Goal: Task Accomplishment & Management: Use online tool/utility

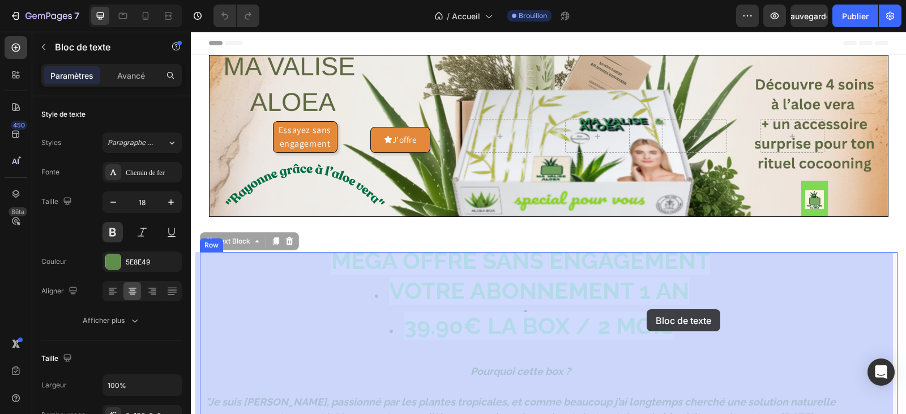
drag, startPoint x: 669, startPoint y: 330, endPoint x: 661, endPoint y: 315, distance: 17.0
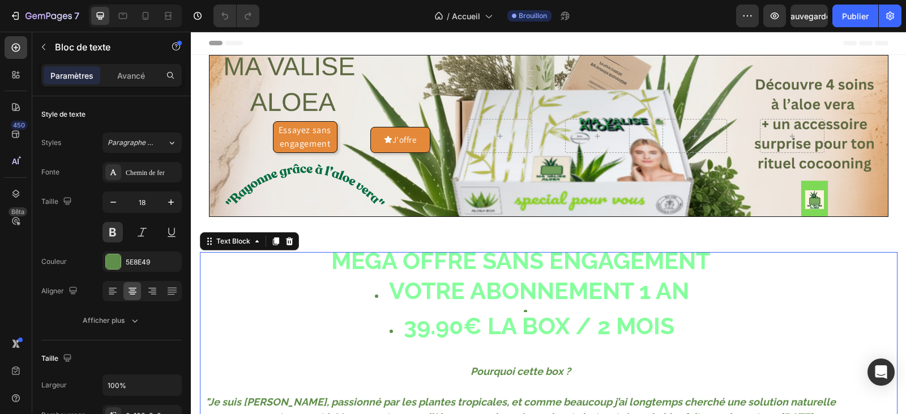
click at [680, 331] on li "39.90€ LA BOX / 2 MOIS" at bounding box center [532, 335] width 617 height 35
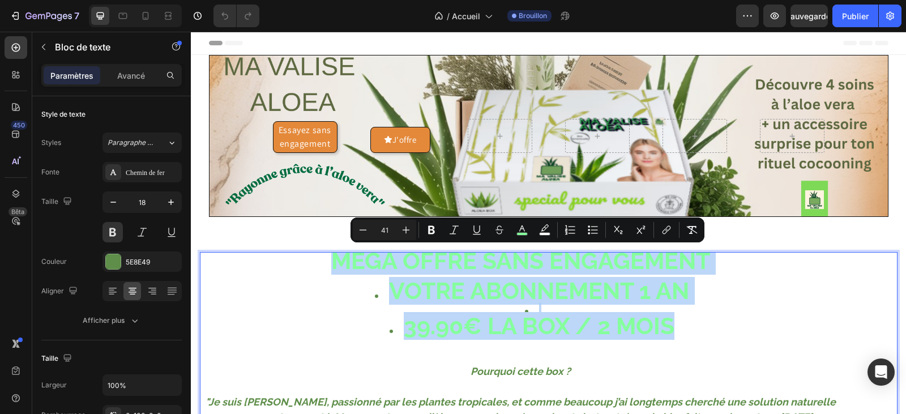
drag, startPoint x: 671, startPoint y: 326, endPoint x: 346, endPoint y: 243, distance: 335.8
click at [323, 252] on div "MÉGA OFFRE SANS ENGAGEMENT VOTRE ABONNEMENT 1 AN 39.90€ LA BOX / 2 MOIS Pourquo…" at bounding box center [548, 407] width 697 height 311
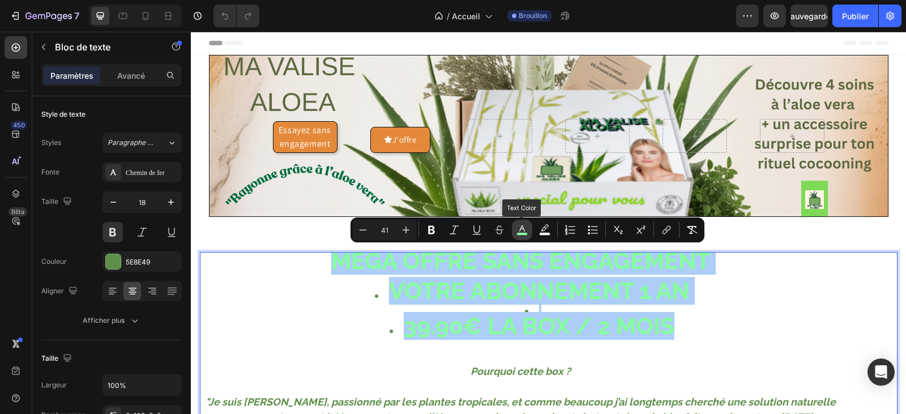
click at [513, 228] on button "color" at bounding box center [522, 230] width 20 height 20
type input "85FF9D"
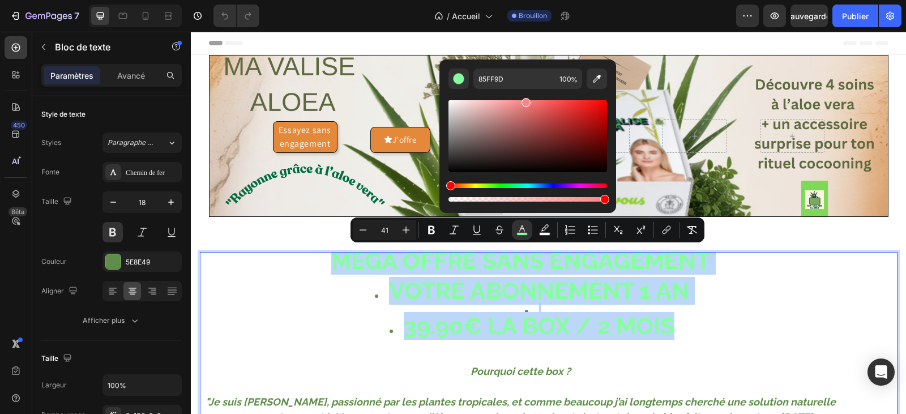
type input "FF8585"
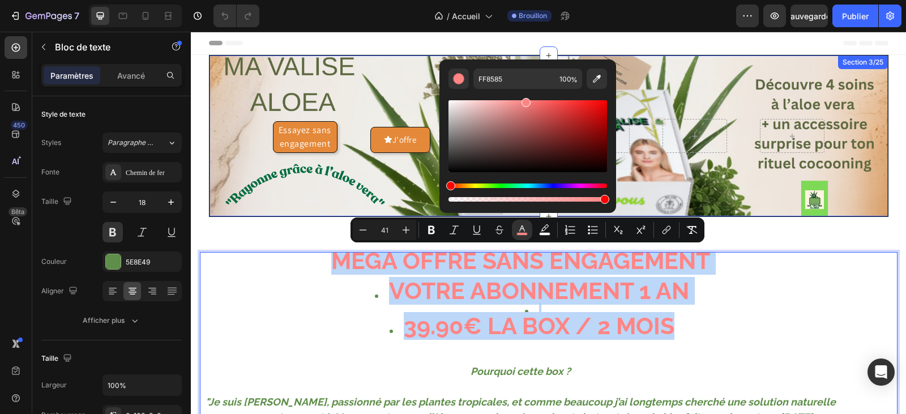
drag, startPoint x: 699, startPoint y: 217, endPoint x: 436, endPoint y: 183, distance: 264.8
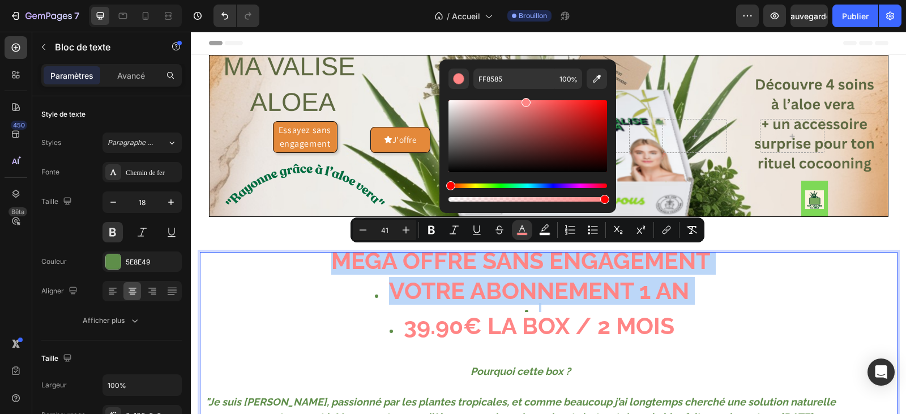
click at [309, 298] on li "VOTRE ABONNEMENT 1 AN" at bounding box center [532, 293] width 617 height 20
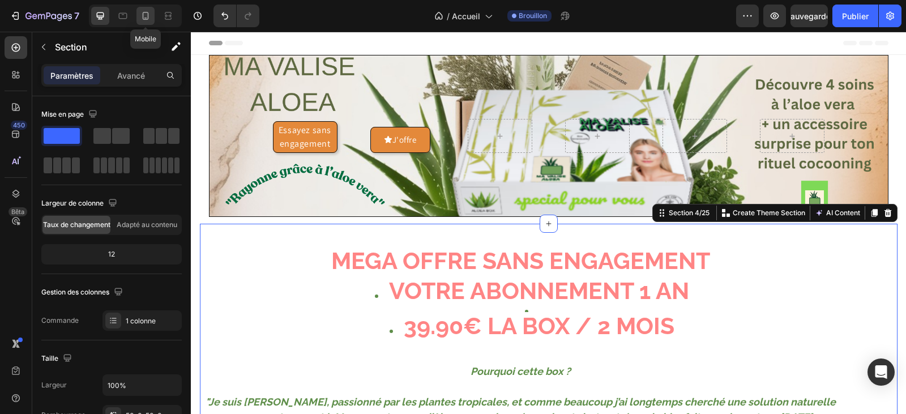
click at [142, 17] on icon at bounding box center [145, 15] width 11 height 11
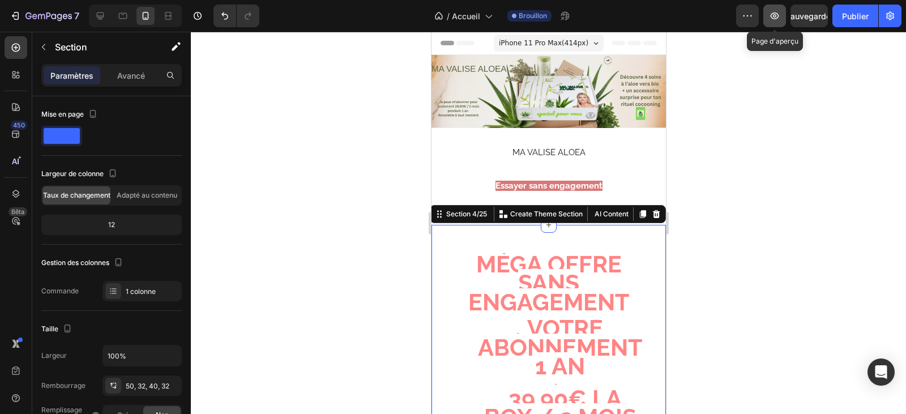
click at [772, 14] on icon "button" at bounding box center [774, 15] width 8 height 7
click at [772, 16] on icon "button" at bounding box center [774, 15] width 11 height 11
click at [100, 12] on icon at bounding box center [100, 15] width 11 height 11
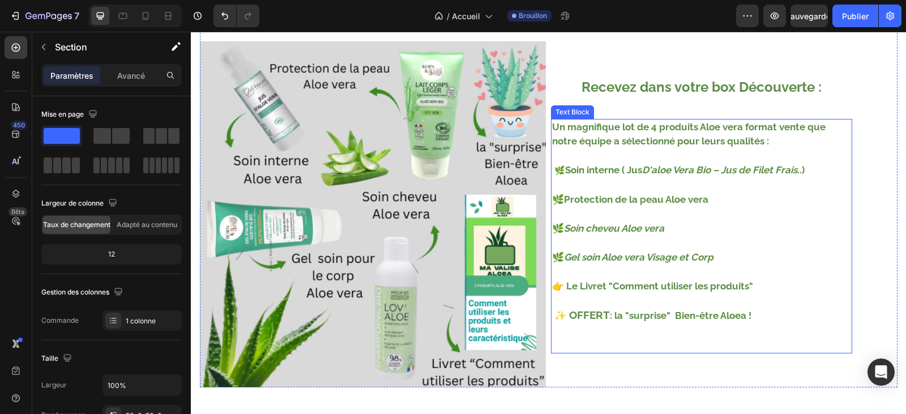
scroll to position [1001, 0]
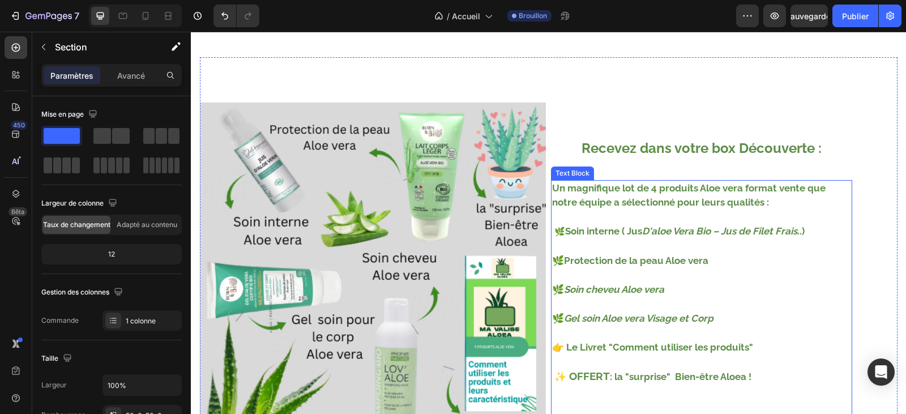
click at [719, 190] on p "Un magnifique lot de 4 produits Aloe vera format vente que notre équipe a sélec…" at bounding box center [701, 195] width 299 height 29
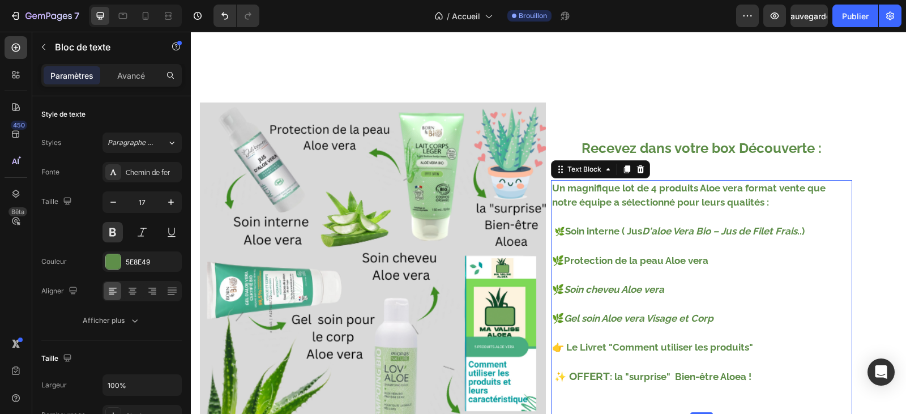
click at [719, 190] on p "Un magnifique lot de 4 produits Aloe vera format vente que notre équipe a sélec…" at bounding box center [701, 195] width 299 height 29
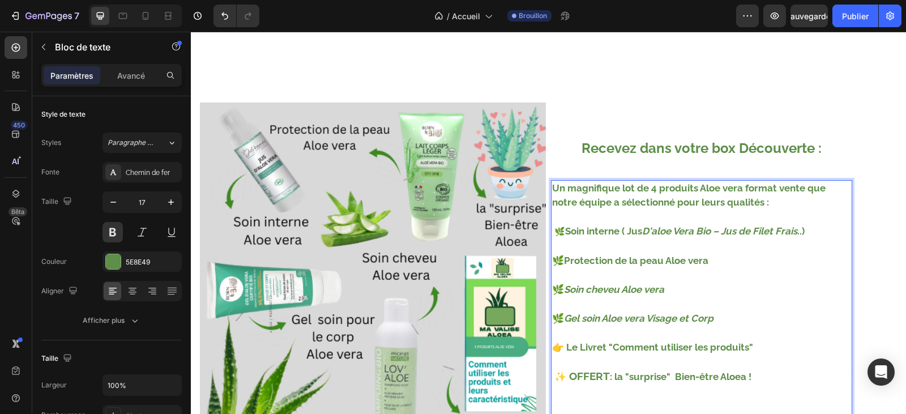
click at [740, 186] on p "Un magnifique lot de 4 produits Aloe vera format vente que notre équipe a sélec…" at bounding box center [701, 195] width 299 height 29
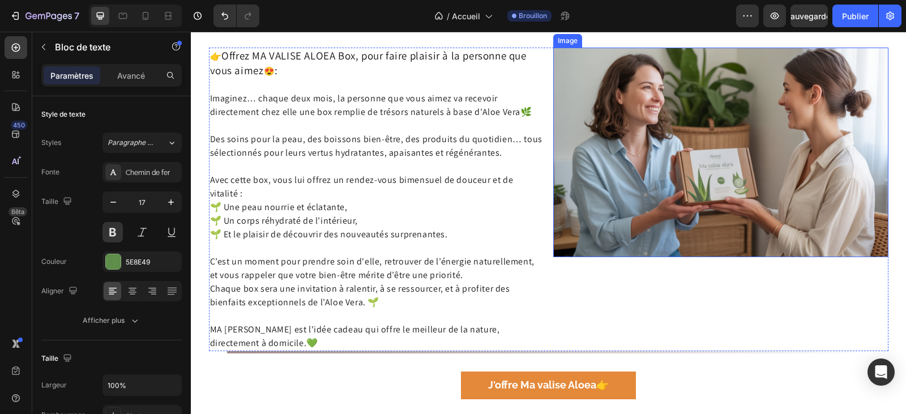
scroll to position [2360, 0]
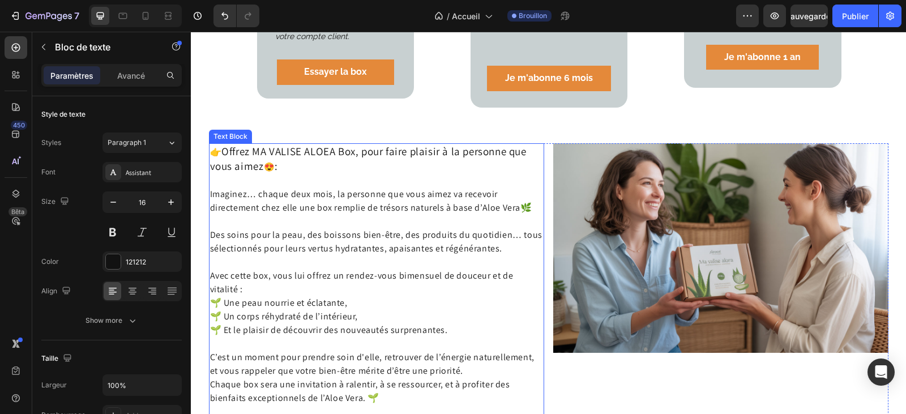
click at [514, 189] on p "Imaginez… chaque deux mois, la personne que vous aimez va recevoir directement …" at bounding box center [376, 194] width 333 height 41
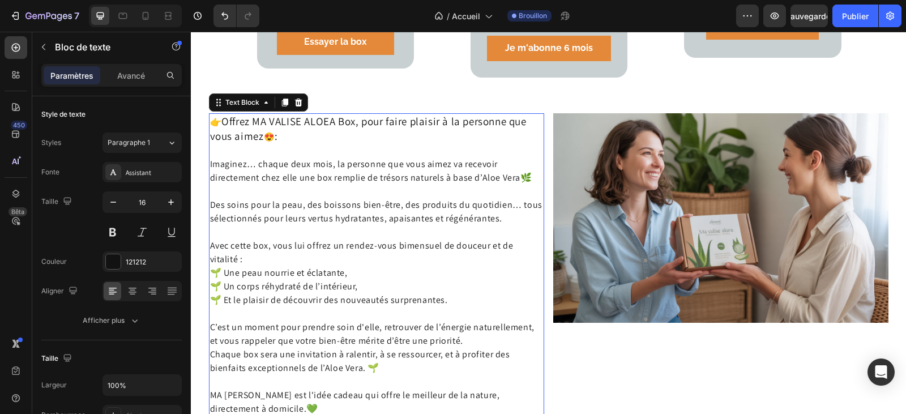
scroll to position [2416, 0]
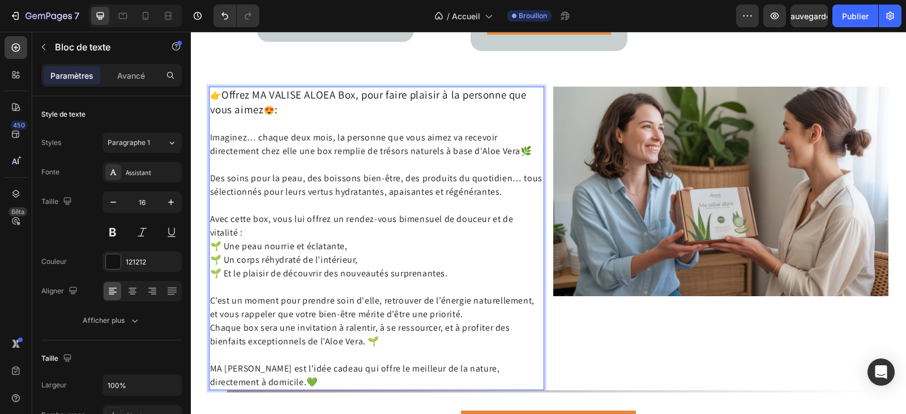
click at [357, 324] on p "Chaque box sera une invitation à ralentir, à se ressourcer, et à profiter des b…" at bounding box center [376, 334] width 333 height 27
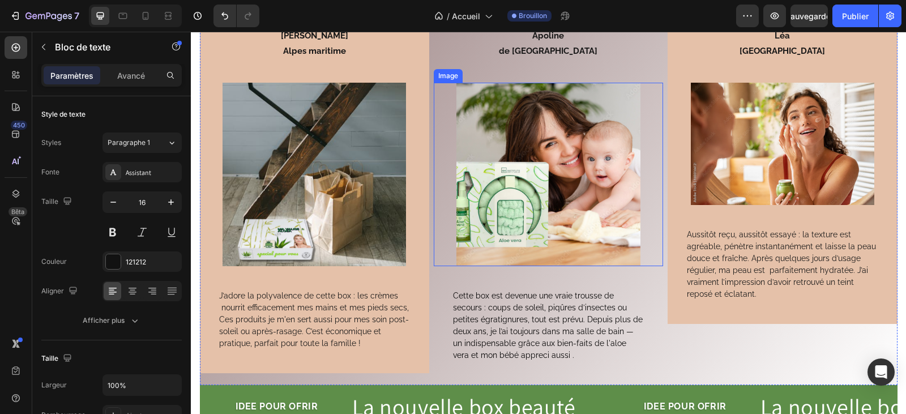
scroll to position [3945, 0]
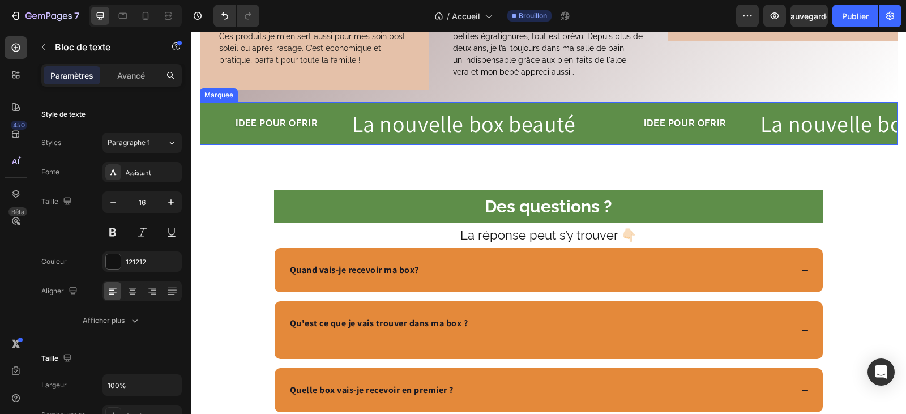
click at [208, 128] on div "Text" at bounding box center [217, 123] width 34 height 11
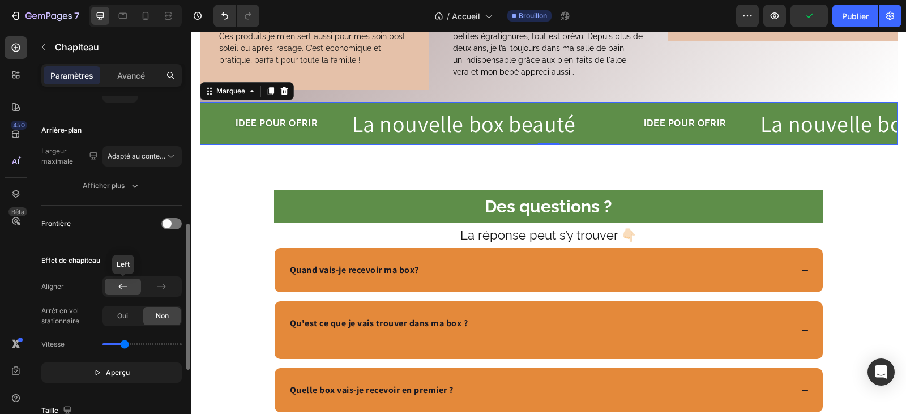
scroll to position [170, 0]
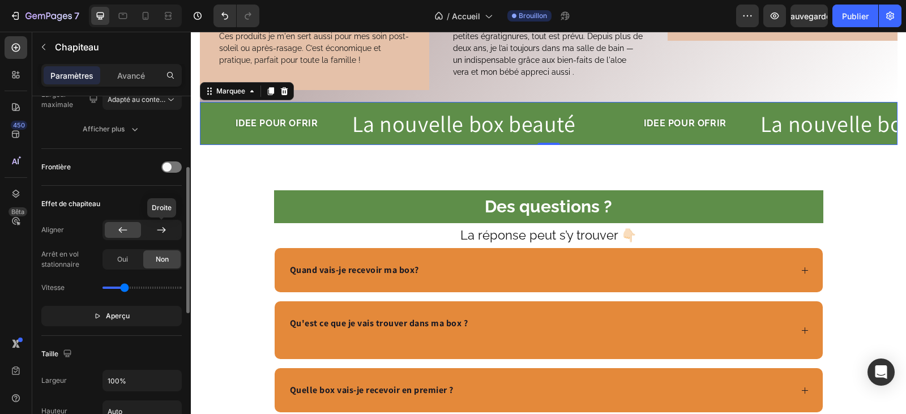
click at [159, 226] on icon at bounding box center [161, 229] width 11 height 11
drag, startPoint x: 121, startPoint y: 286, endPoint x: 136, endPoint y: 287, distance: 14.8
type input "1.6"
click at [136, 287] on input "range" at bounding box center [141, 287] width 79 height 2
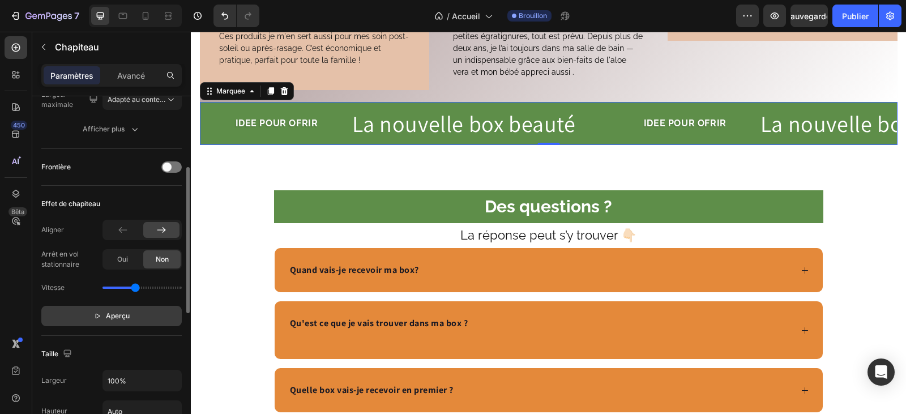
click at [109, 311] on span "Aperçu" at bounding box center [118, 315] width 24 height 11
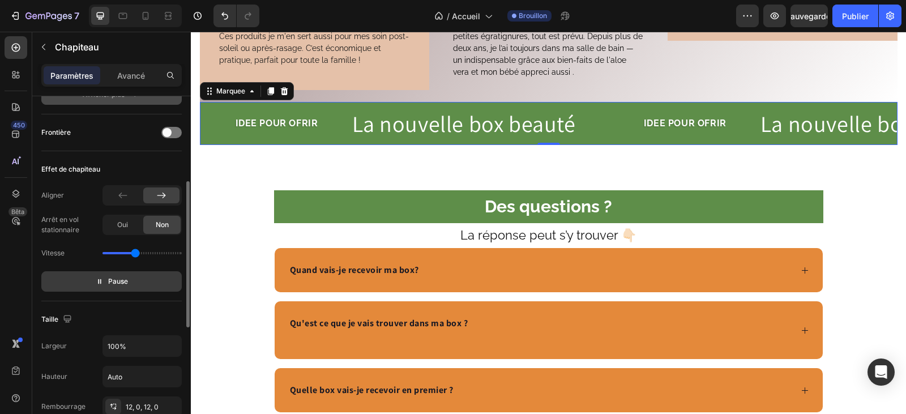
scroll to position [35, 0]
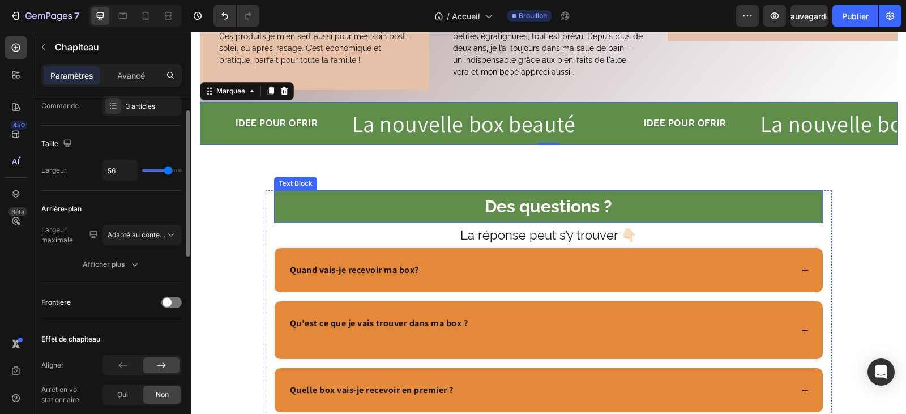
click at [430, 201] on p "Des questions ?" at bounding box center [548, 206] width 547 height 31
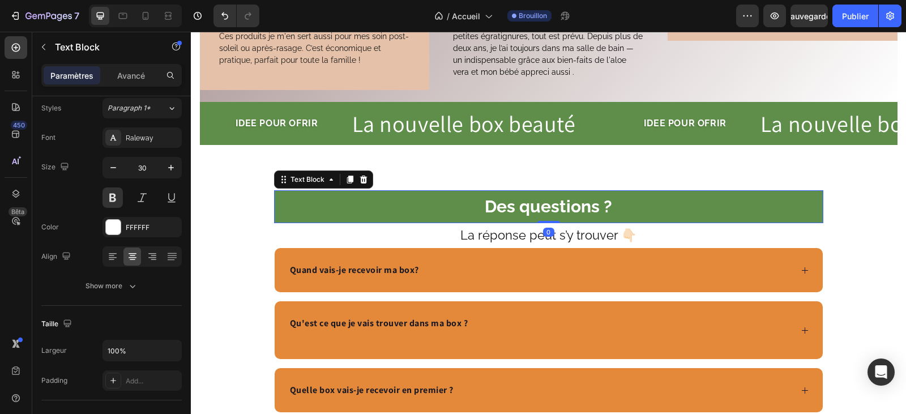
scroll to position [0, 0]
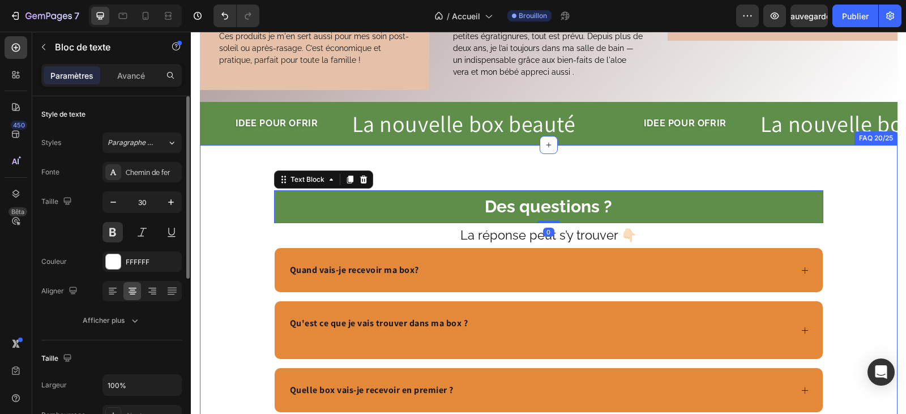
click at [444, 176] on div "Des questions ? Text Block 0 La réponse peut s’y trouver 👇🏻 Text Block Quand va…" at bounding box center [548, 407] width 697 height 525
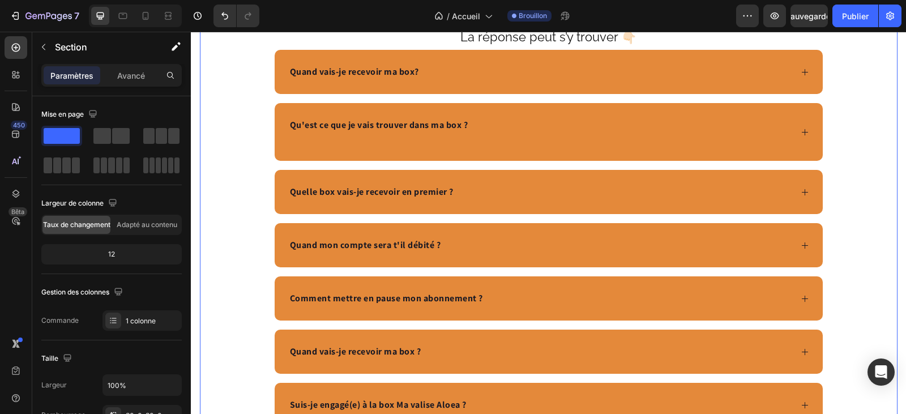
scroll to position [4114, 0]
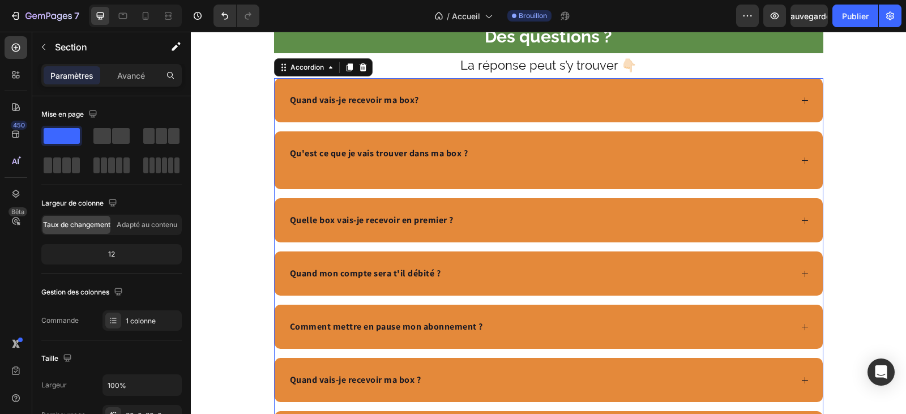
click at [800, 102] on icon at bounding box center [804, 100] width 8 height 8
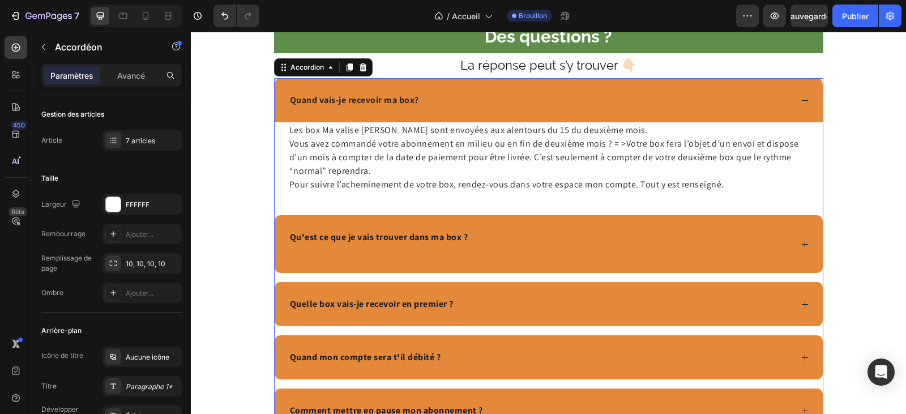
click at [800, 247] on icon at bounding box center [804, 244] width 8 height 8
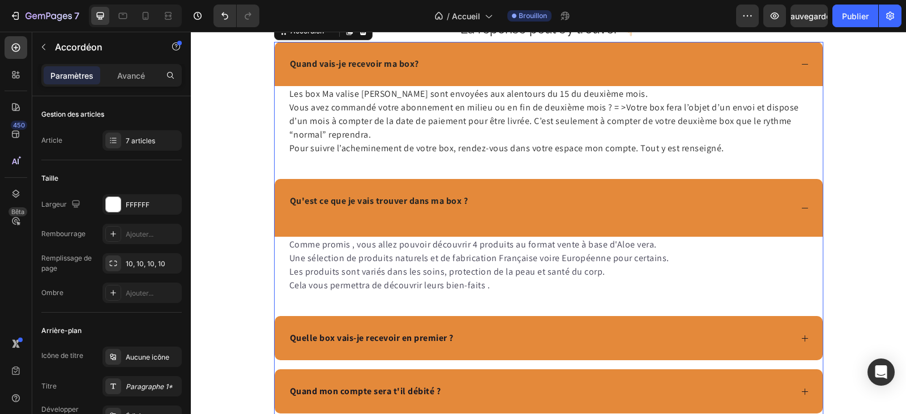
scroll to position [4171, 0]
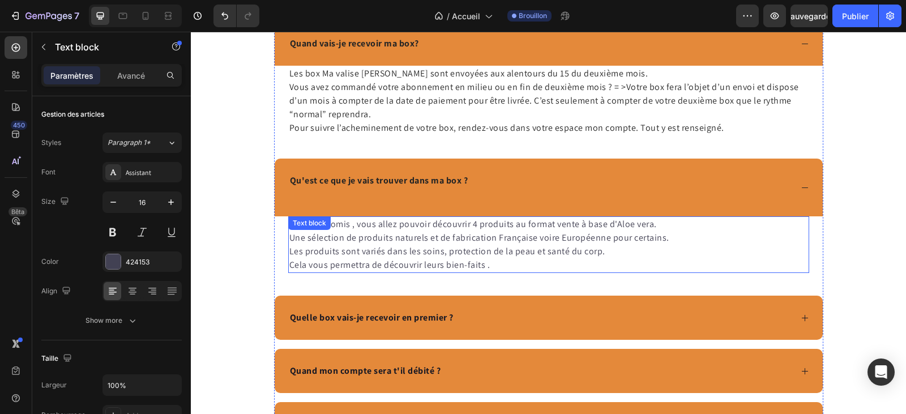
click at [648, 226] on p "Comme promis , vous allez pouvoir découvrir 4 produits au format vente à base d…" at bounding box center [548, 224] width 518 height 14
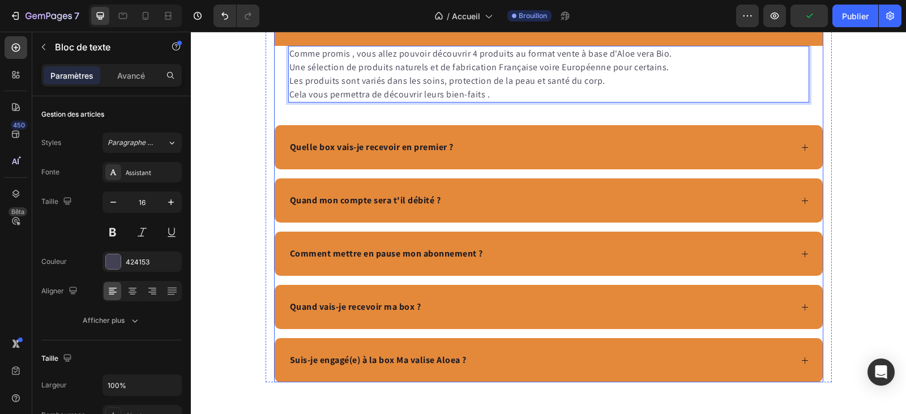
scroll to position [4511, 0]
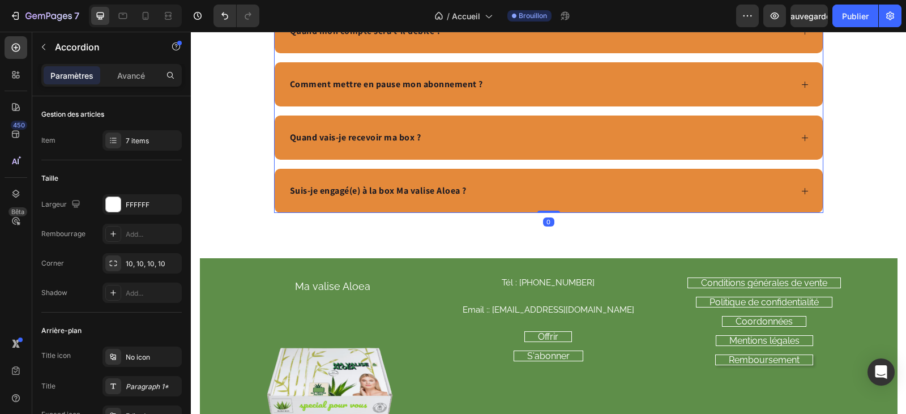
click at [800, 191] on icon at bounding box center [804, 191] width 8 height 8
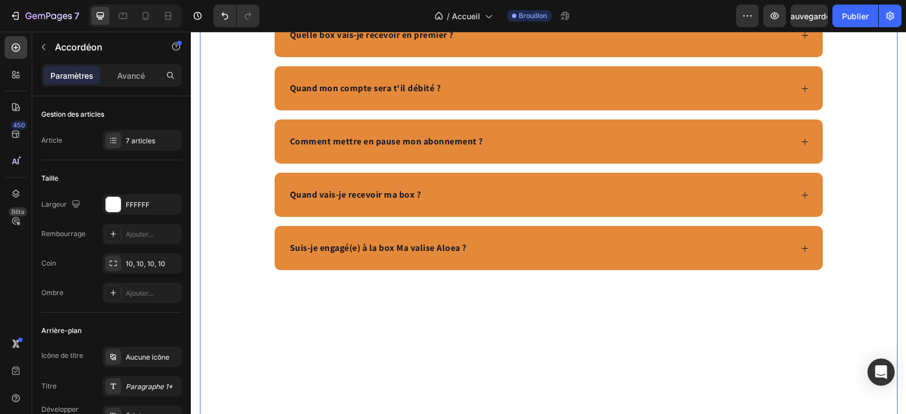
scroll to position [4204, 0]
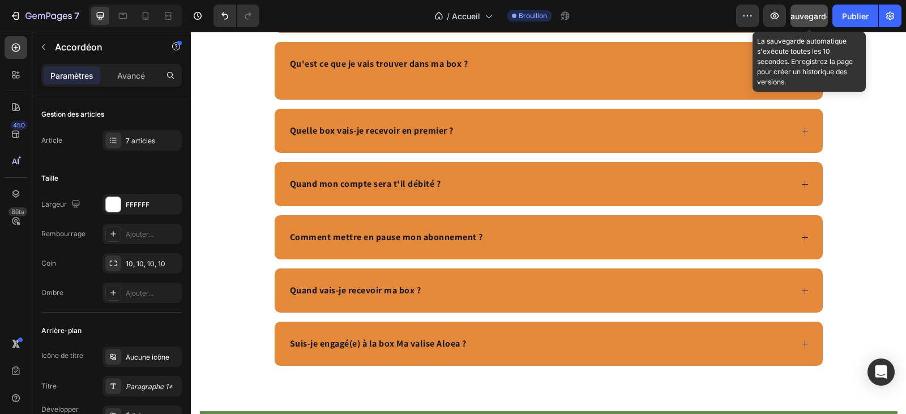
click at [803, 13] on font "Sauvegarder" at bounding box center [809, 16] width 48 height 10
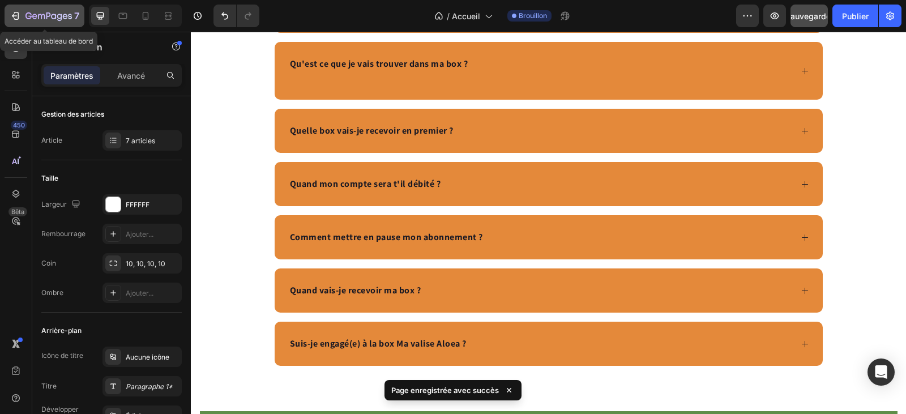
click at [20, 14] on icon "button" at bounding box center [15, 15] width 11 height 11
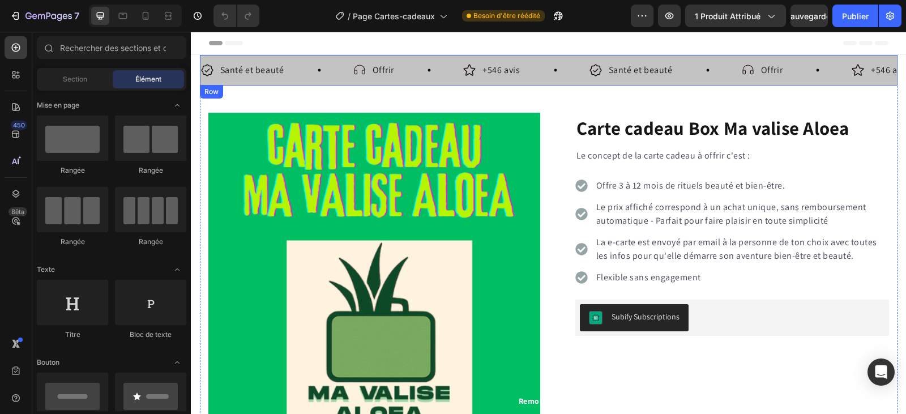
click at [405, 59] on div "Santé et beauté Item List Offrir Item List +546 avis Item List Santé et beauté …" at bounding box center [548, 70] width 697 height 31
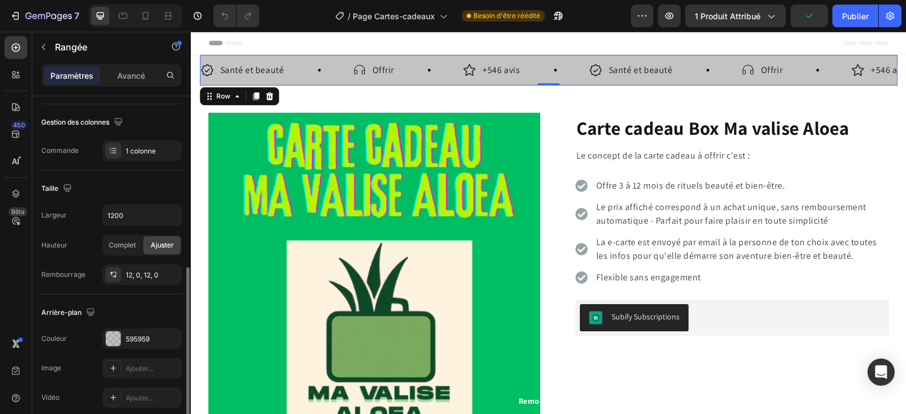
scroll to position [226, 0]
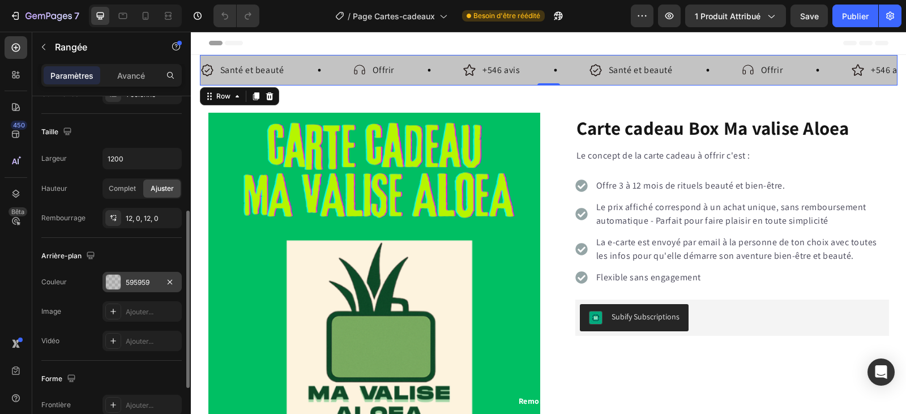
click at [143, 281] on font "595959" at bounding box center [138, 282] width 24 height 8
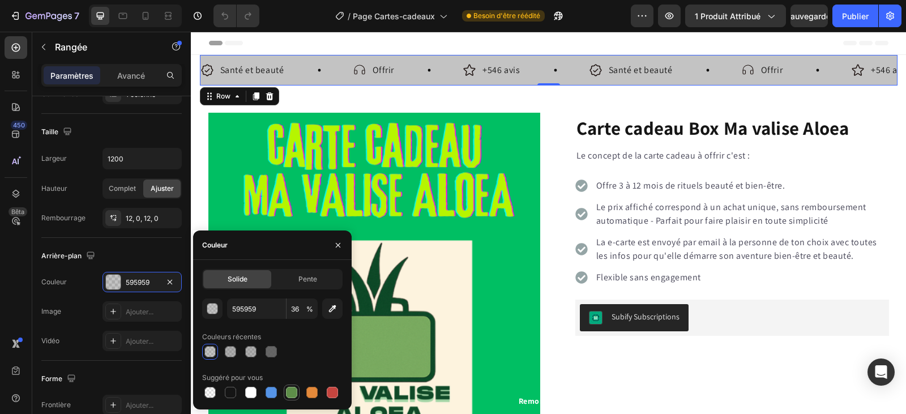
click at [289, 388] on div at bounding box center [291, 392] width 11 height 11
type input "5E8E49"
type input "100"
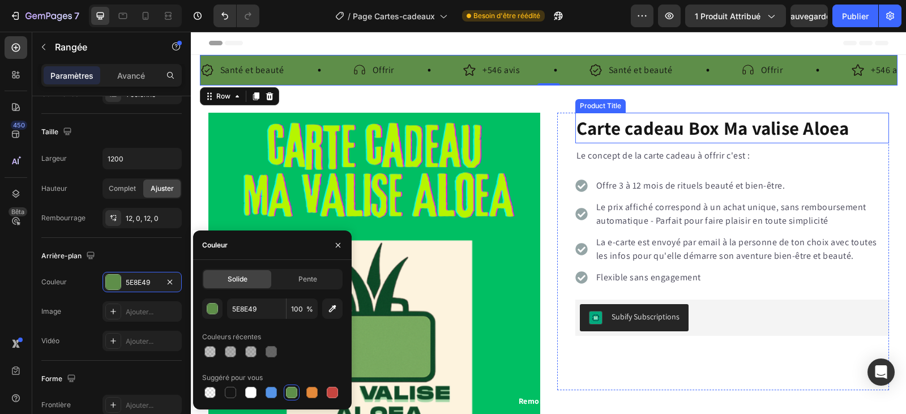
click at [768, 131] on h1 "Carte cadeau Box Ma valise Aloea" at bounding box center [732, 128] width 314 height 31
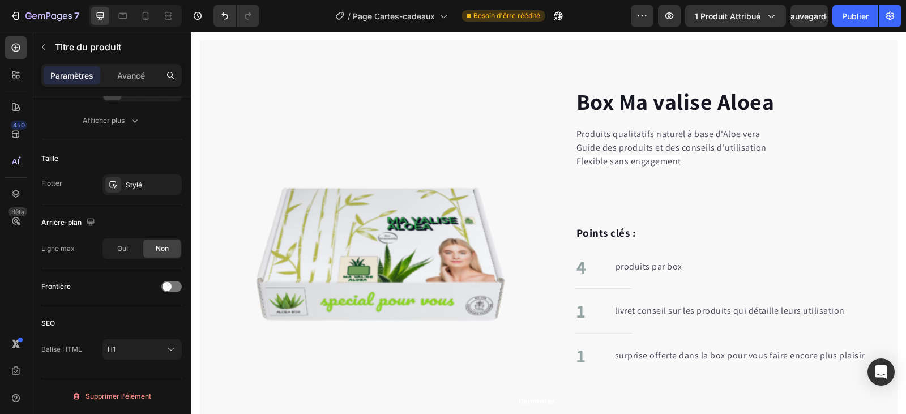
scroll to position [849, 0]
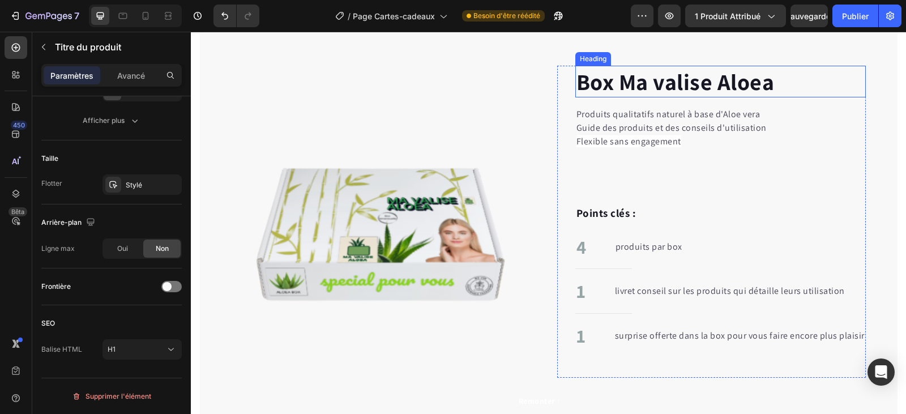
click at [725, 97] on h2 "Box Ma valise Aloea" at bounding box center [720, 82] width 290 height 32
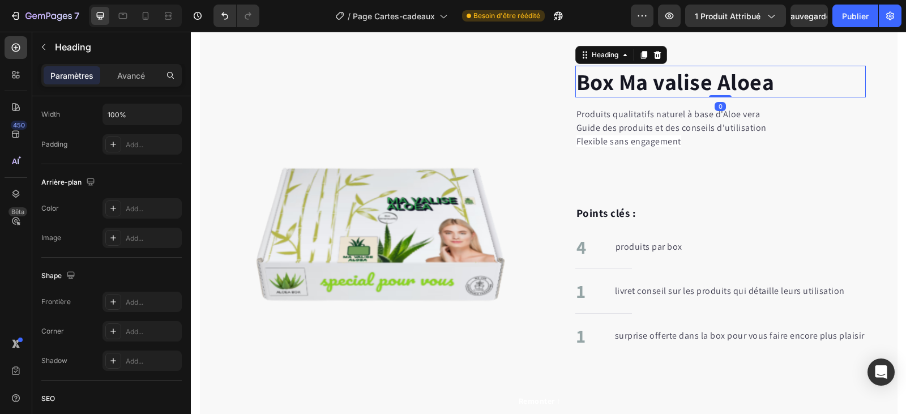
scroll to position [0, 0]
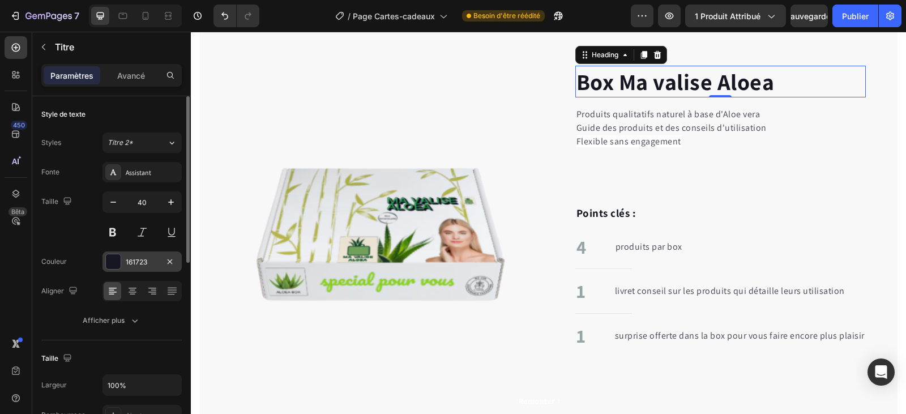
click at [141, 257] on div "161723" at bounding box center [142, 262] width 33 height 10
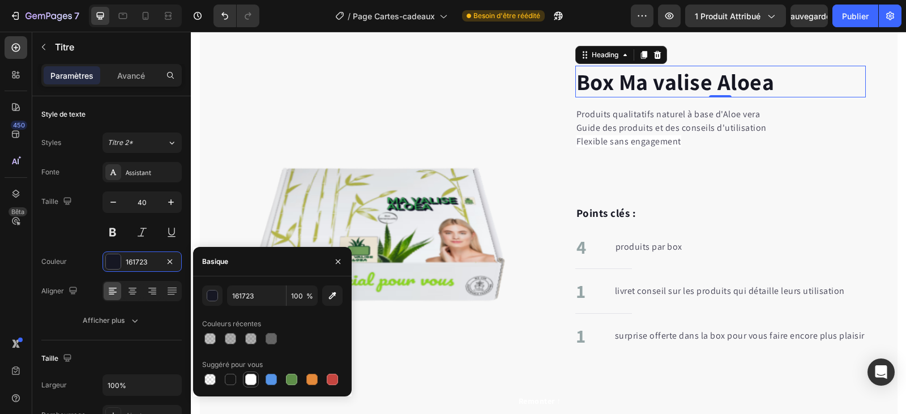
click at [252, 379] on div at bounding box center [250, 379] width 11 height 11
type input "FFFFFF"
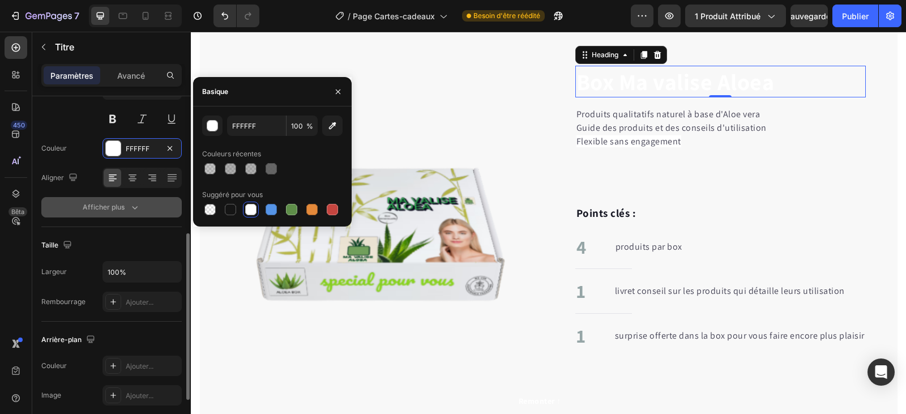
scroll to position [170, 0]
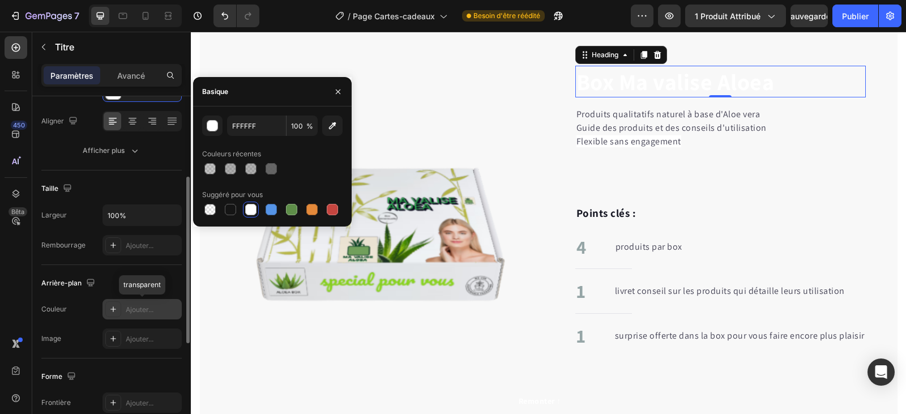
click at [137, 310] on font "Ajouter..." at bounding box center [140, 309] width 28 height 8
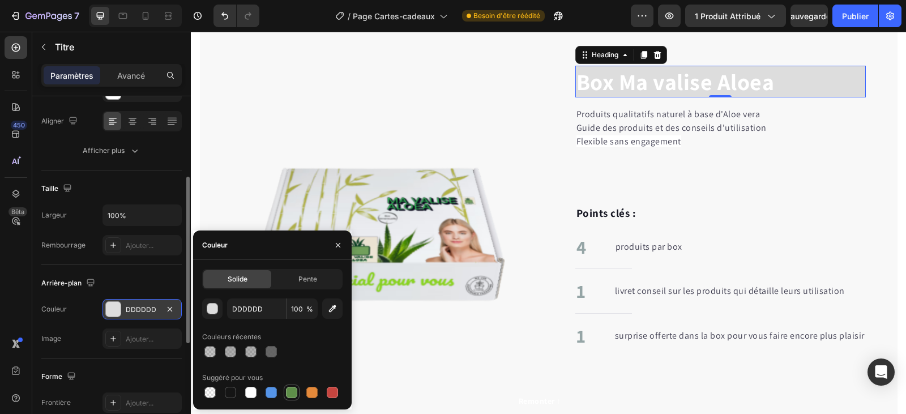
click at [293, 395] on div at bounding box center [291, 392] width 11 height 11
type input "5E8E49"
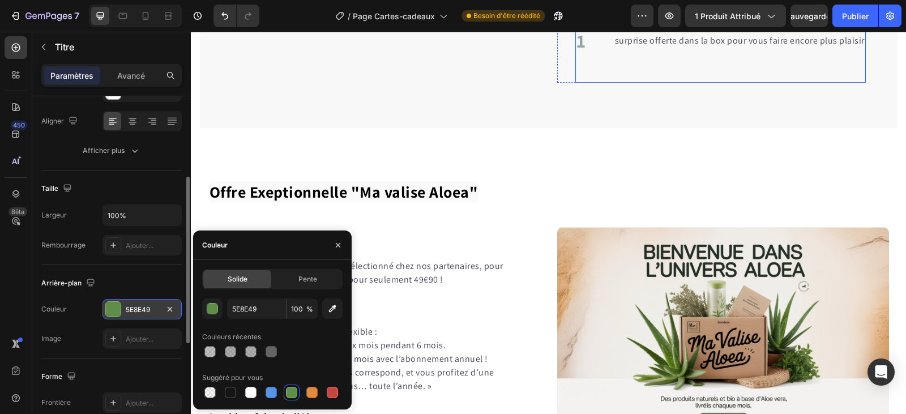
scroll to position [1245, 0]
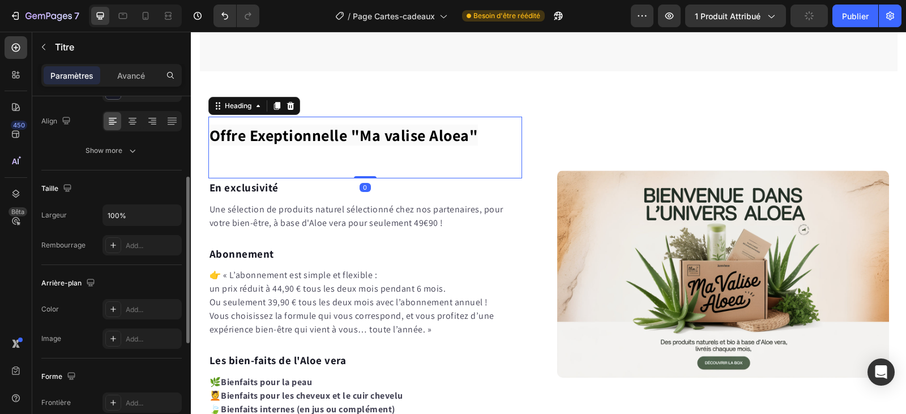
click at [260, 140] on span "Offre Exeptionnelle "Ma valise Aloea"" at bounding box center [343, 135] width 269 height 21
click at [142, 306] on font "Ajouter..." at bounding box center [140, 309] width 28 height 8
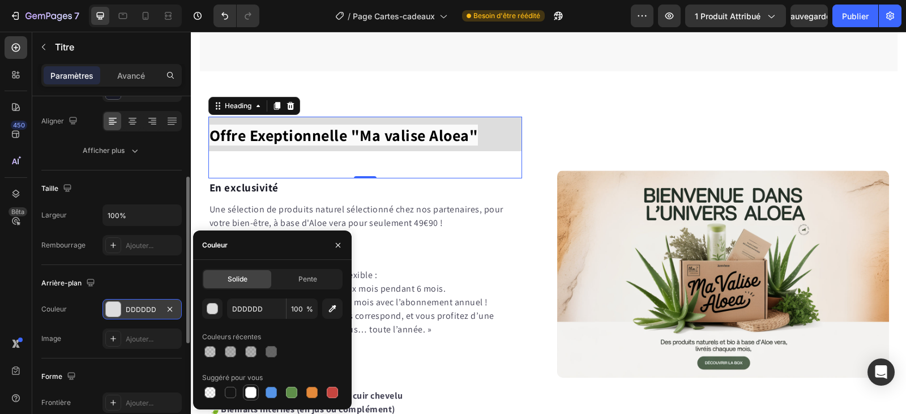
click at [251, 392] on div at bounding box center [250, 392] width 11 height 11
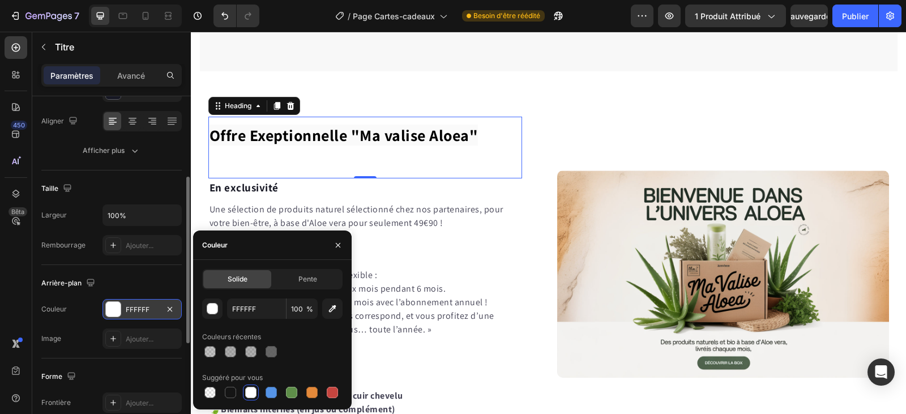
click at [251, 392] on div at bounding box center [250, 392] width 11 height 11
click at [288, 393] on div at bounding box center [291, 392] width 11 height 11
type input "5E8E49"
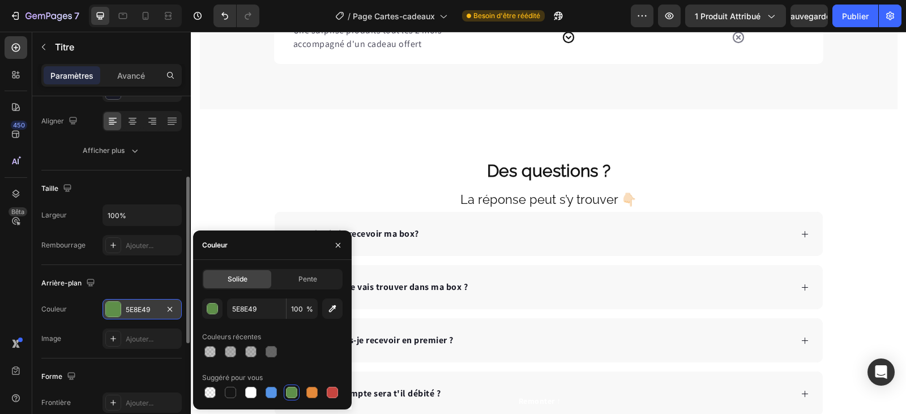
scroll to position [2321, 0]
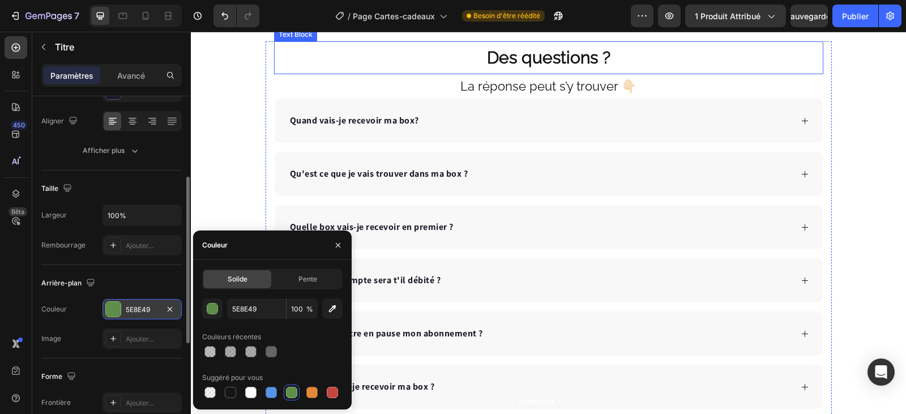
click at [627, 73] on p "Des questions ?" at bounding box center [548, 57] width 547 height 31
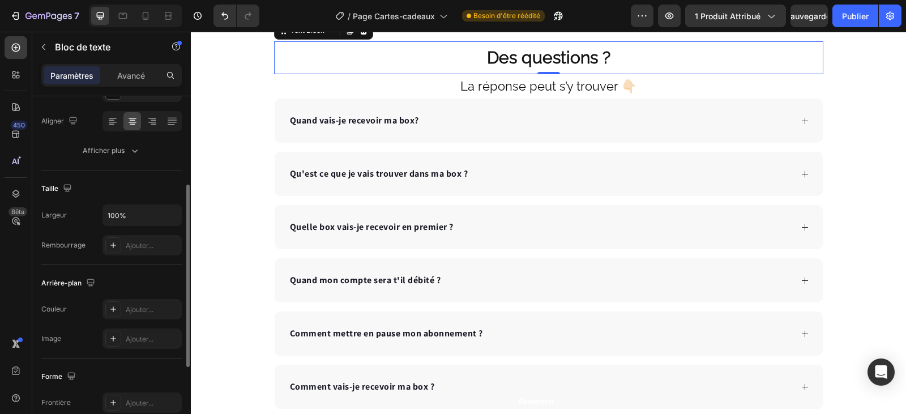
scroll to position [226, 0]
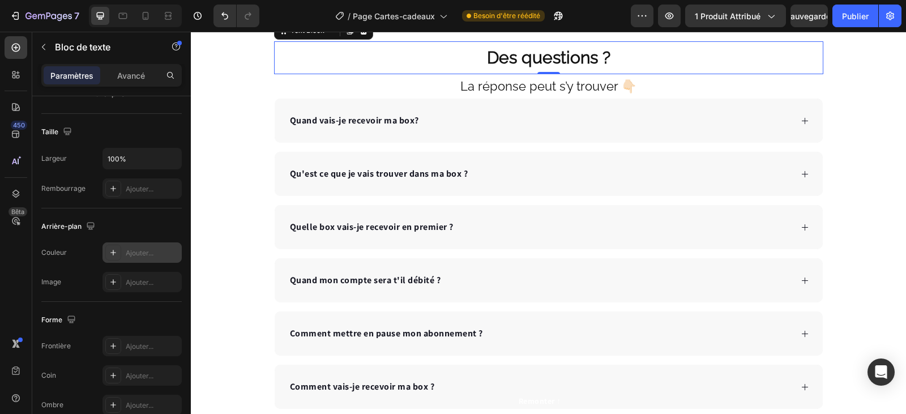
click at [157, 253] on div "Ajouter..." at bounding box center [152, 253] width 53 height 10
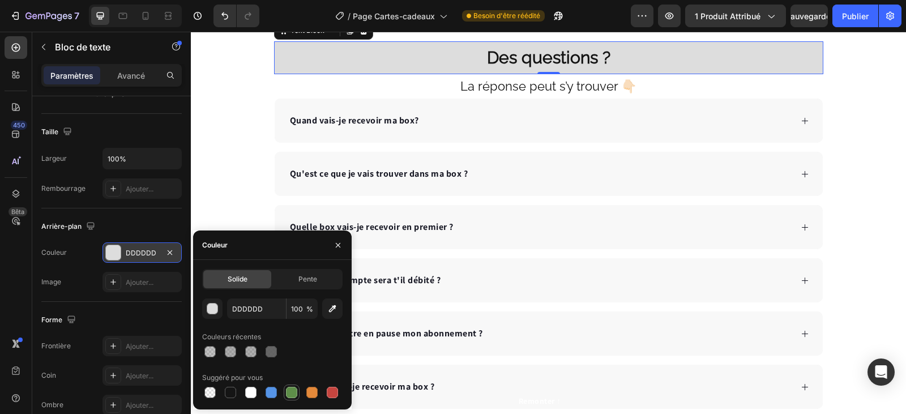
click at [290, 393] on div at bounding box center [291, 392] width 11 height 11
type input "5E8E49"
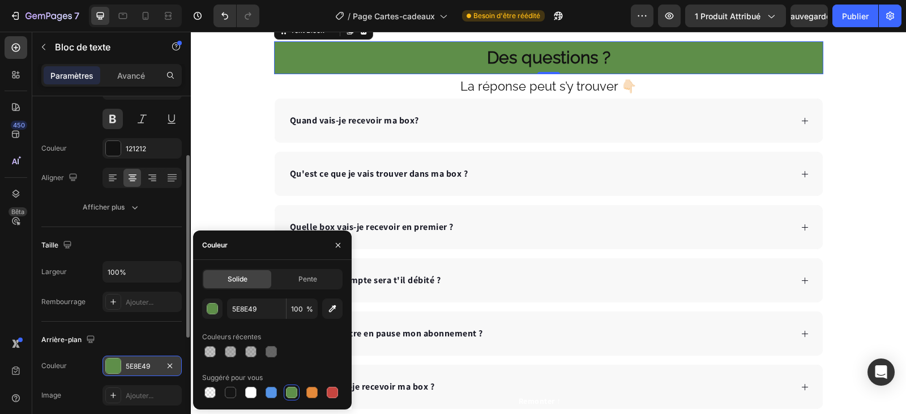
scroll to position [57, 0]
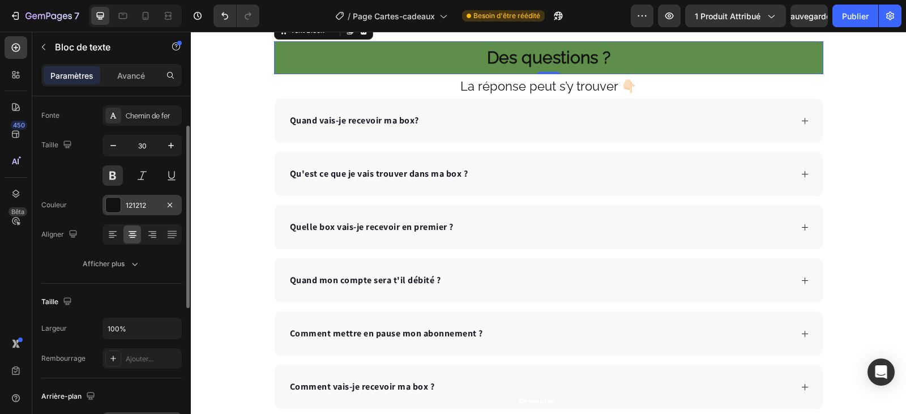
click at [141, 201] on font "121212" at bounding box center [136, 205] width 20 height 8
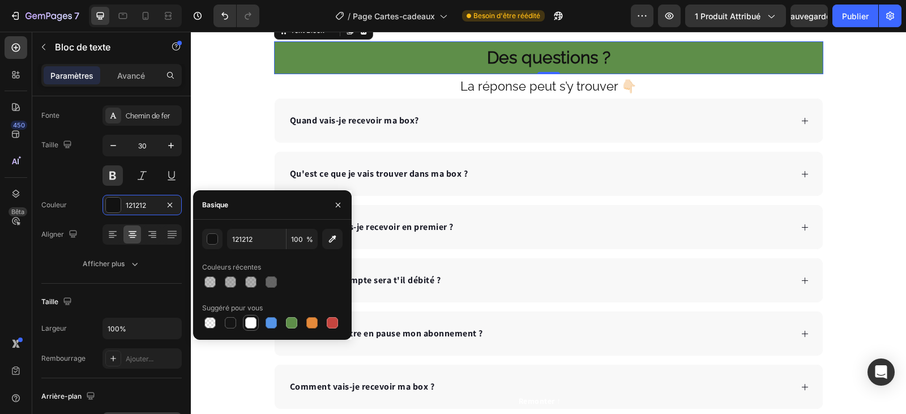
click at [252, 323] on div at bounding box center [250, 322] width 11 height 11
type input "FFFFFF"
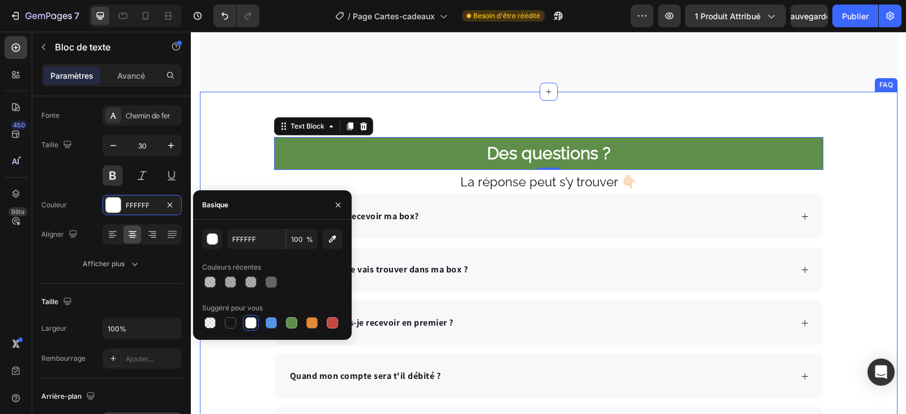
scroll to position [2337, 0]
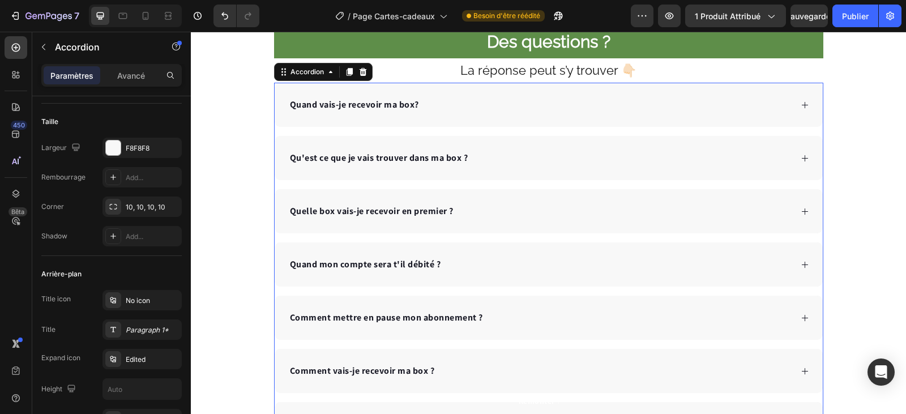
click at [497, 113] on div "Quand vais-je recevoir ma box?" at bounding box center [539, 104] width 503 height 17
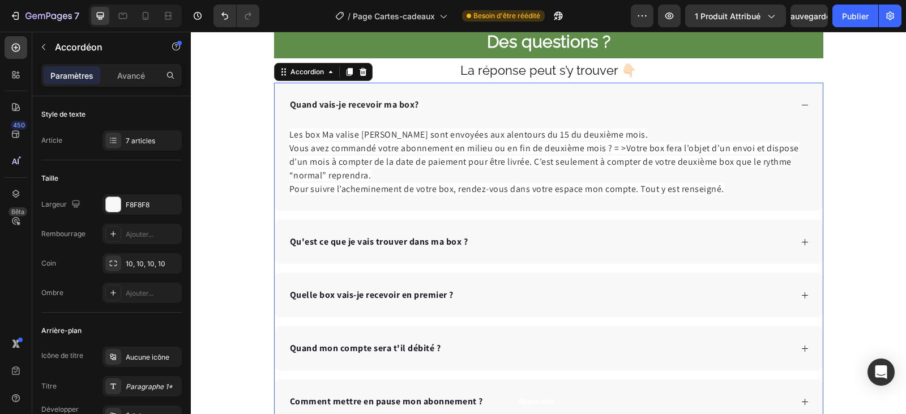
click at [497, 113] on div "Quand vais-je recevoir ma box?" at bounding box center [539, 104] width 503 height 17
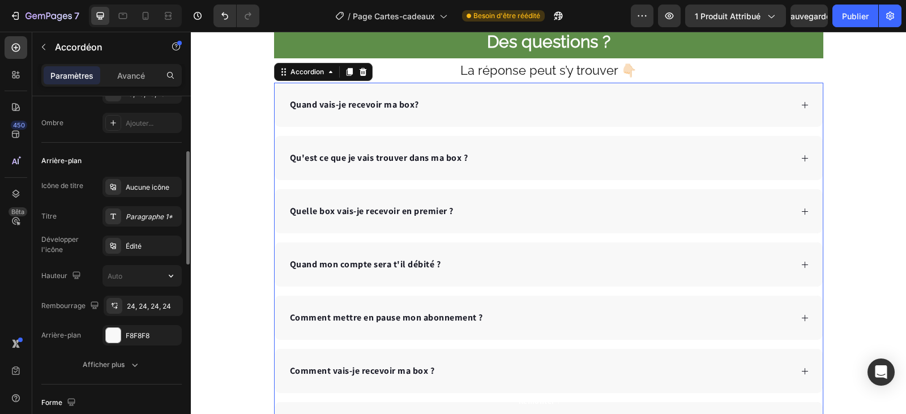
scroll to position [226, 0]
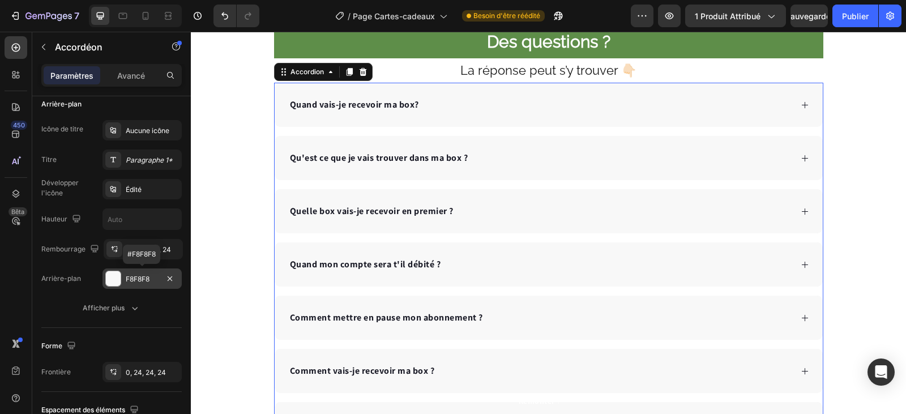
click at [148, 277] on font "F8F8F8" at bounding box center [138, 279] width 24 height 8
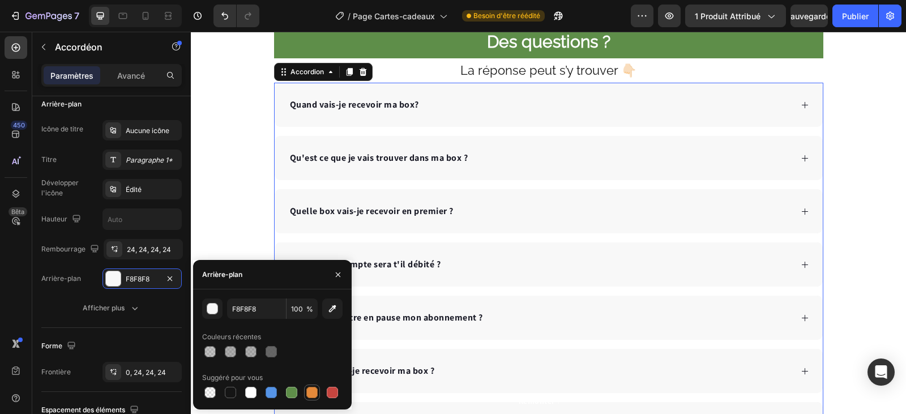
click at [308, 397] on div at bounding box center [311, 392] width 11 height 11
type input "E4893A"
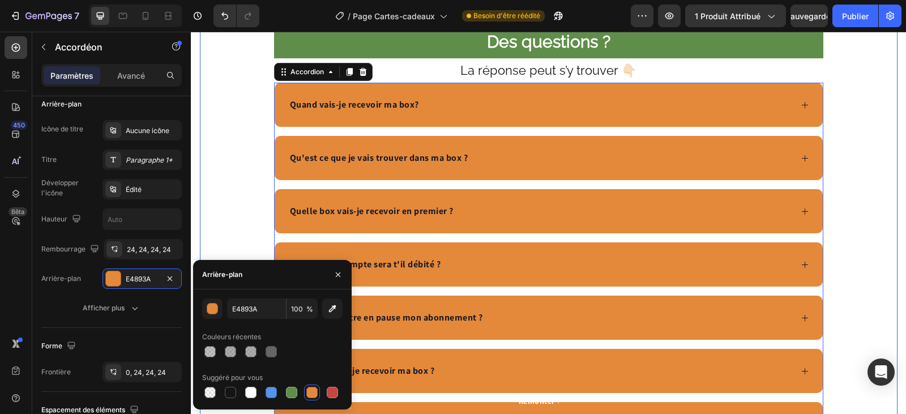
click at [200, 181] on div "Des questions ? Text Block La réponse peut s’y trouver 👇🏻 Text Block Quand vais…" at bounding box center [548, 235] width 697 height 421
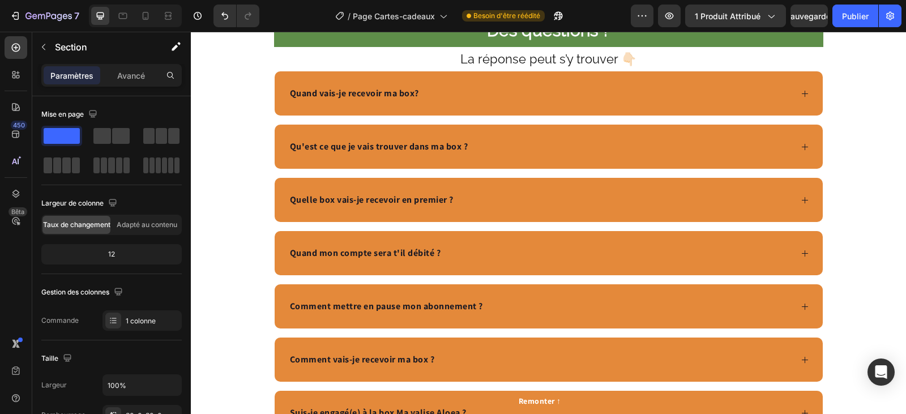
scroll to position [2247, 0]
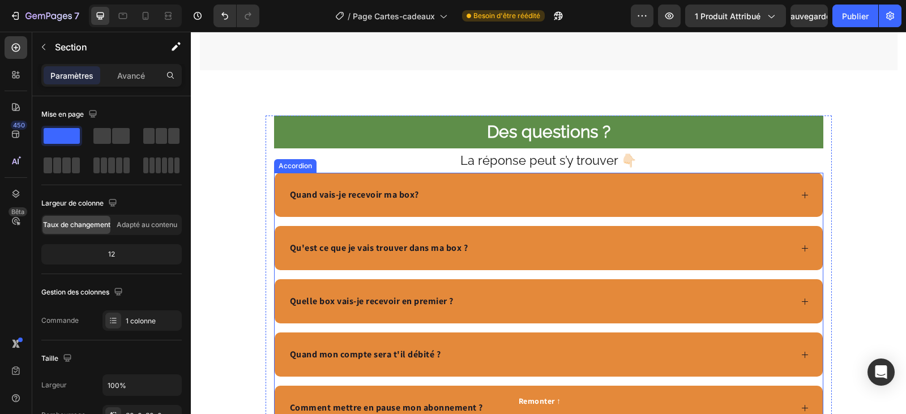
click at [803, 199] on icon at bounding box center [804, 195] width 8 height 8
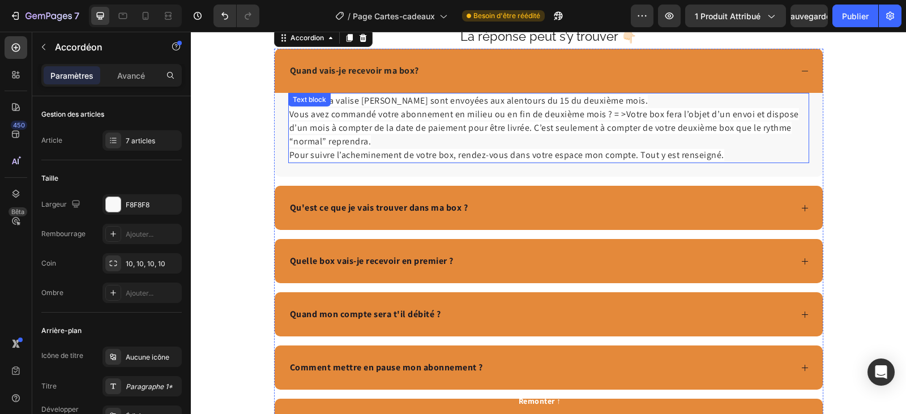
scroll to position [2473, 0]
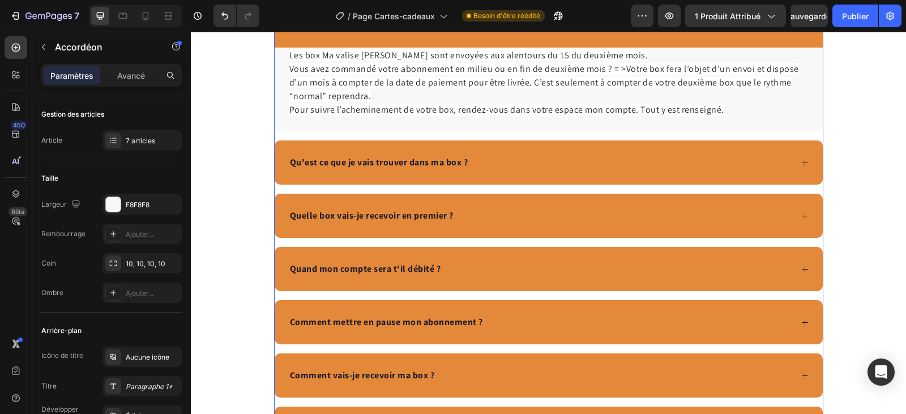
click at [800, 163] on icon at bounding box center [804, 162] width 8 height 8
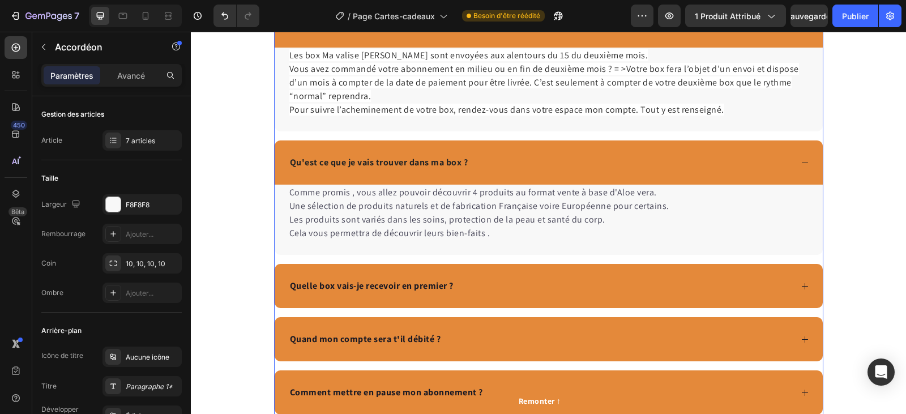
click at [800, 290] on icon at bounding box center [804, 286] width 8 height 8
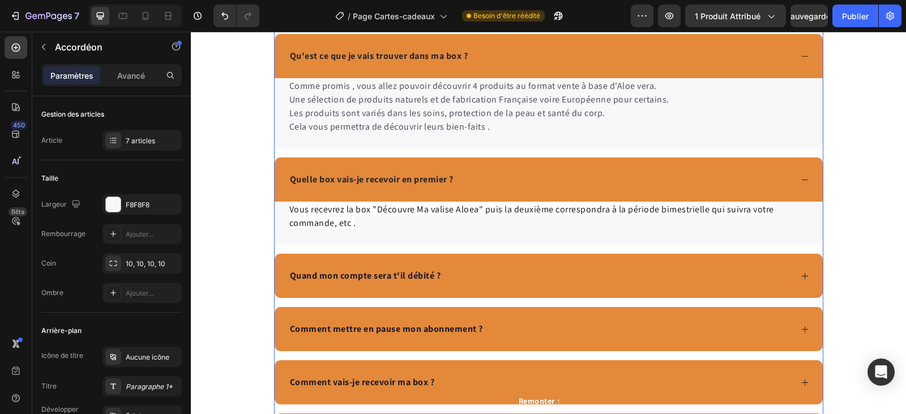
scroll to position [2586, 0]
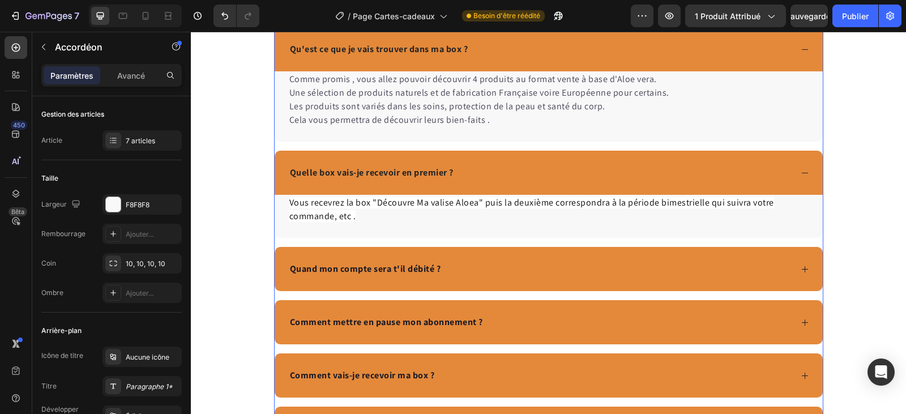
click at [802, 269] on icon at bounding box center [804, 269] width 8 height 8
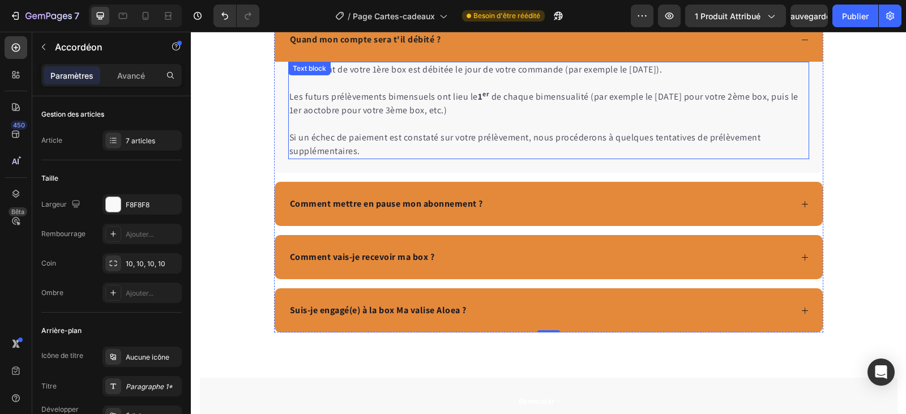
scroll to position [2869, 0]
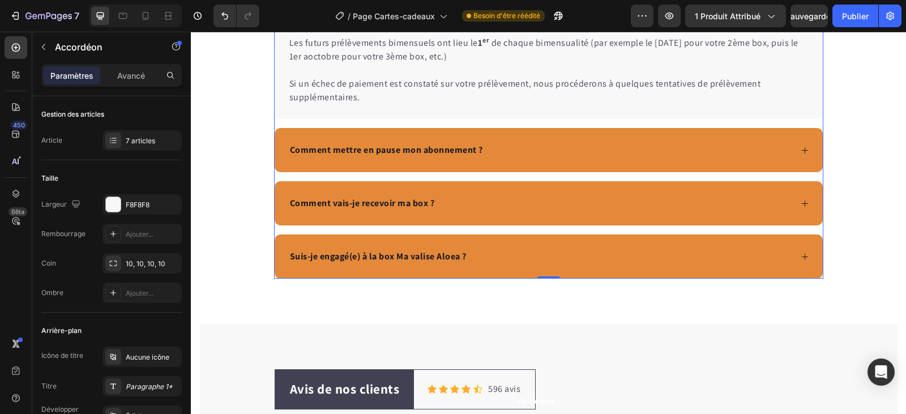
click at [800, 153] on icon at bounding box center [804, 150] width 8 height 8
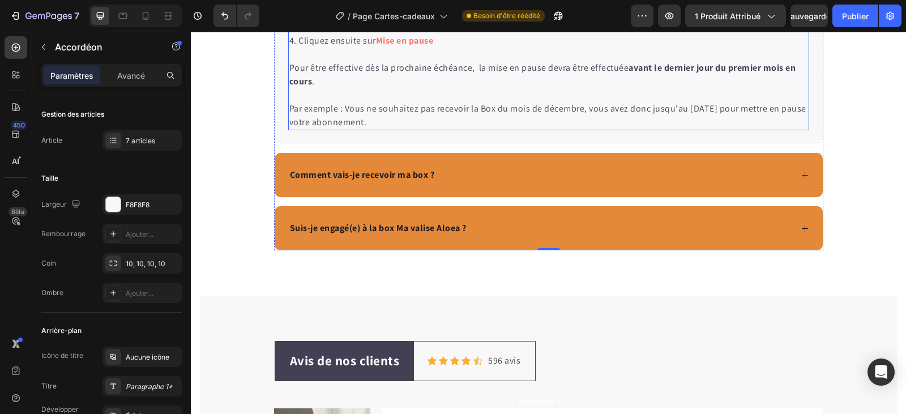
scroll to position [3096, 0]
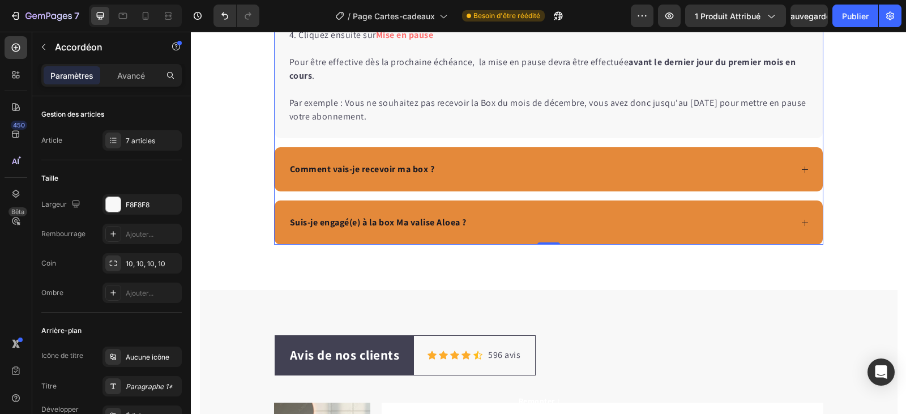
click at [802, 172] on icon at bounding box center [804, 169] width 8 height 8
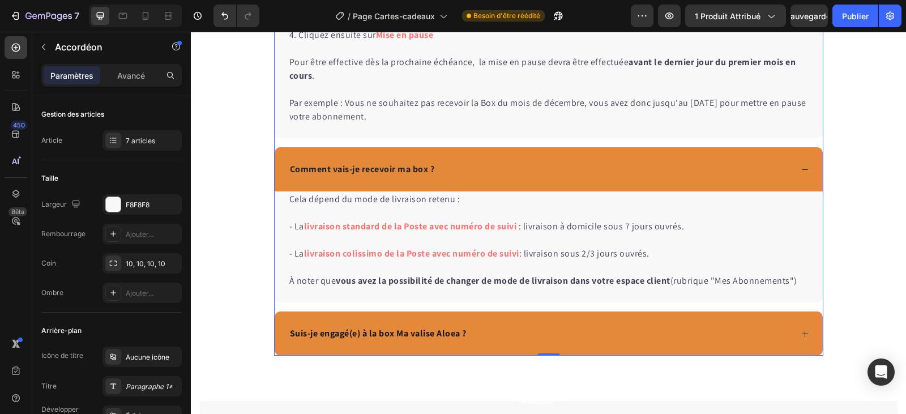
click at [800, 334] on icon at bounding box center [804, 333] width 8 height 8
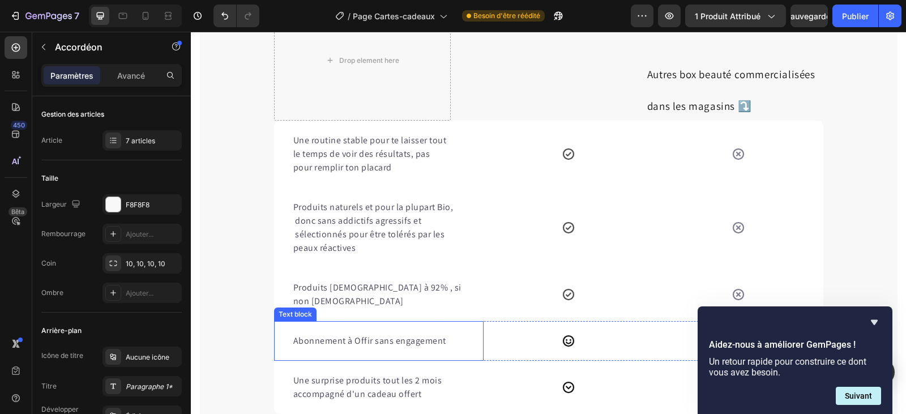
scroll to position [1851, 0]
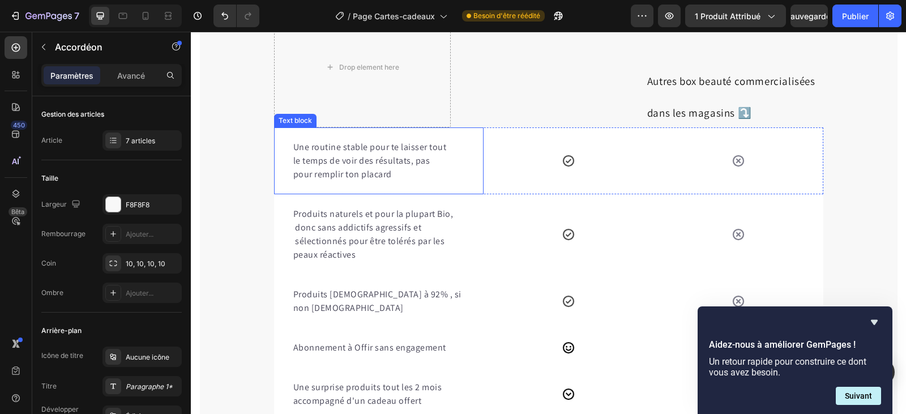
click at [349, 181] on p "pour remplir ton placard" at bounding box center [378, 175] width 171 height 14
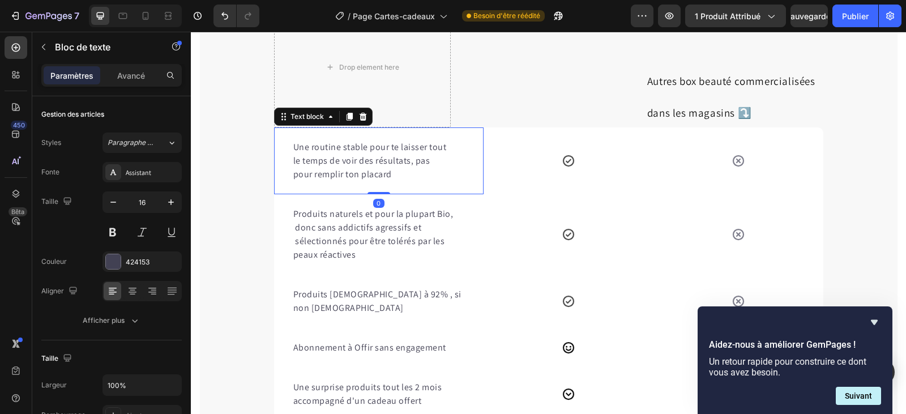
click at [349, 181] on p "pour remplir ton placard" at bounding box center [378, 175] width 171 height 14
click at [353, 181] on p "pour remplir ton placard" at bounding box center [378, 175] width 171 height 14
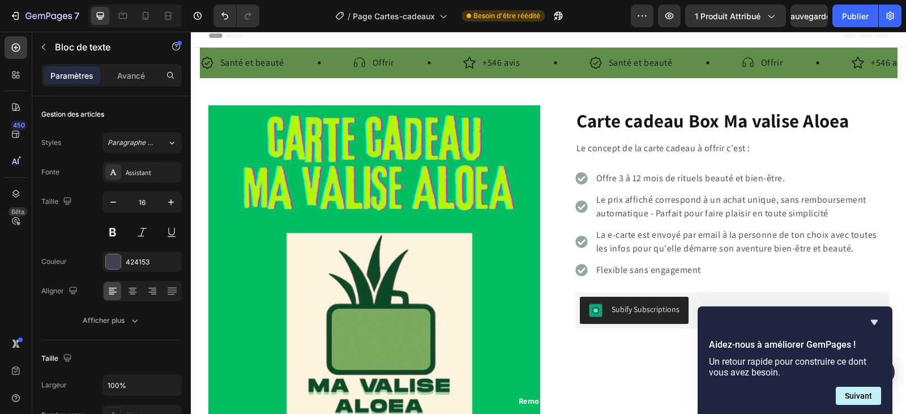
scroll to position [0, 0]
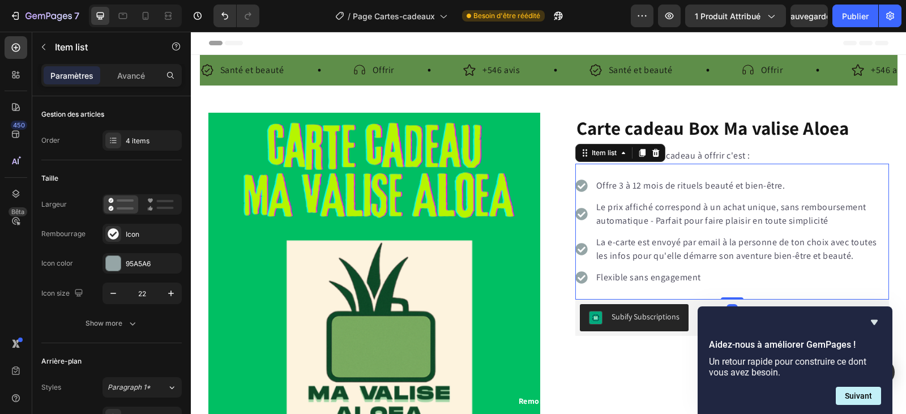
click at [795, 243] on p "La e-carte est envoyé par email à la personne de ton choix avec toutes les info…" at bounding box center [741, 248] width 291 height 27
click at [795, 245] on p "La e-carte est envoyé par email à la personne de ton choix avec toutes les info…" at bounding box center [741, 248] width 291 height 27
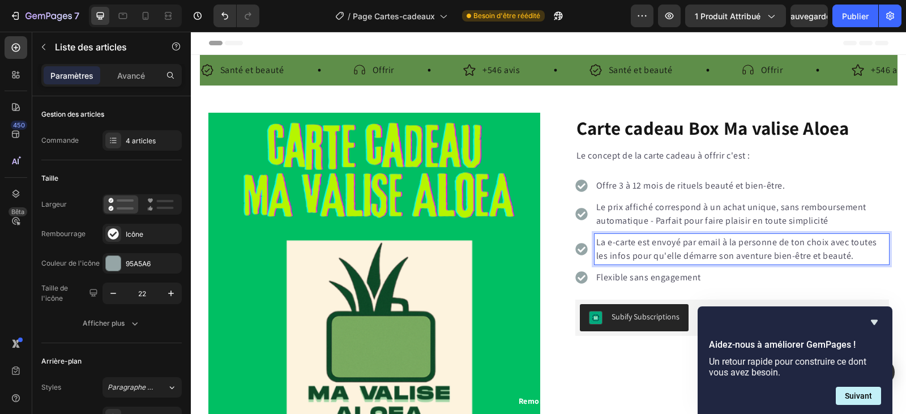
click at [799, 245] on p "La e-carte est envoyé par email à la personne de ton choix avec toutes les info…" at bounding box center [741, 248] width 291 height 27
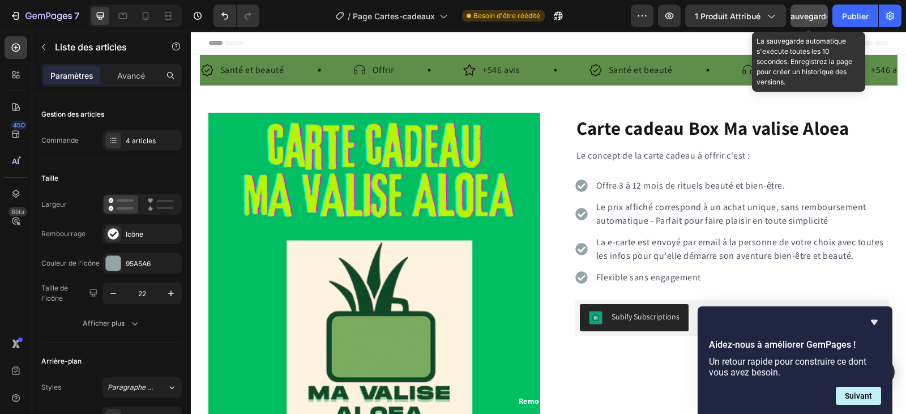
click at [805, 19] on font "Sauvegarder" at bounding box center [809, 16] width 48 height 10
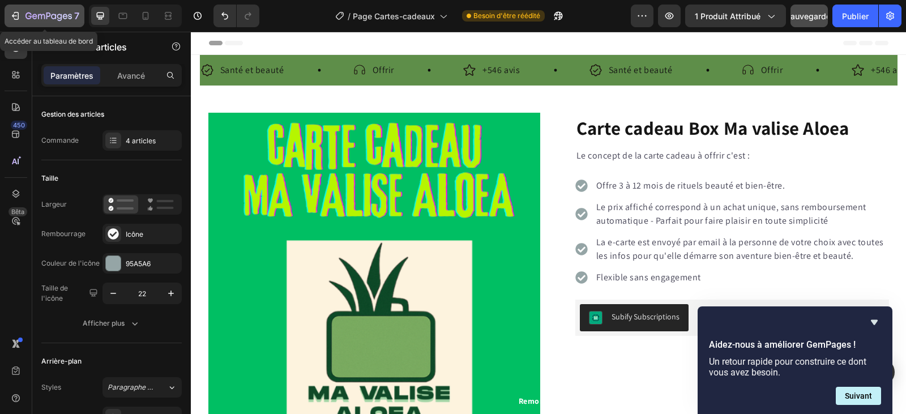
click at [36, 16] on icon "button" at bounding box center [34, 16] width 5 height 5
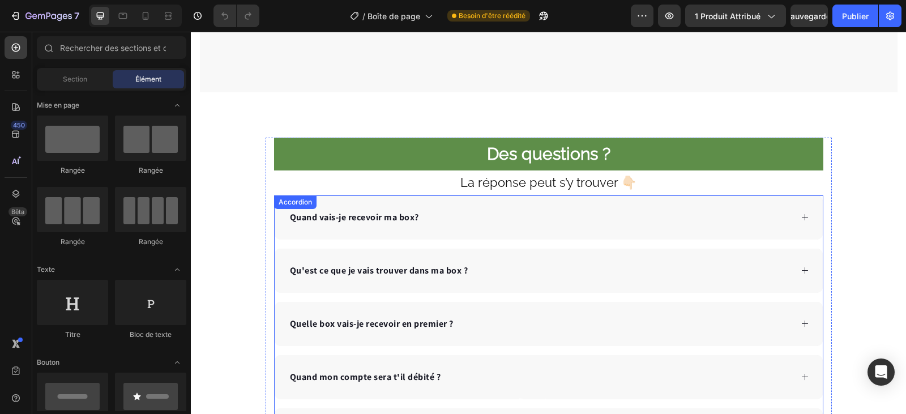
scroll to position [3059, 0]
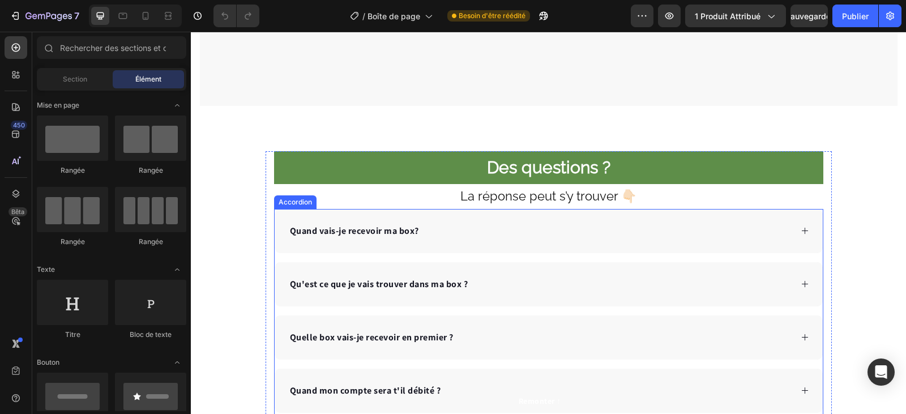
click at [453, 226] on div "Quand vais-je recevoir ma box?" at bounding box center [539, 230] width 503 height 17
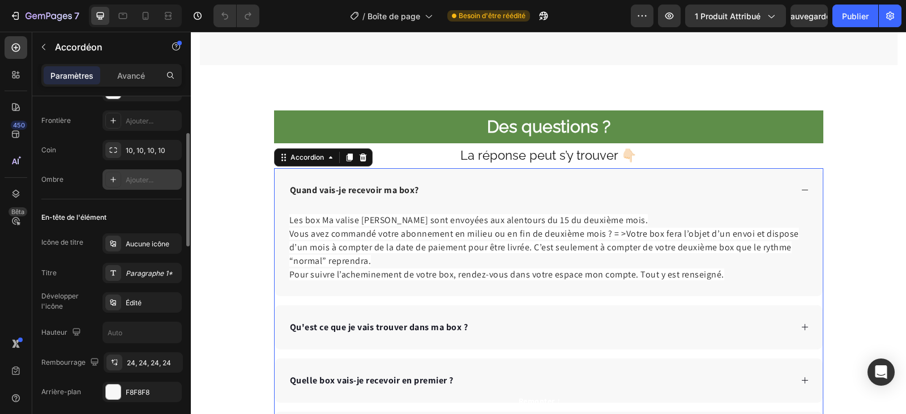
scroll to position [170, 0]
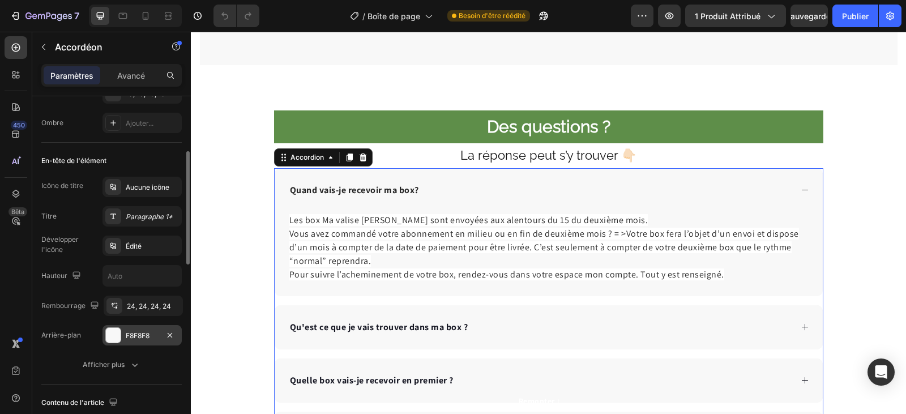
click at [157, 328] on div "F8F8F8" at bounding box center [141, 335] width 79 height 20
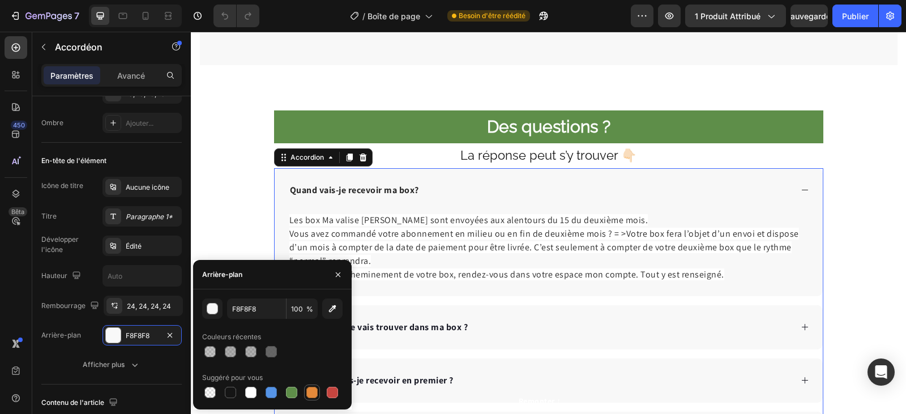
click at [311, 391] on div at bounding box center [311, 392] width 11 height 11
type input "E4893A"
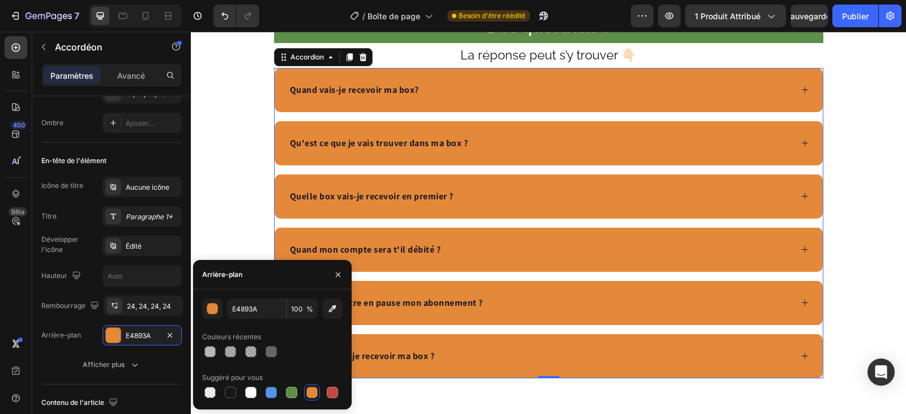
scroll to position [3061, 0]
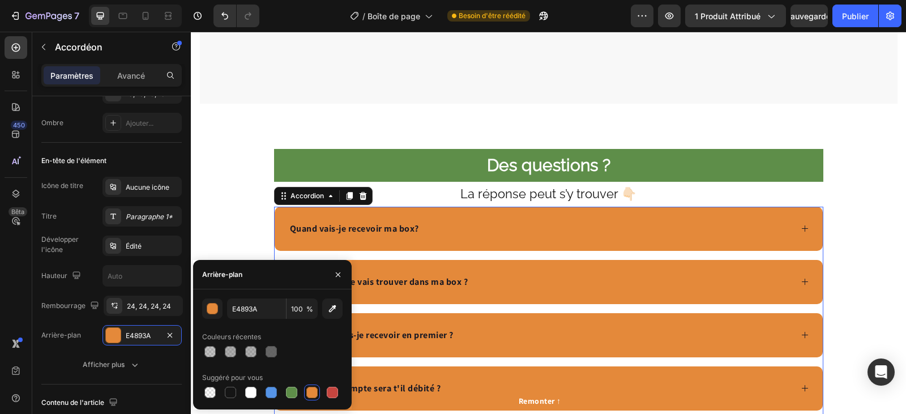
click at [803, 232] on icon at bounding box center [804, 228] width 8 height 8
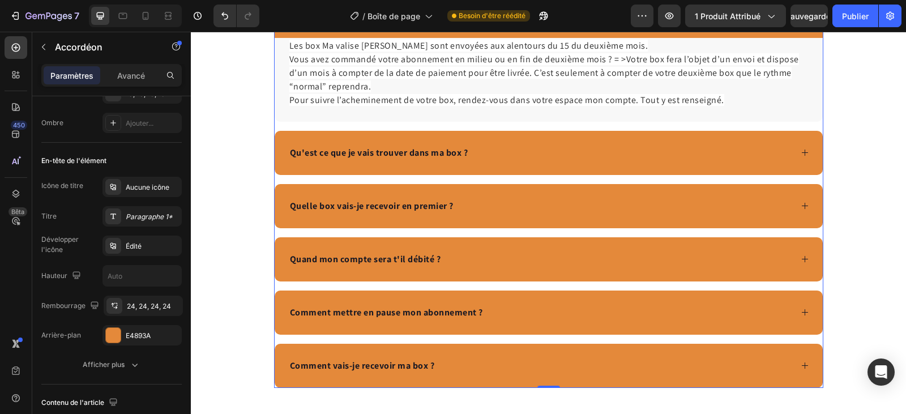
scroll to position [3288, 0]
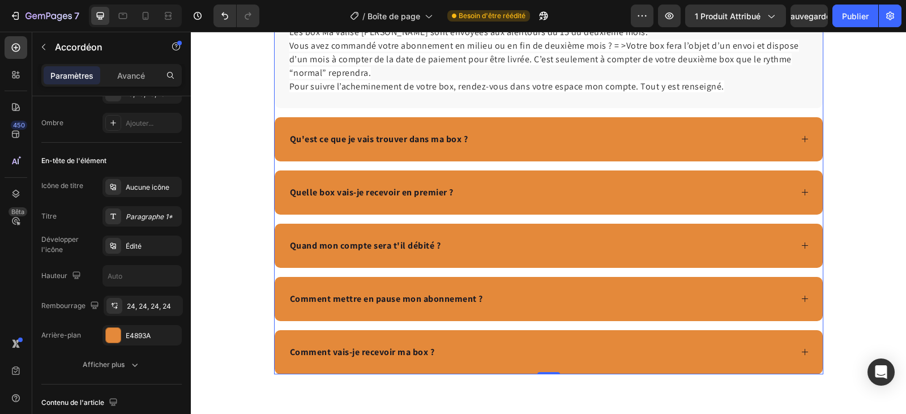
click at [804, 138] on div "Qu'est ce que je vais trouver dans ma box ?" at bounding box center [549, 139] width 548 height 44
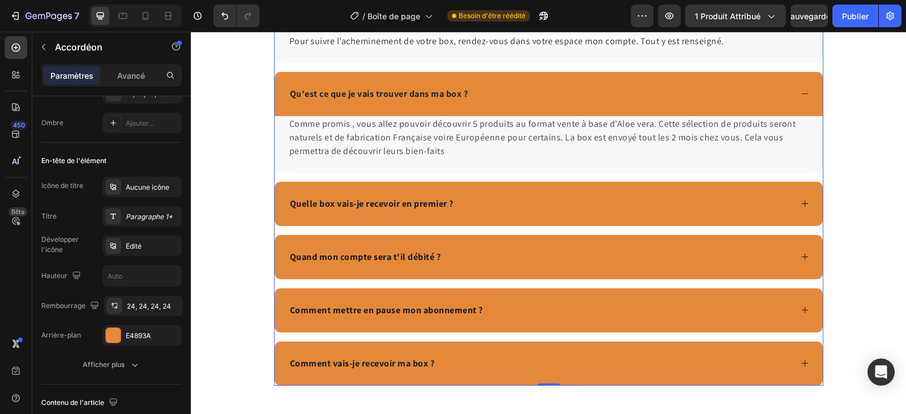
scroll to position [3401, 0]
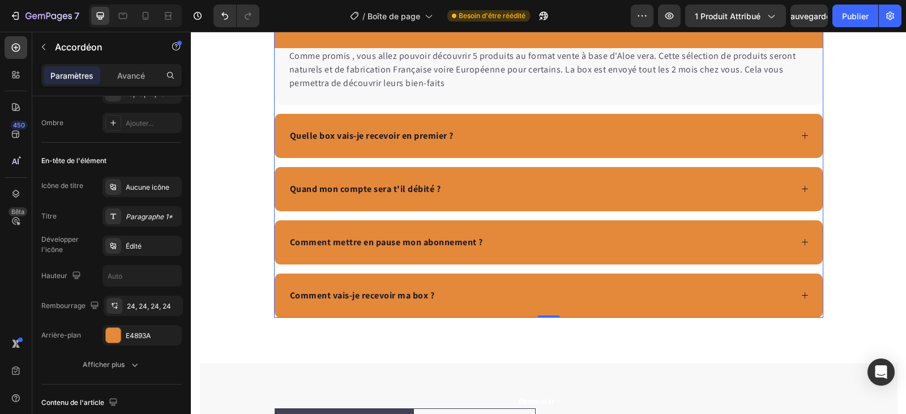
click at [800, 134] on icon at bounding box center [804, 135] width 8 height 8
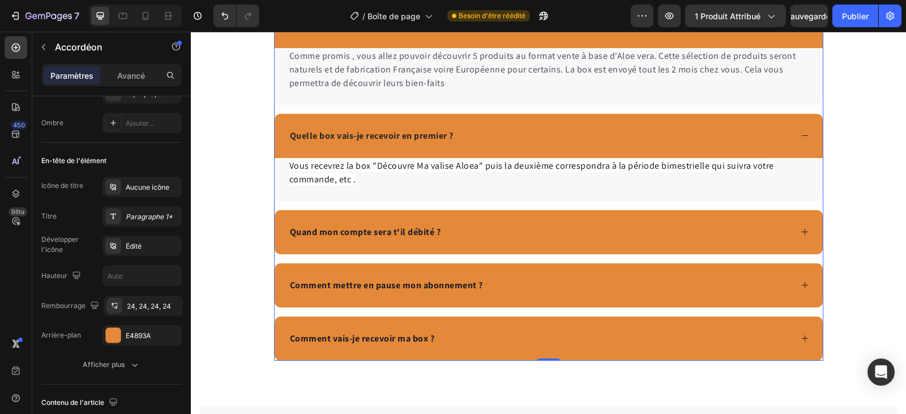
click at [802, 232] on icon at bounding box center [804, 232] width 8 height 8
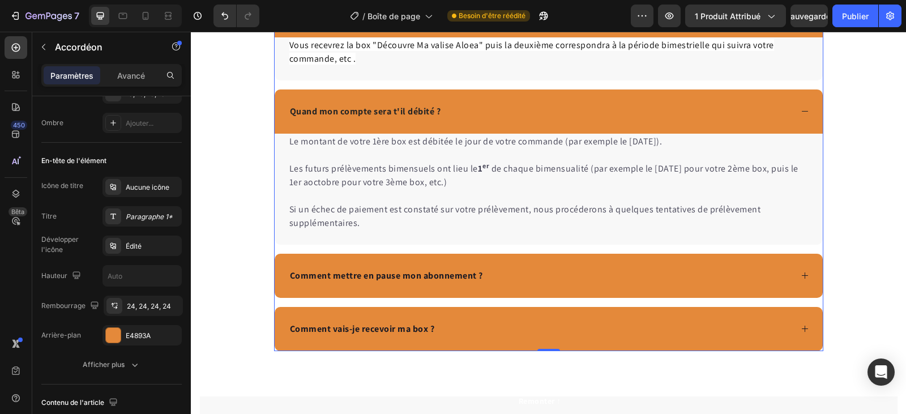
scroll to position [3627, 0]
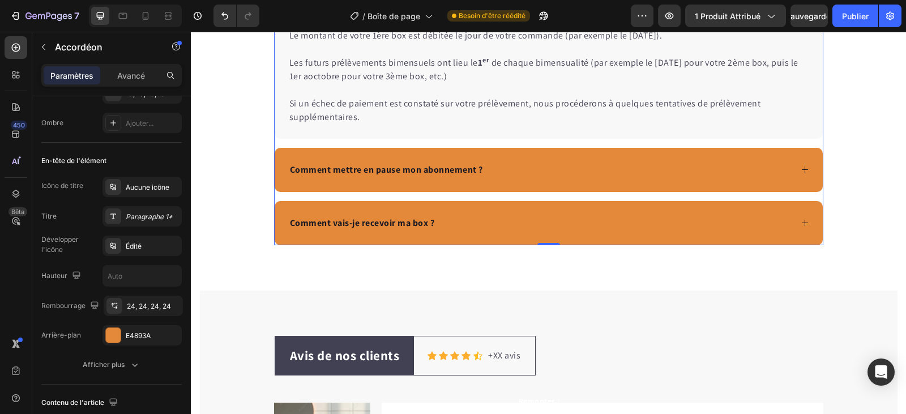
click at [800, 170] on icon at bounding box center [804, 169] width 8 height 8
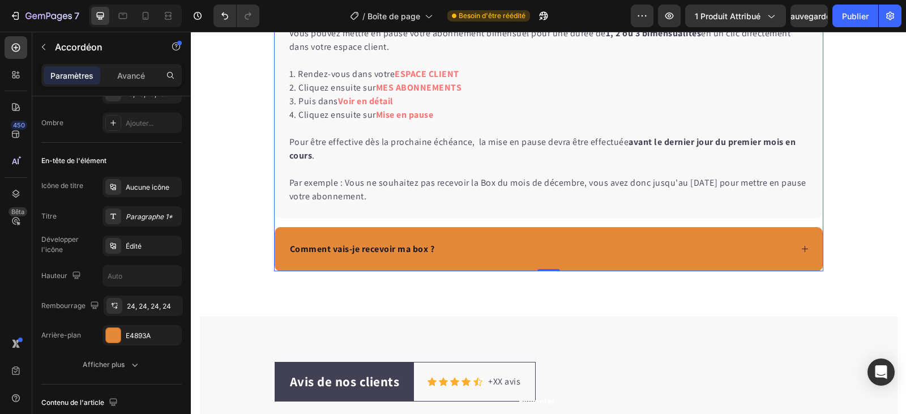
scroll to position [3797, 0]
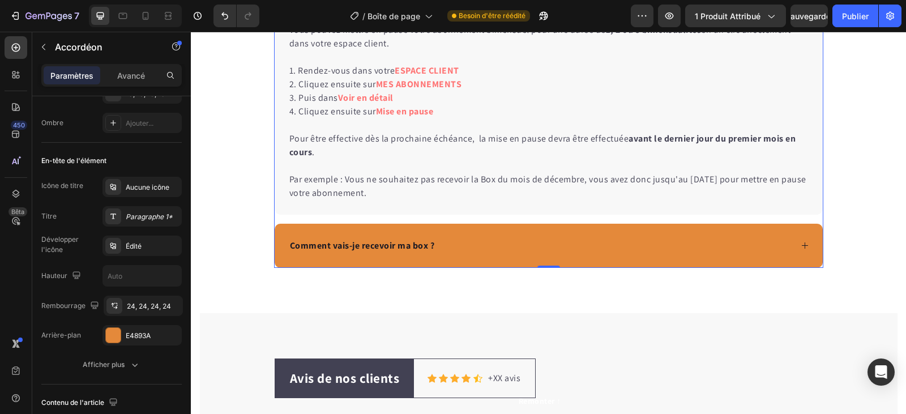
click at [800, 247] on icon at bounding box center [804, 245] width 8 height 8
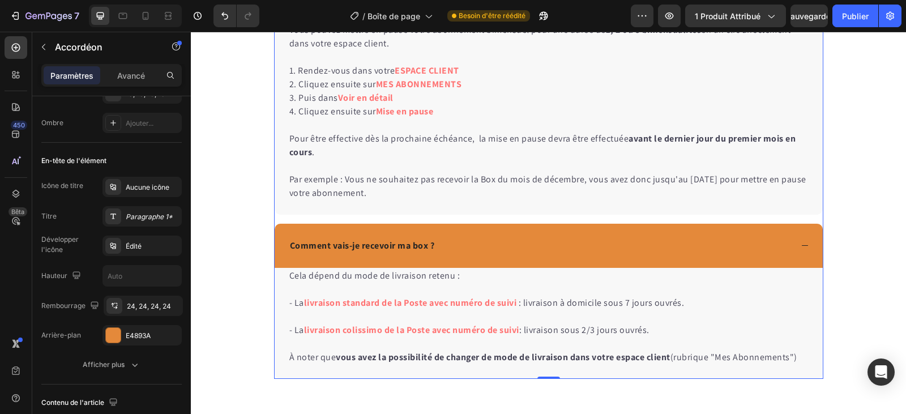
click at [548, 208] on div "Vous pouvez mettre en pause votre abonnement bimensuel pour une durée de 1, 2 o…" at bounding box center [549, 118] width 548 height 192
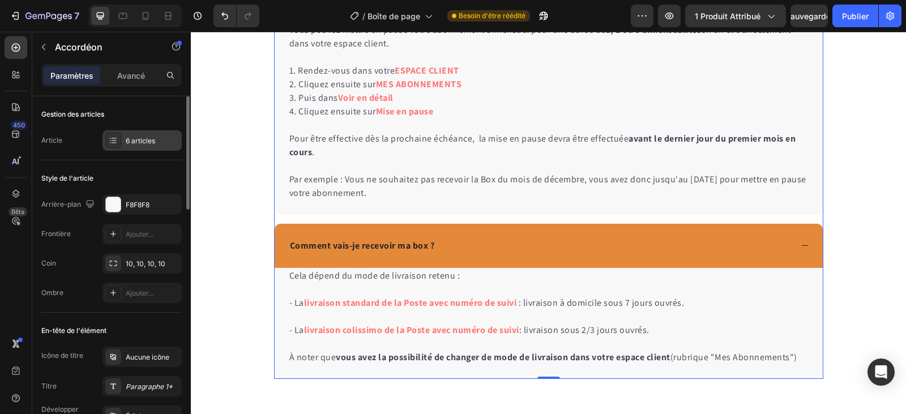
click at [147, 138] on font "6 articles" at bounding box center [140, 140] width 29 height 8
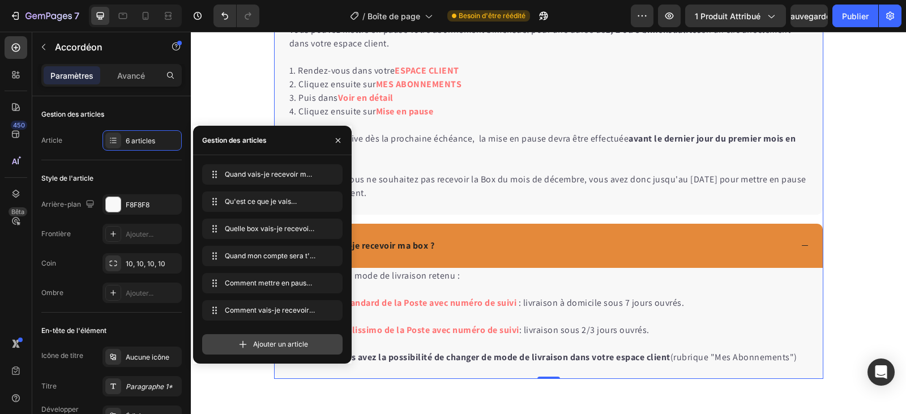
click at [277, 345] on font "Ajouter un article" at bounding box center [280, 344] width 55 height 8
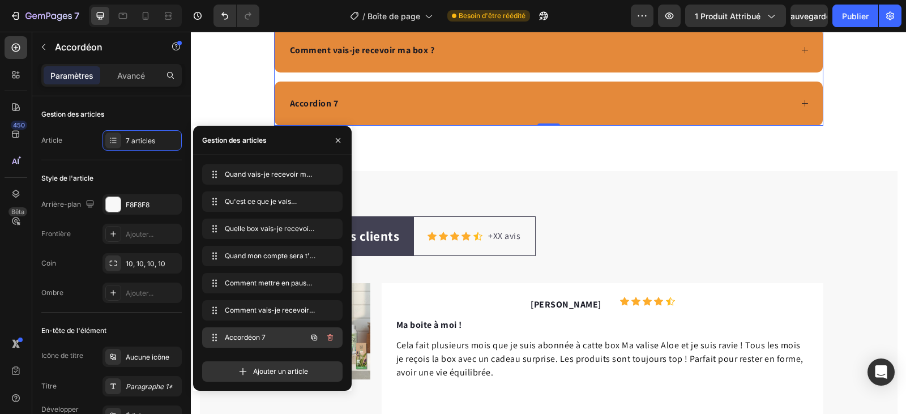
scroll to position [3504, 0]
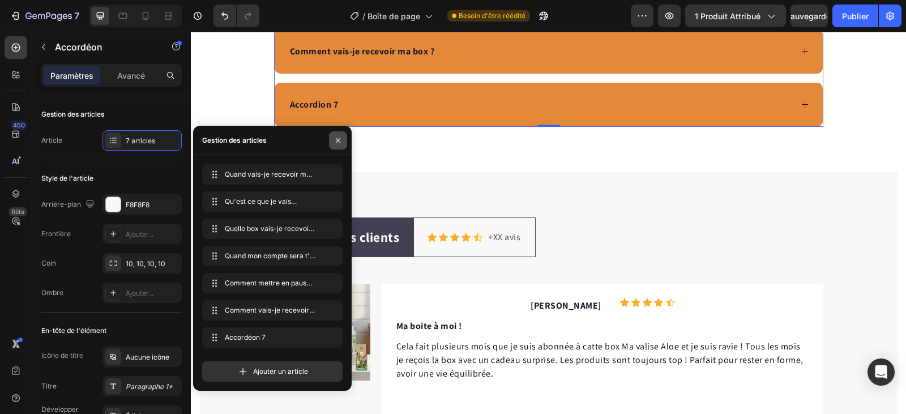
click at [338, 142] on icon "button" at bounding box center [337, 140] width 9 height 9
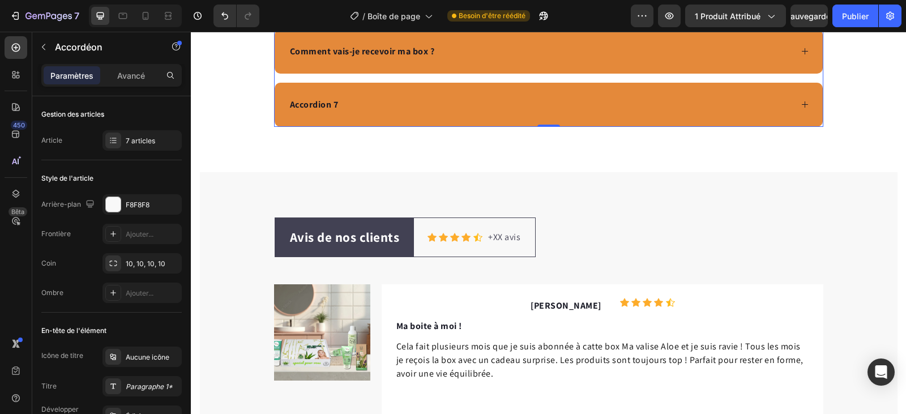
click at [327, 105] on div "Accordion 7" at bounding box center [314, 104] width 52 height 17
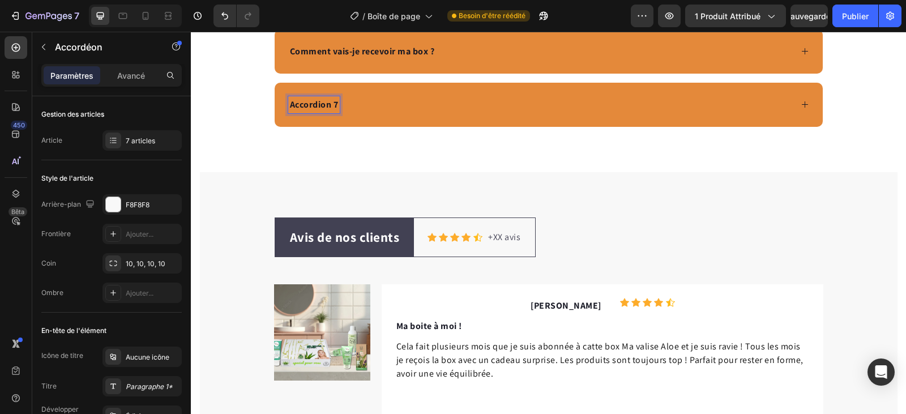
click at [329, 105] on p "Accordion 7" at bounding box center [314, 105] width 49 height 14
click at [338, 106] on p "Accordion 07" at bounding box center [316, 105] width 53 height 14
click at [345, 108] on div "Accordion 007" at bounding box center [319, 104] width 62 height 17
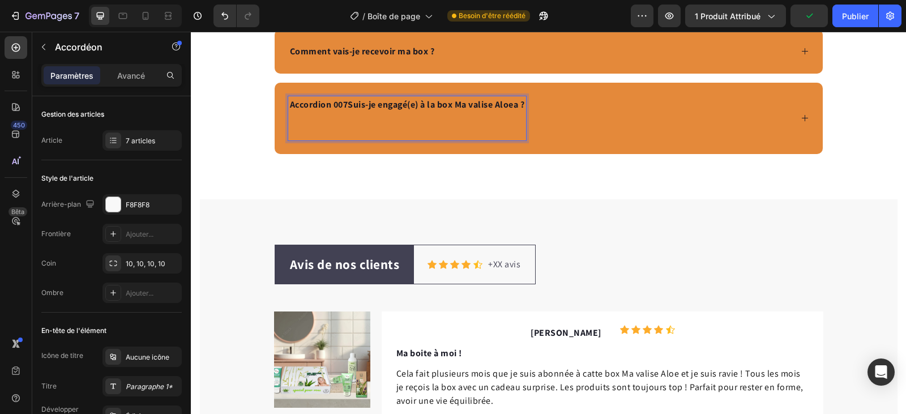
click at [343, 104] on p "Accordion 007 Suis-je engagé(e) à la box Ma valise Aloea ?" at bounding box center [407, 105] width 235 height 14
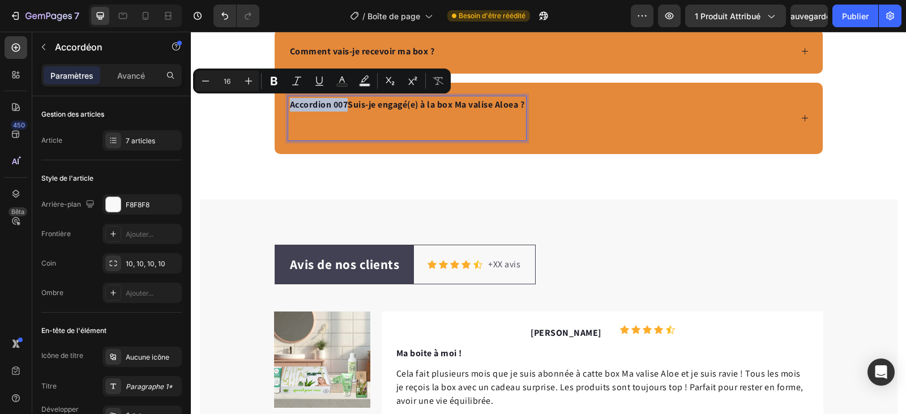
drag, startPoint x: 343, startPoint y: 104, endPoint x: 286, endPoint y: 106, distance: 57.2
click at [290, 106] on p "Accordion 007 Suis-je engagé(e) à la box Ma valise Aloea ?" at bounding box center [407, 105] width 235 height 14
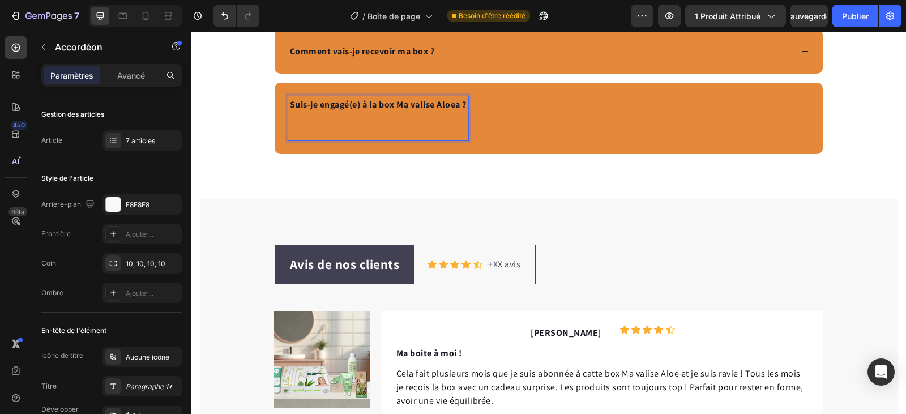
click at [800, 118] on icon at bounding box center [804, 118] width 8 height 8
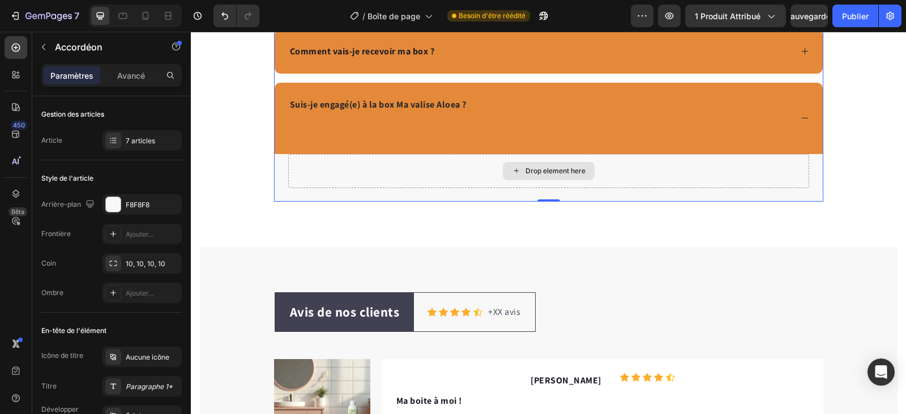
click at [541, 173] on div "Drop element here" at bounding box center [555, 170] width 60 height 9
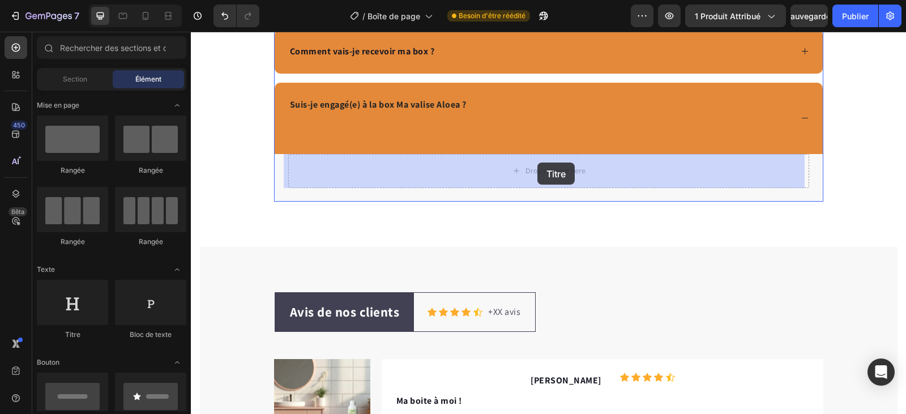
drag, startPoint x: 268, startPoint y: 344, endPoint x: 537, endPoint y: 162, distance: 325.0
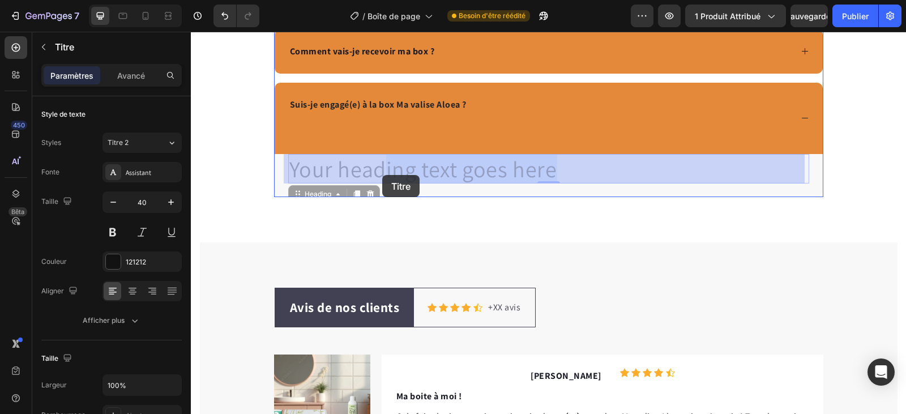
drag, startPoint x: 552, startPoint y: 172, endPoint x: 382, endPoint y: 175, distance: 170.4
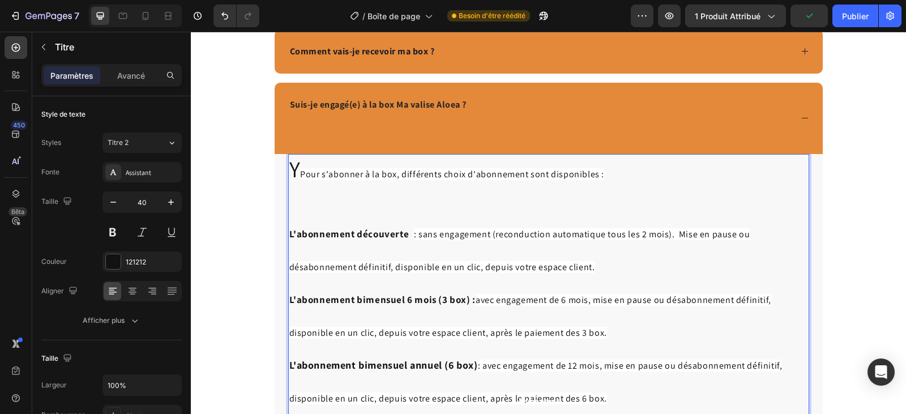
scroll to position [3541, 0]
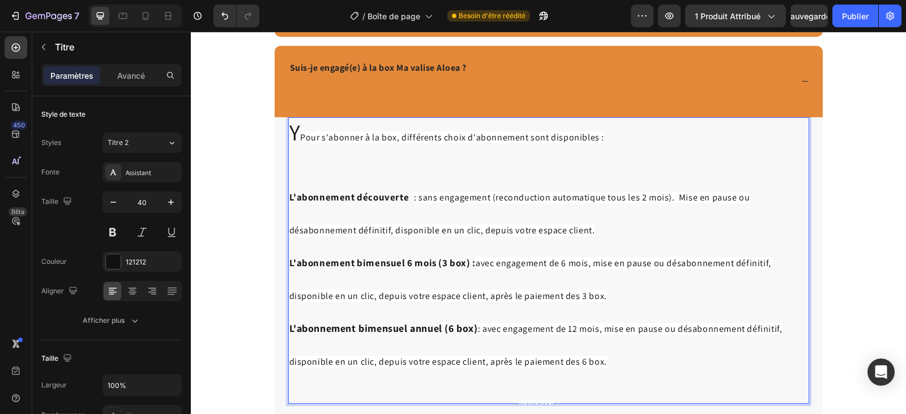
click at [300, 138] on span "Pour s'abonner à la box, différents choix d'abonnement sont disponibles :" at bounding box center [452, 137] width 304 height 12
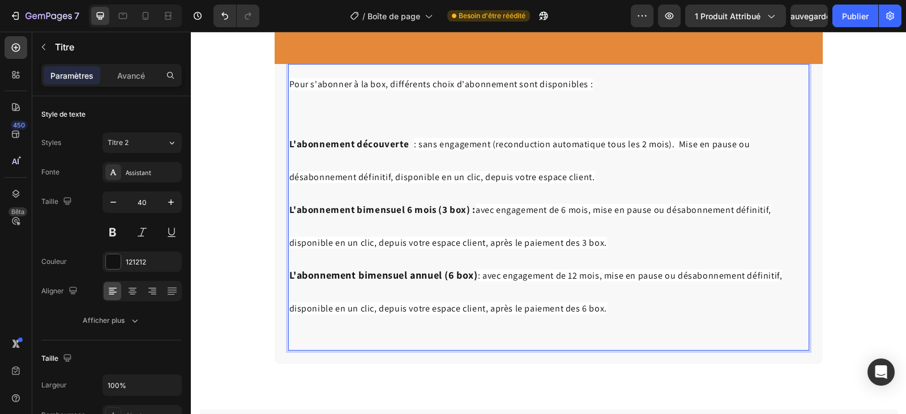
scroll to position [3654, 0]
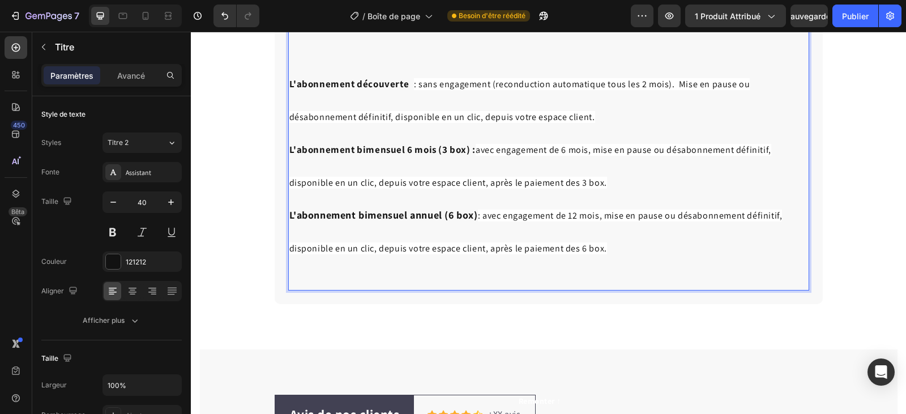
click at [605, 251] on p "Pour s'abonner à la box, différents choix d'abonnement sont disponibles : L'abo…" at bounding box center [548, 147] width 518 height 284
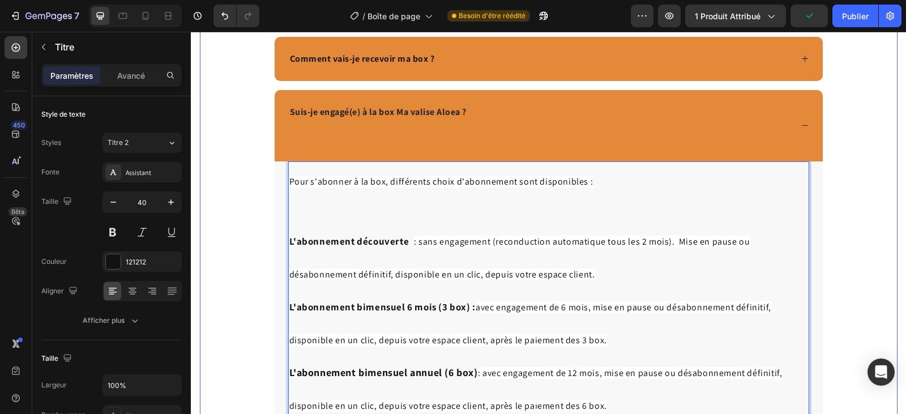
scroll to position [3485, 0]
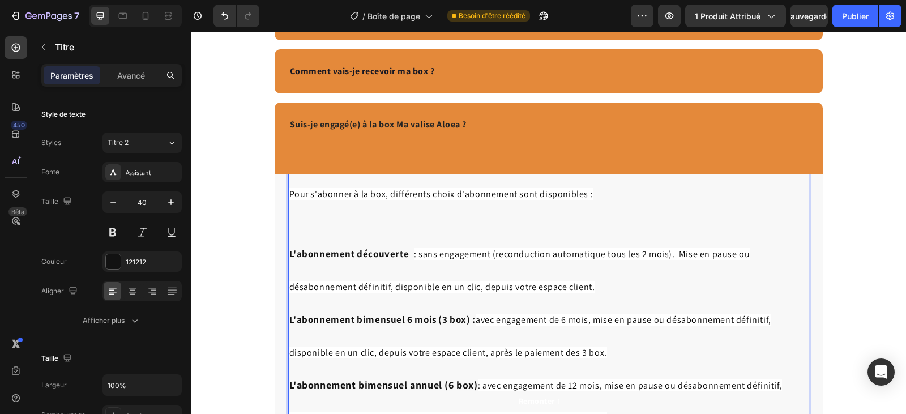
click at [289, 254] on strong "L'abonnement découverte" at bounding box center [349, 253] width 120 height 12
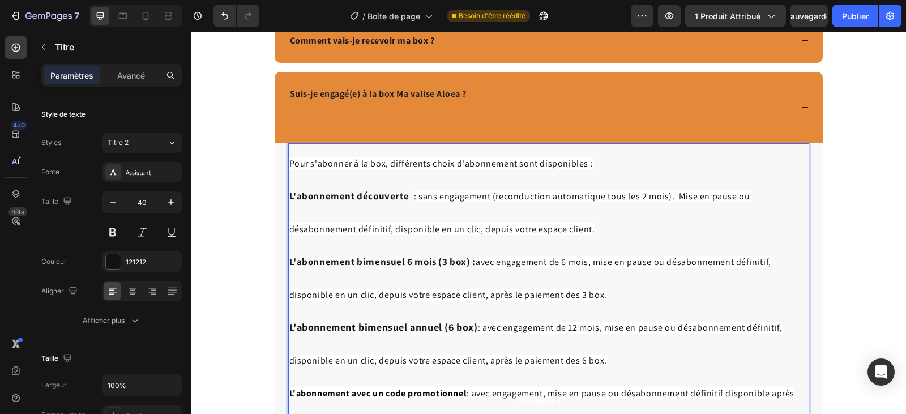
scroll to position [3541, 0]
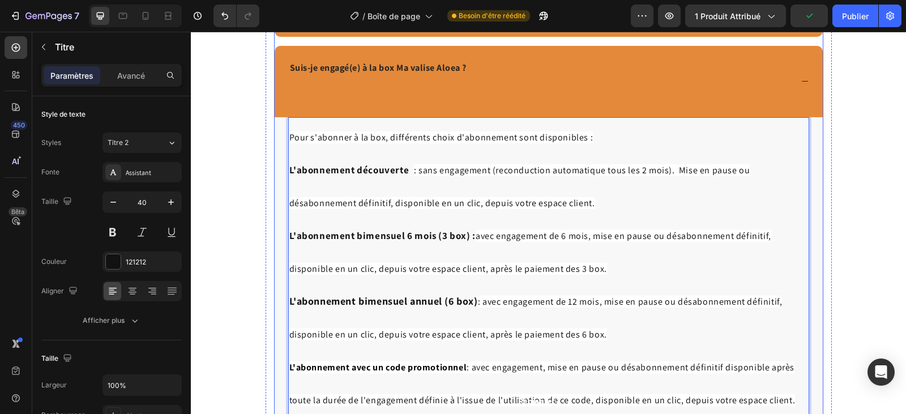
click at [802, 84] on icon at bounding box center [804, 81] width 8 height 8
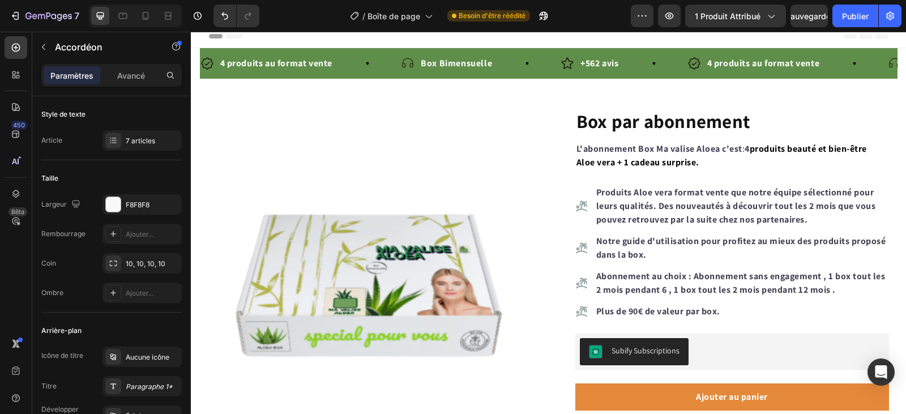
scroll to position [0, 0]
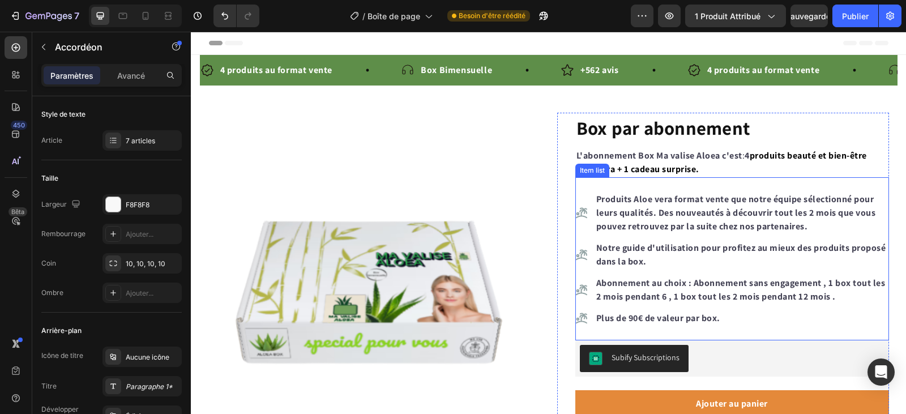
click at [629, 317] on strong "Plus de 90€ de valeur" at bounding box center [640, 318] width 88 height 12
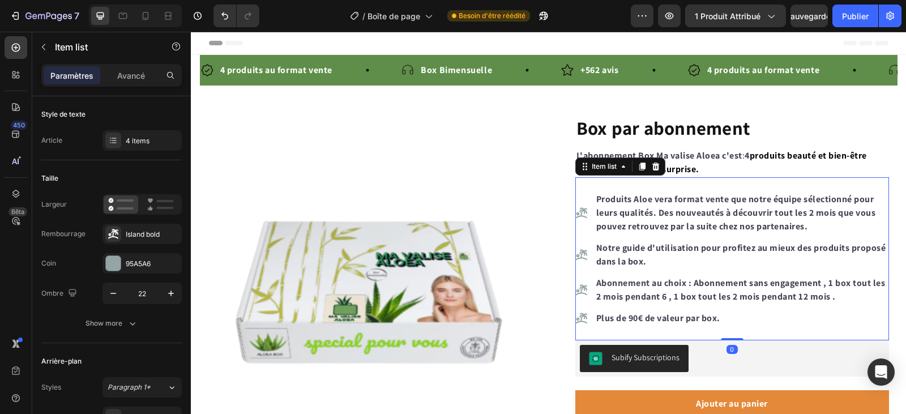
click at [627, 319] on strong "Plus de 90€ de valeur" at bounding box center [640, 318] width 88 height 12
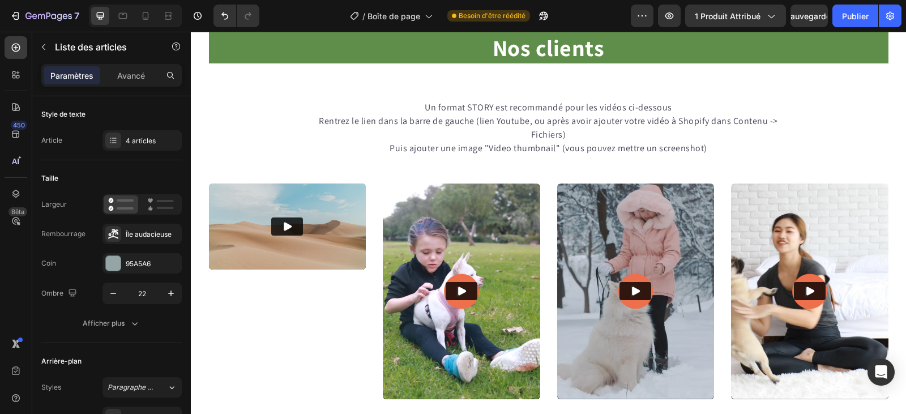
scroll to position [736, 0]
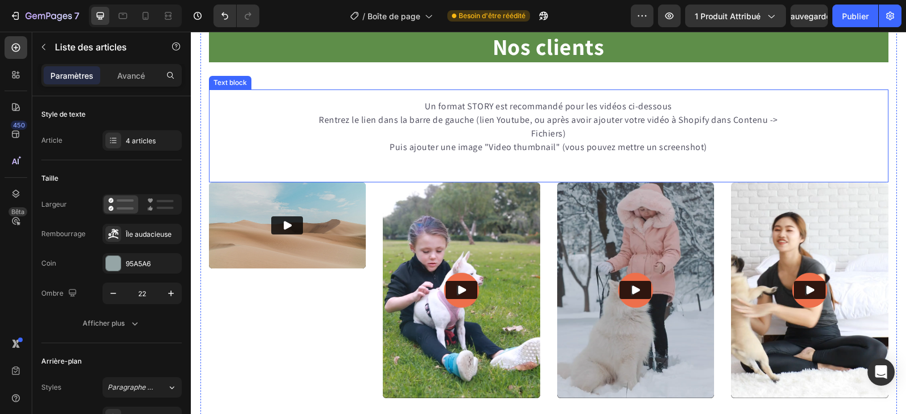
click at [712, 140] on p "Puis ajouter une image "Video thumbnail" (vous pouvez mettre un screenshot)" at bounding box center [548, 147] width 494 height 14
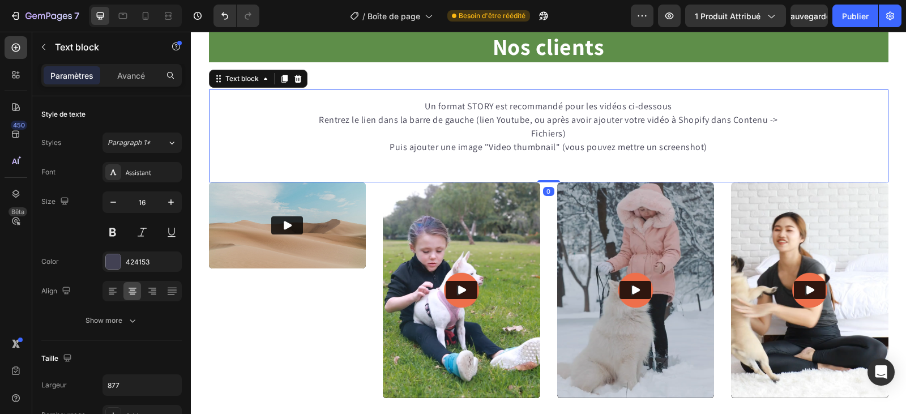
click at [710, 140] on p "Puis ajouter une image "Video thumbnail" (vous pouvez mettre un screenshot)" at bounding box center [548, 147] width 494 height 14
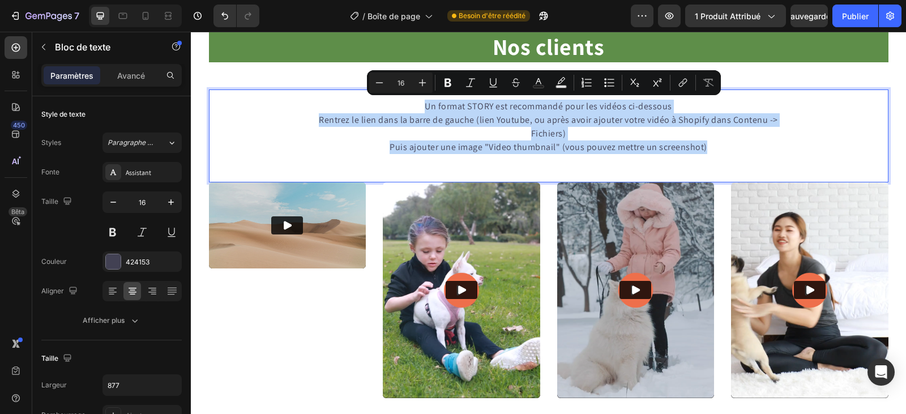
drag, startPoint x: 710, startPoint y: 133, endPoint x: 420, endPoint y: 108, distance: 291.5
click at [420, 108] on div "Un format STORY est recommandé pour les vidéos ci-dessous Rentrez le lien dans …" at bounding box center [548, 126] width 496 height 57
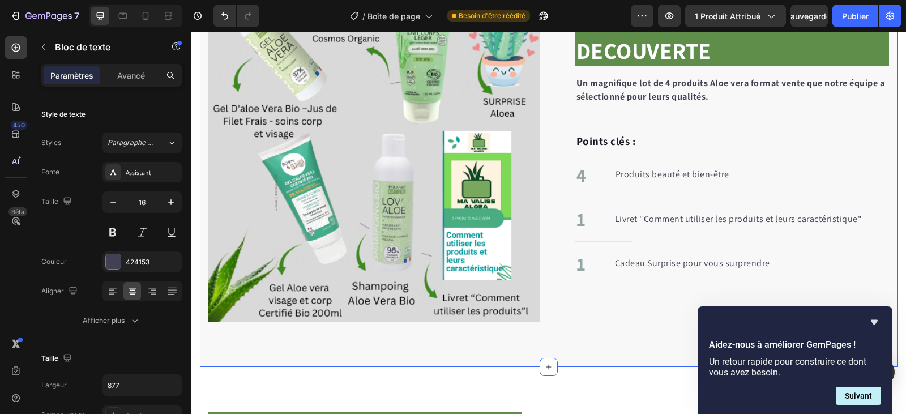
scroll to position [1245, 0]
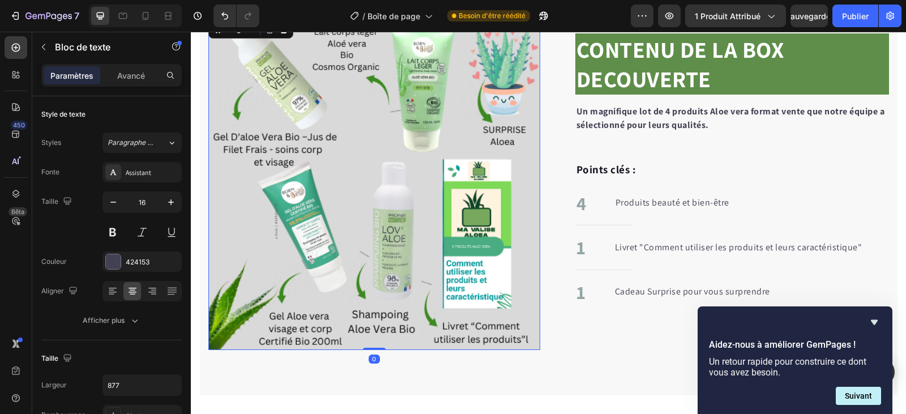
click at [350, 167] on img at bounding box center [374, 184] width 332 height 332
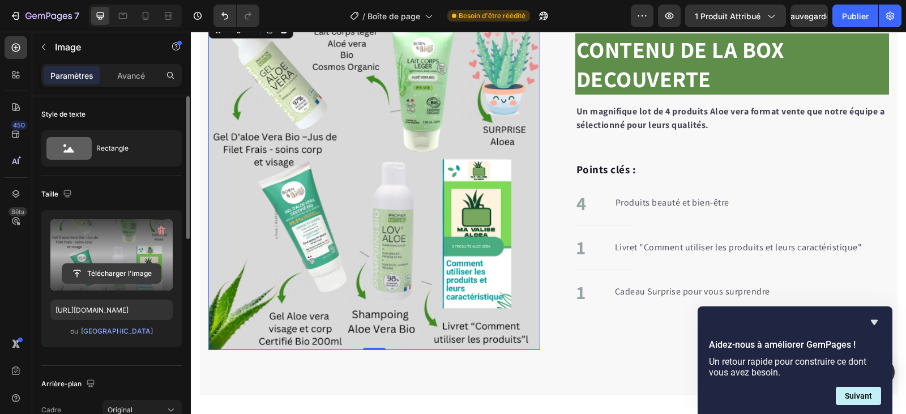
click at [129, 271] on input "file" at bounding box center [111, 273] width 98 height 19
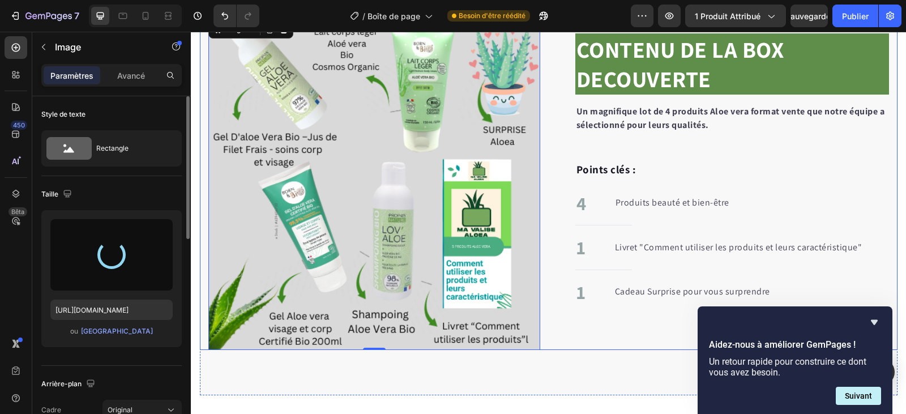
type input "https://cdn.shopify.com/s/files/1/0927/7200/8320/files/gempages_580623151424078…"
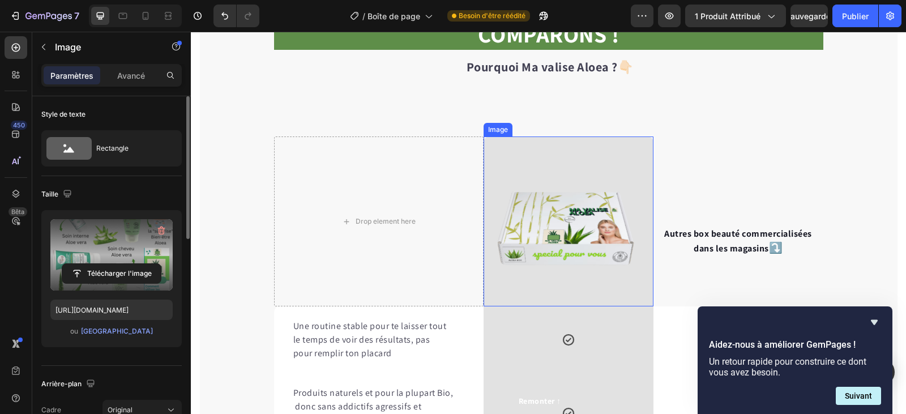
scroll to position [2717, 0]
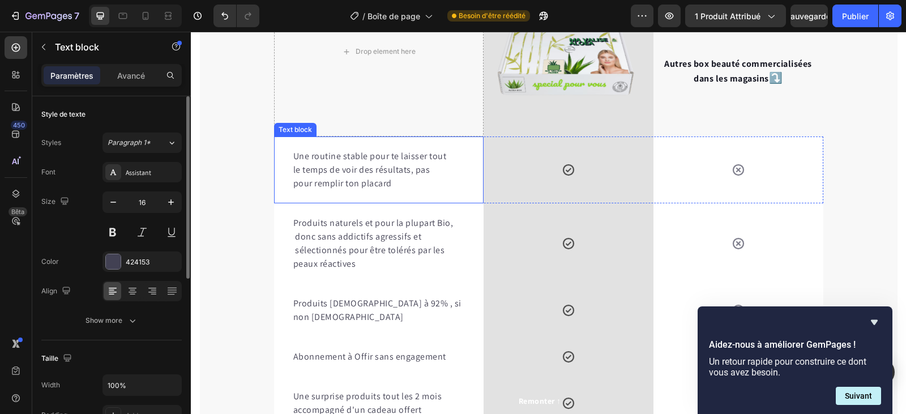
click at [392, 158] on p "Une routine stable pour te laisser tout" at bounding box center [378, 156] width 171 height 14
click at [430, 157] on p "Une routine stable pour vous laisser tout" at bounding box center [378, 156] width 171 height 14
click at [431, 159] on p "Une routine stable pour vous laisser tout" at bounding box center [378, 156] width 171 height 14
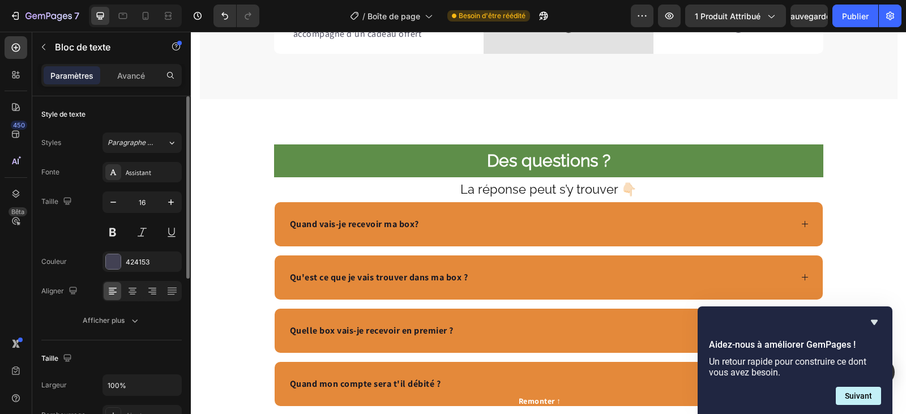
scroll to position [3113, 0]
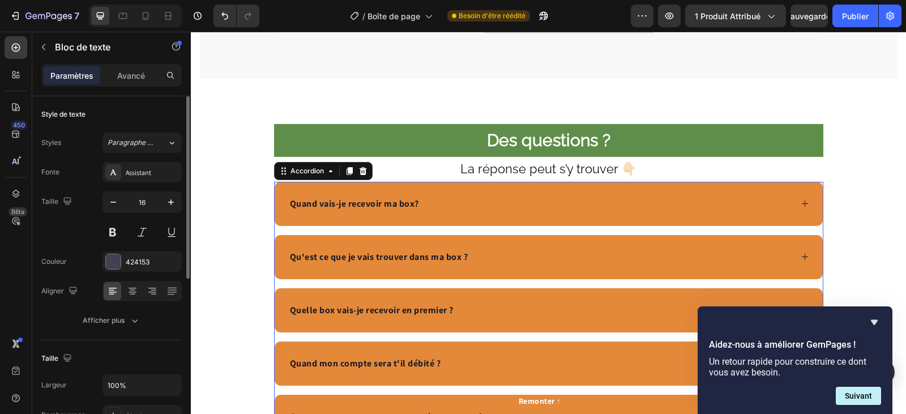
drag, startPoint x: 798, startPoint y: 204, endPoint x: 769, endPoint y: 217, distance: 31.7
click at [800, 204] on icon at bounding box center [804, 203] width 8 height 8
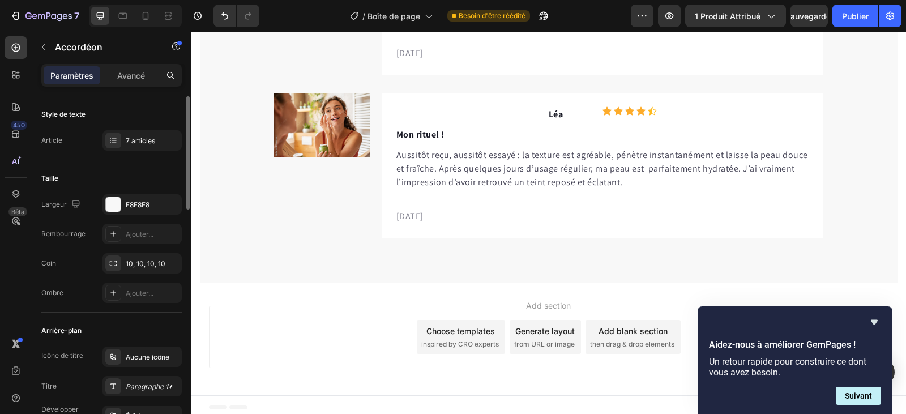
scroll to position [4192, 0]
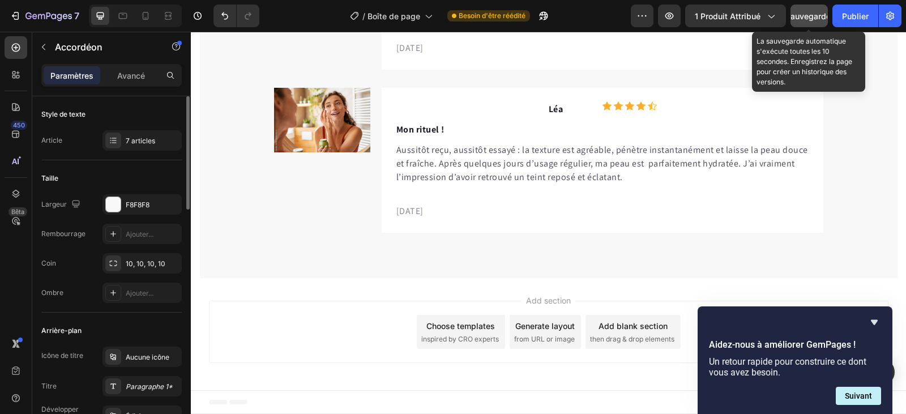
click at [802, 17] on font "Sauvegarder" at bounding box center [809, 16] width 48 height 10
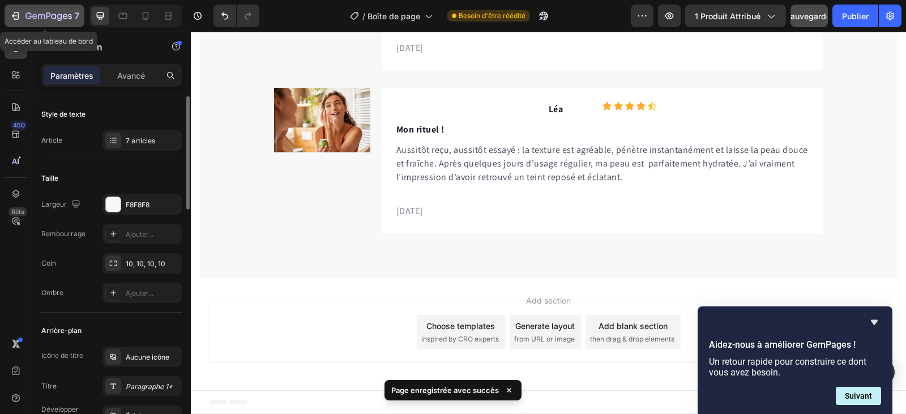
click at [24, 15] on div "7" at bounding box center [45, 16] width 70 height 14
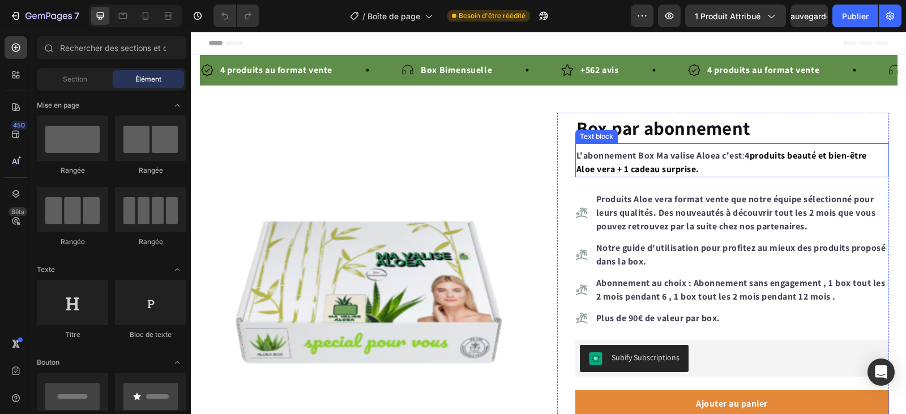
click at [610, 170] on strong "Aloe vera + 1 cadeau surprise." at bounding box center [637, 169] width 123 height 12
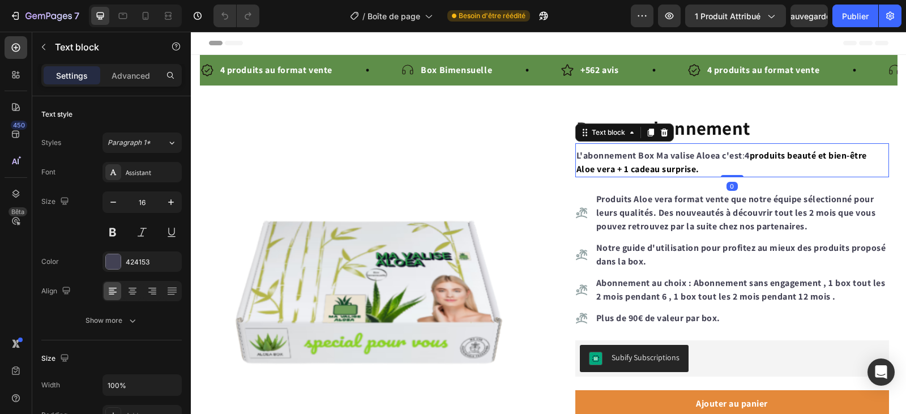
click at [610, 170] on strong "Aloe vera + 1 cadeau surprise." at bounding box center [637, 169] width 123 height 12
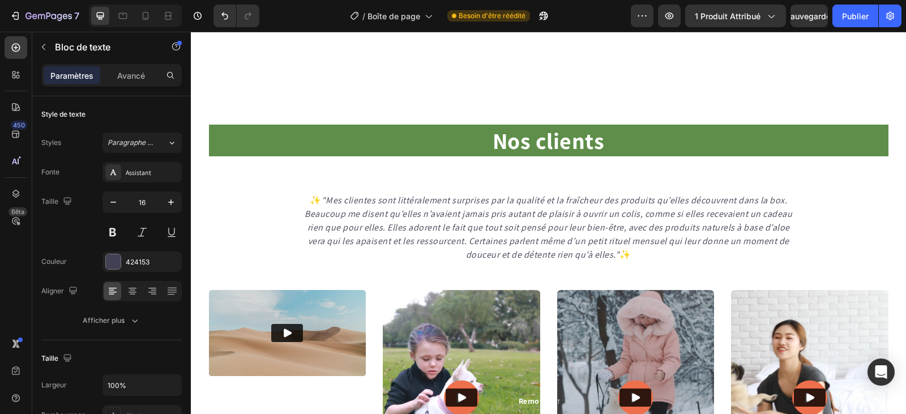
scroll to position [509, 0]
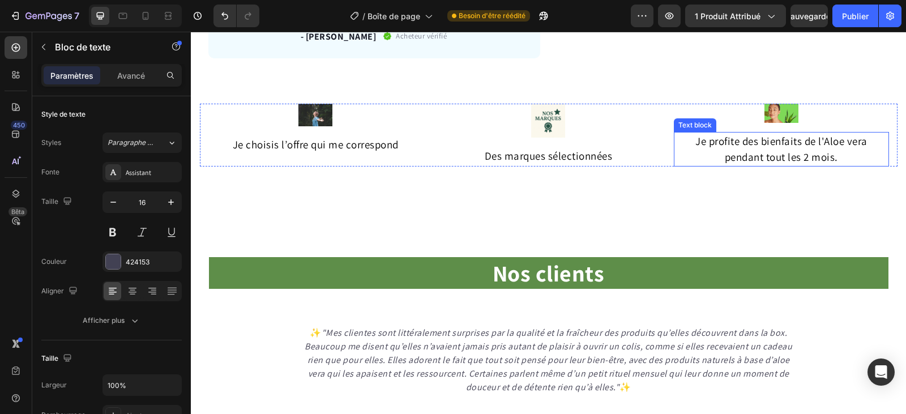
click at [760, 161] on span "Je profite des bienfaits de l'Aloe vera pendant tout les 2 mois." at bounding box center [781, 149] width 172 height 30
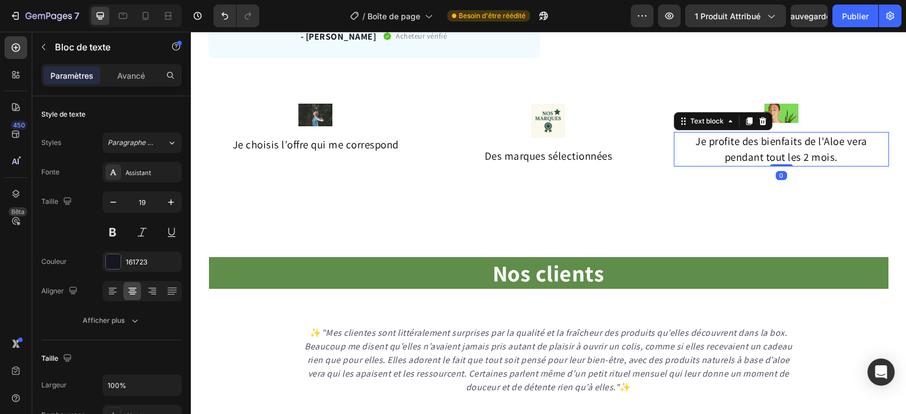
click at [760, 160] on span "Je profite des bienfaits de l'Aloe vera pendant tout les 2 mois." at bounding box center [781, 149] width 172 height 30
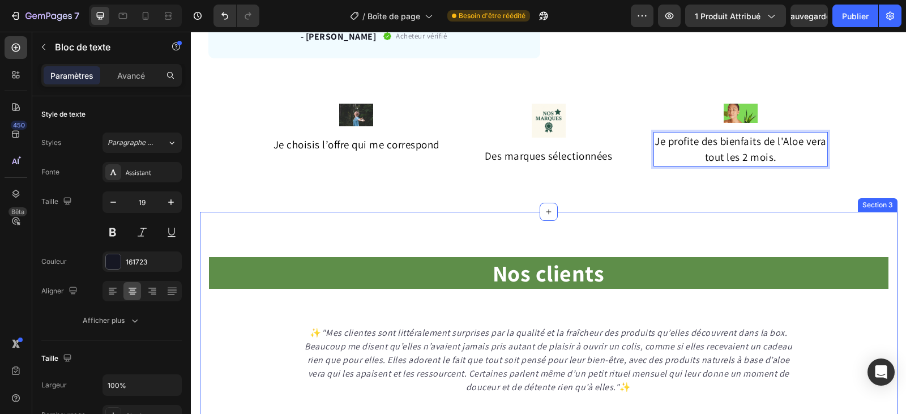
click at [866, 208] on div "Section 3" at bounding box center [878, 205] width 40 height 14
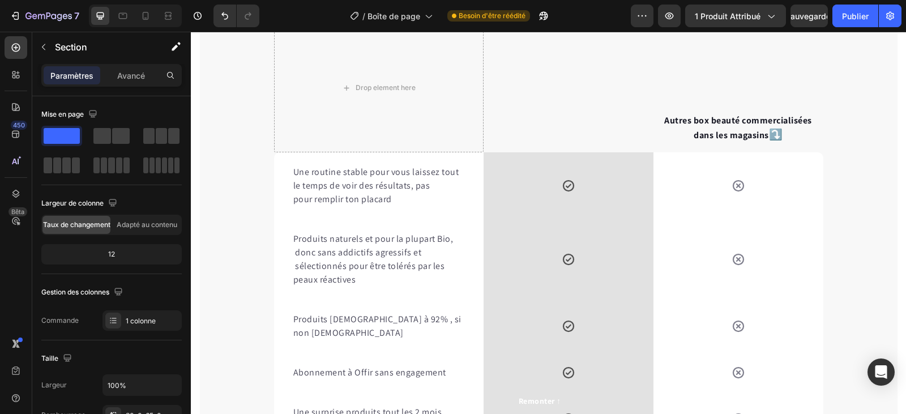
scroll to position [2717, 0]
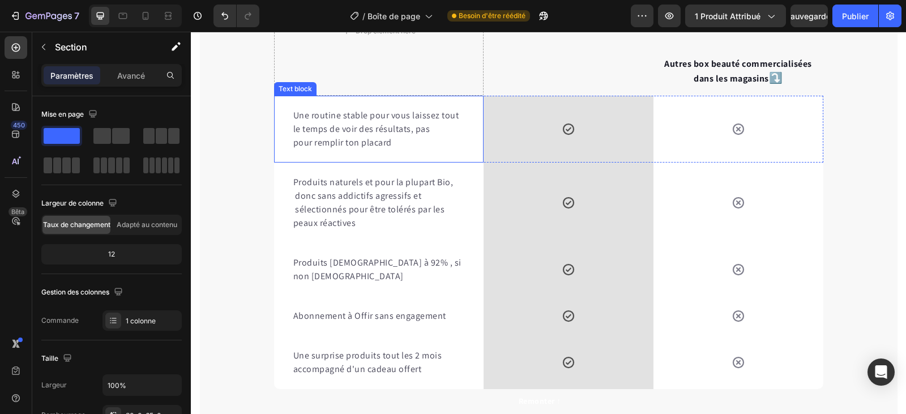
click at [350, 149] on p "pour remplir ton placard" at bounding box center [378, 143] width 171 height 14
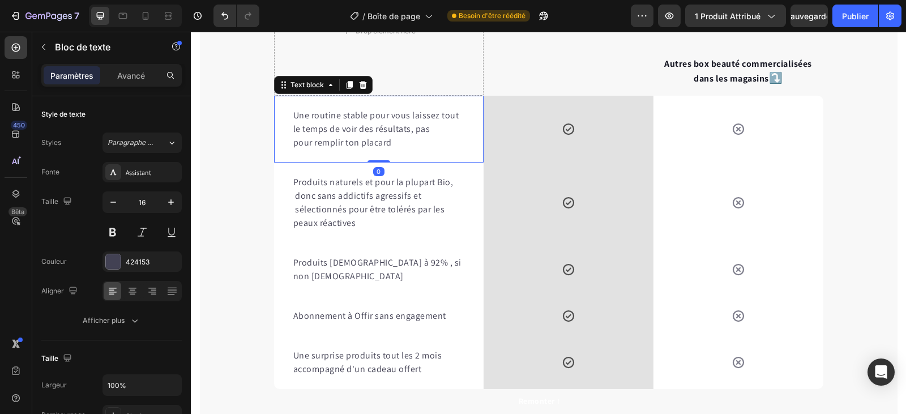
click at [353, 149] on p "pour remplir ton placard" at bounding box center [378, 143] width 171 height 14
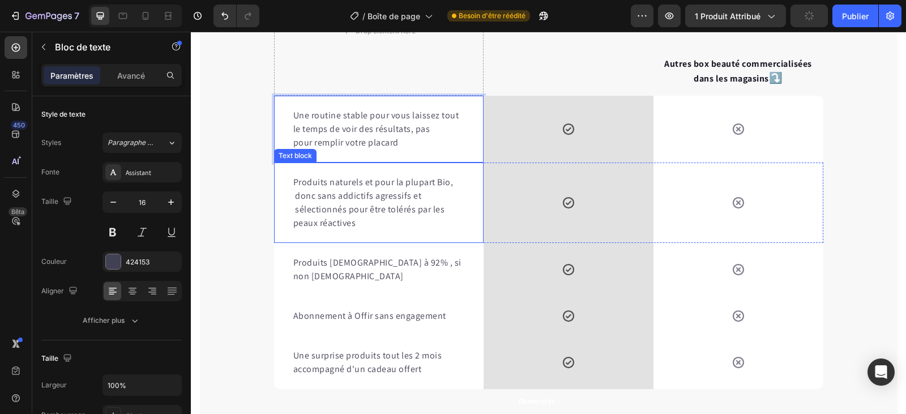
click at [286, 237] on div "Produits naturels et pour la plupart Bio, donc sans addictifs agressifs et séle…" at bounding box center [378, 202] width 209 height 80
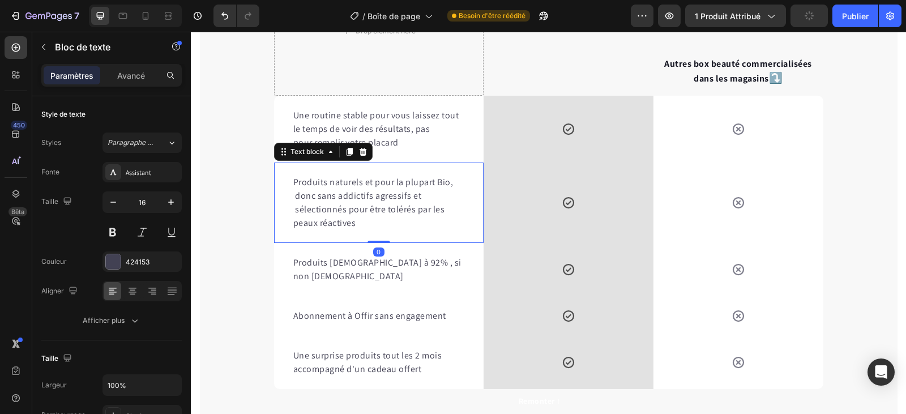
click at [293, 216] on p "Produits naturels et pour la plupart Bio, donc sans addictifs agressifs et séle…" at bounding box center [378, 195] width 171 height 41
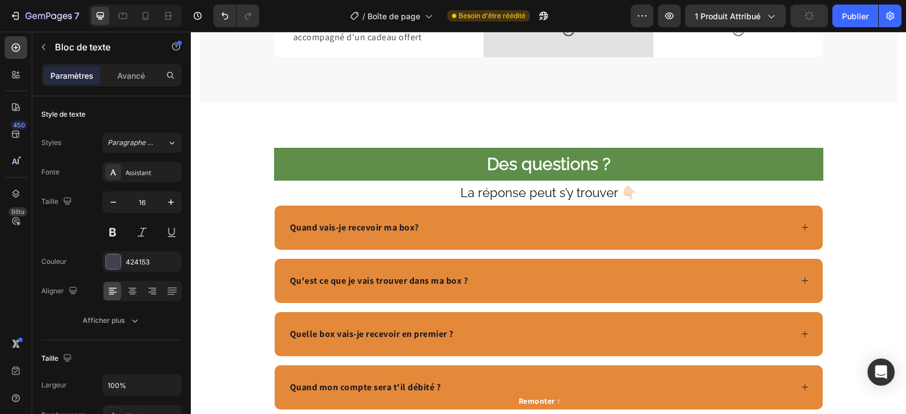
scroll to position [3170, 0]
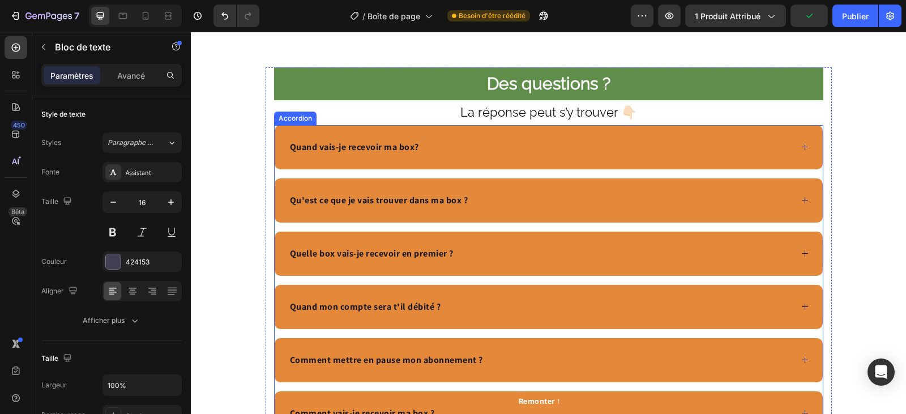
click at [803, 145] on icon at bounding box center [804, 147] width 8 height 8
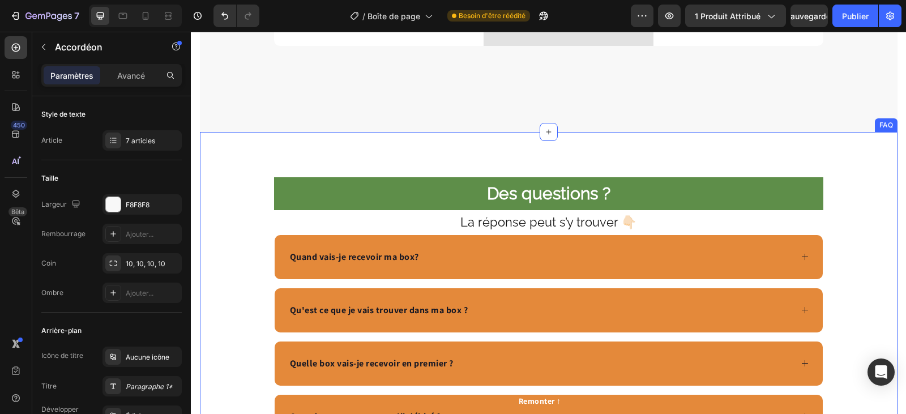
scroll to position [3115, 0]
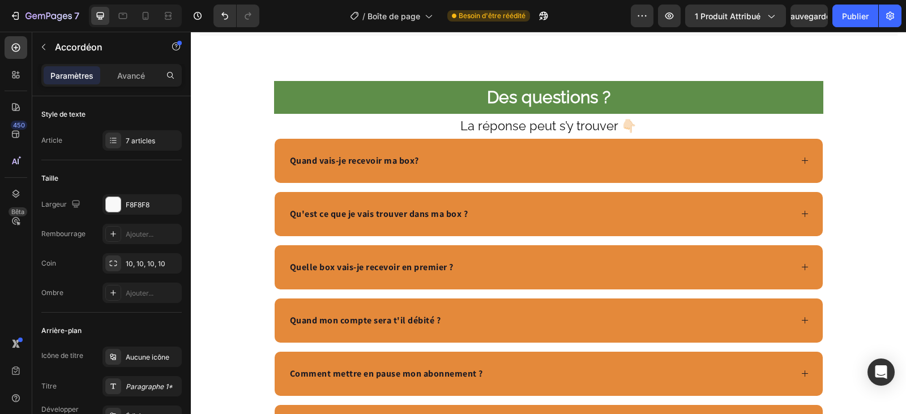
click at [443, 169] on div "Quand vais-je recevoir ma box?" at bounding box center [539, 160] width 503 height 17
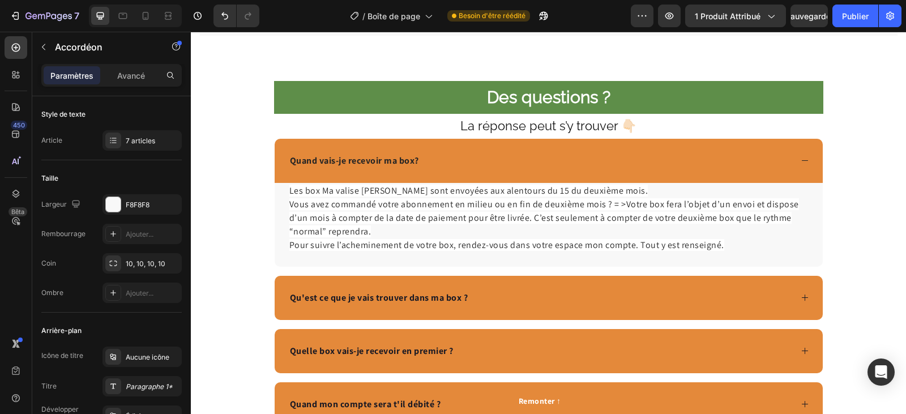
click at [445, 169] on div "Quand vais-je recevoir ma box?" at bounding box center [539, 160] width 503 height 17
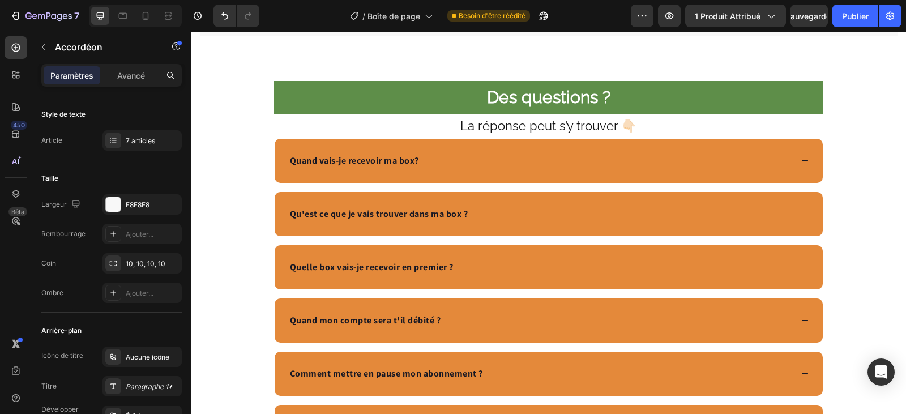
click at [349, 183] on div "Quand vais-je recevoir ma box?" at bounding box center [549, 161] width 548 height 44
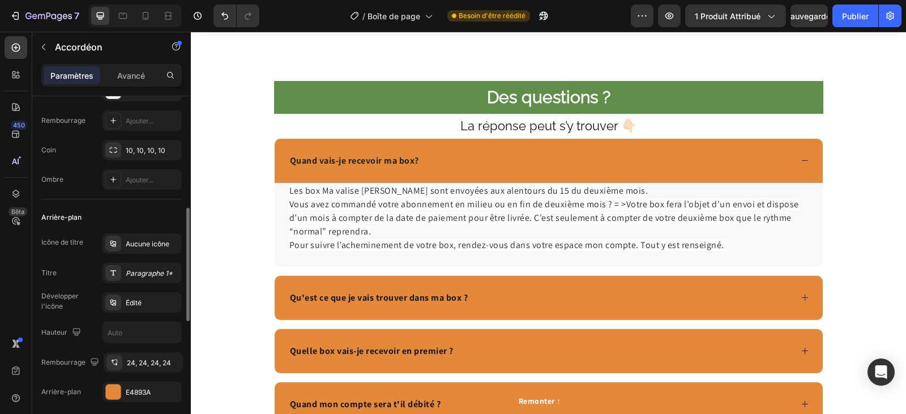
scroll to position [170, 0]
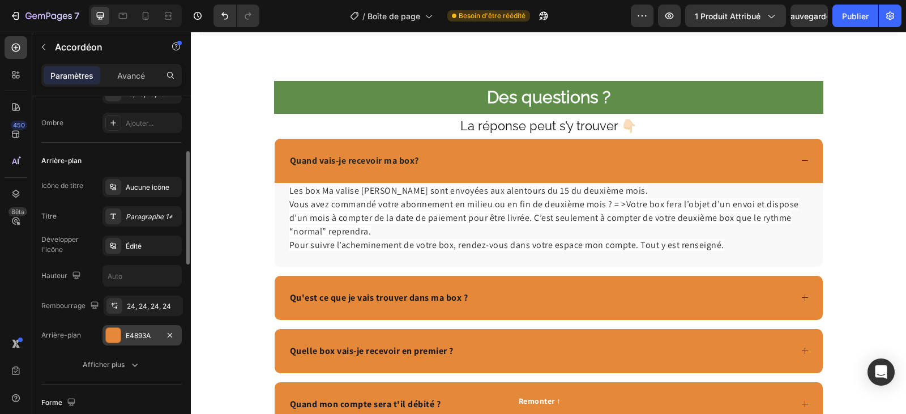
click at [134, 332] on font "E4893A" at bounding box center [138, 335] width 25 height 8
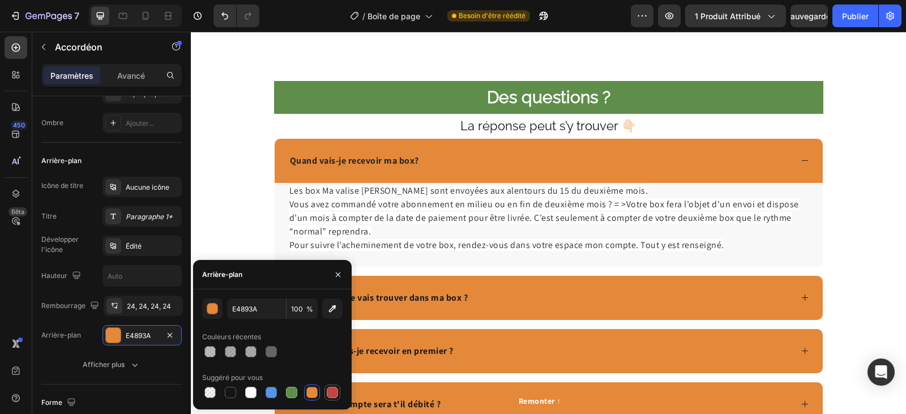
click at [335, 393] on div at bounding box center [332, 392] width 11 height 11
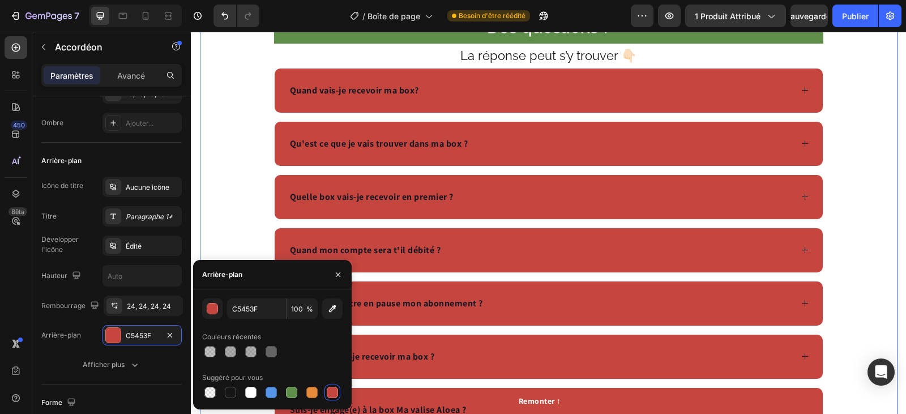
scroll to position [3340, 0]
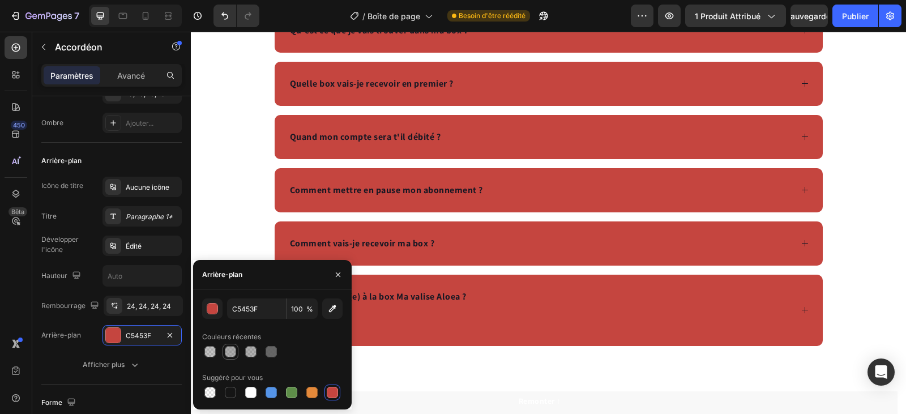
click at [233, 350] on div at bounding box center [230, 351] width 11 height 11
type input "595959"
type input "49"
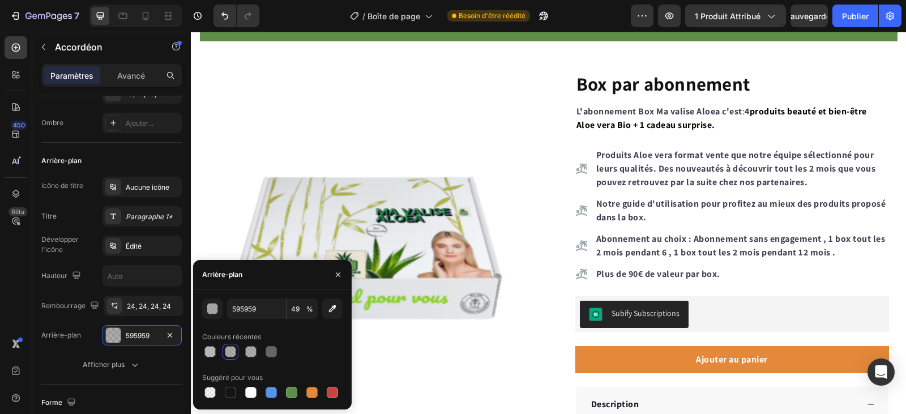
scroll to position [0, 0]
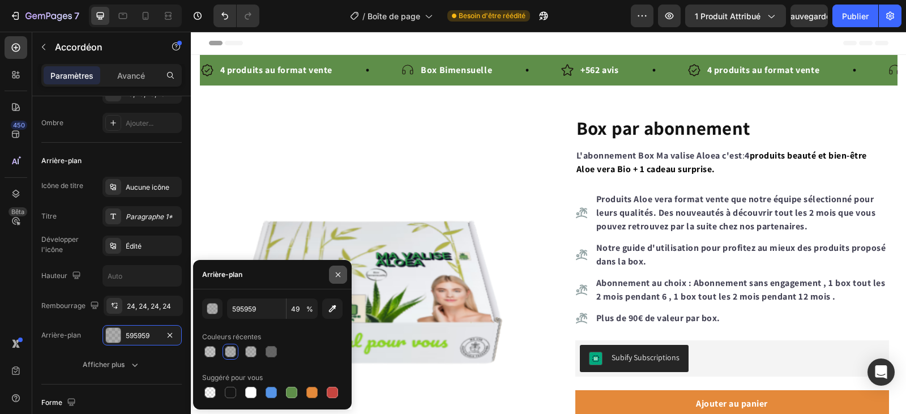
drag, startPoint x: 338, startPoint y: 274, endPoint x: 226, endPoint y: 190, distance: 139.9
click at [338, 274] on icon "button" at bounding box center [338, 274] width 5 height 5
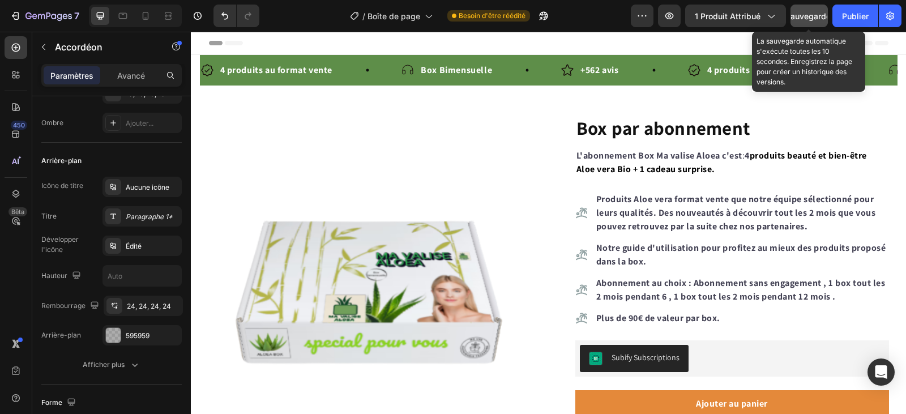
drag, startPoint x: 806, startPoint y: 18, endPoint x: 795, endPoint y: 24, distance: 13.2
click at [805, 18] on font "Sauvegarder" at bounding box center [809, 16] width 48 height 10
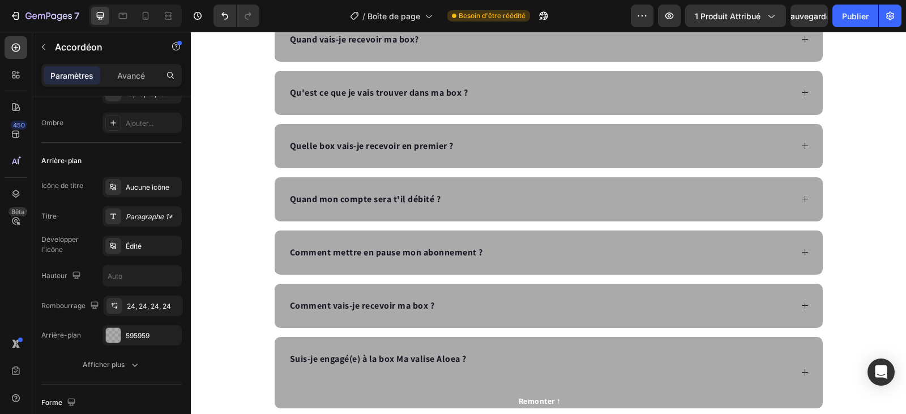
scroll to position [3170, 0]
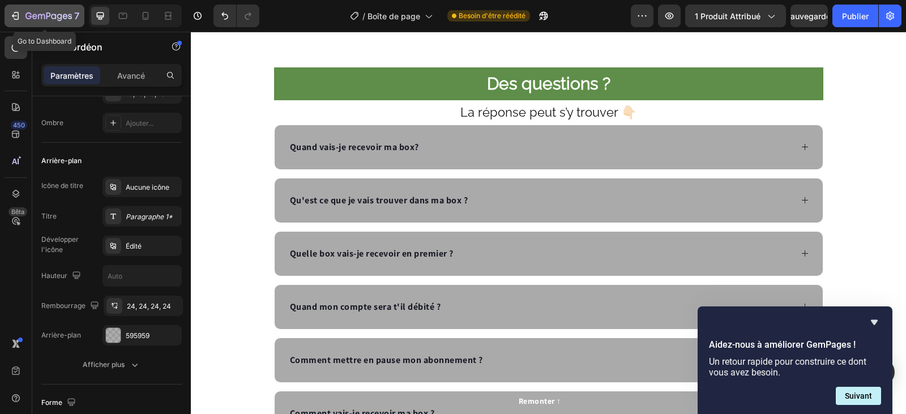
click at [28, 14] on icon "button" at bounding box center [48, 17] width 46 height 10
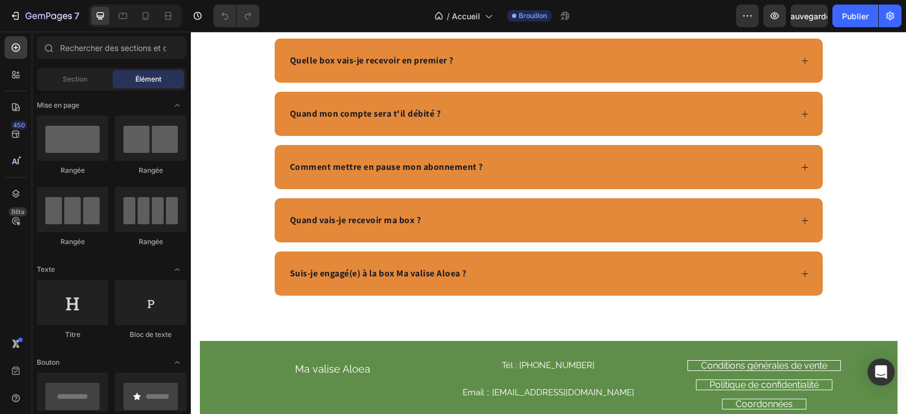
scroll to position [3057, 0]
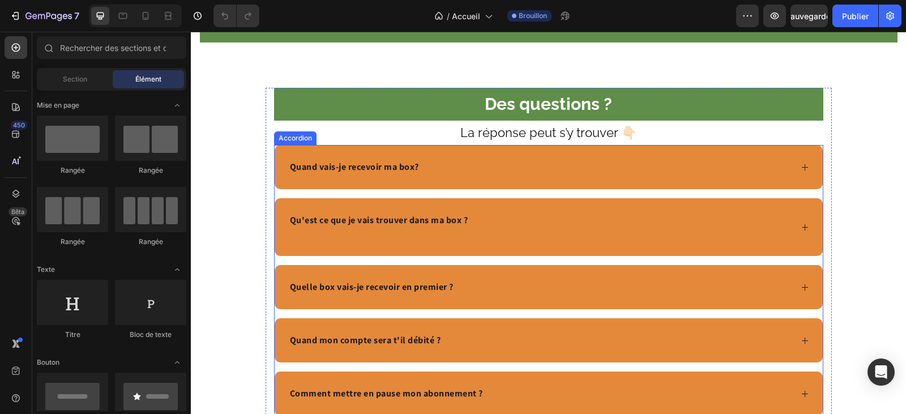
click at [440, 157] on div "Quand vais-je recevoir ma box?" at bounding box center [549, 167] width 548 height 44
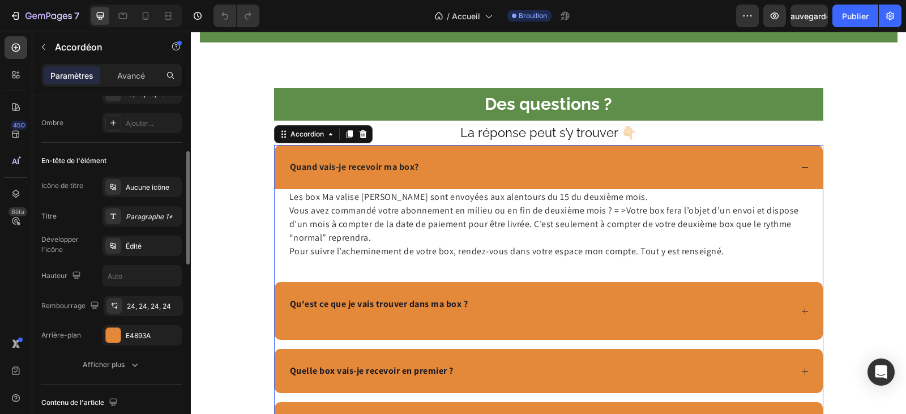
scroll to position [283, 0]
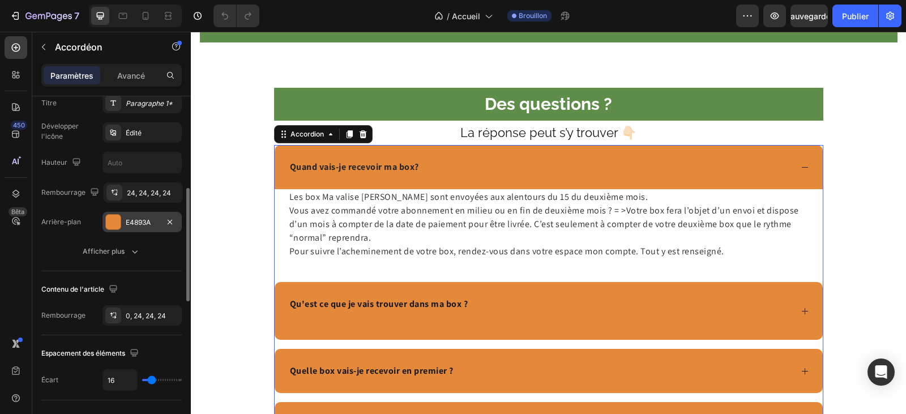
click at [140, 218] on font "E4893A" at bounding box center [138, 222] width 25 height 8
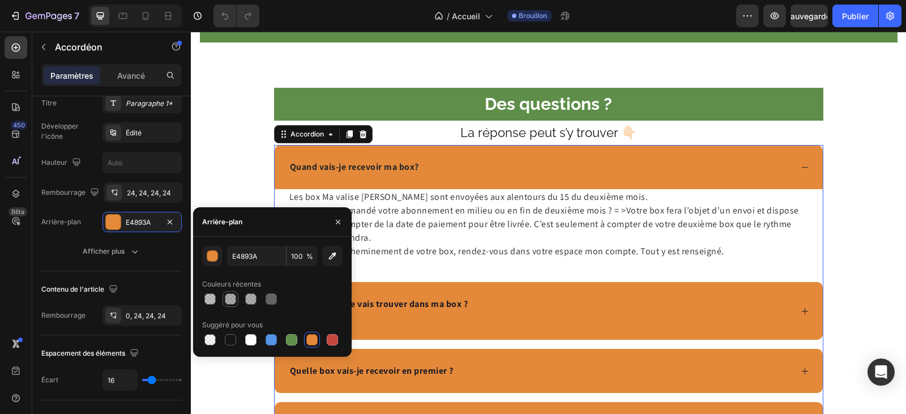
click at [234, 298] on div at bounding box center [230, 298] width 11 height 11
type input "595959"
type input "49"
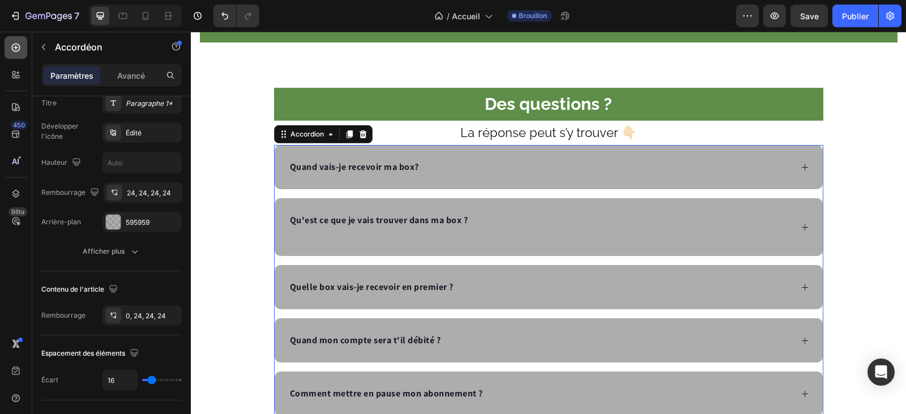
click at [19, 50] on icon at bounding box center [16, 48] width 8 height 8
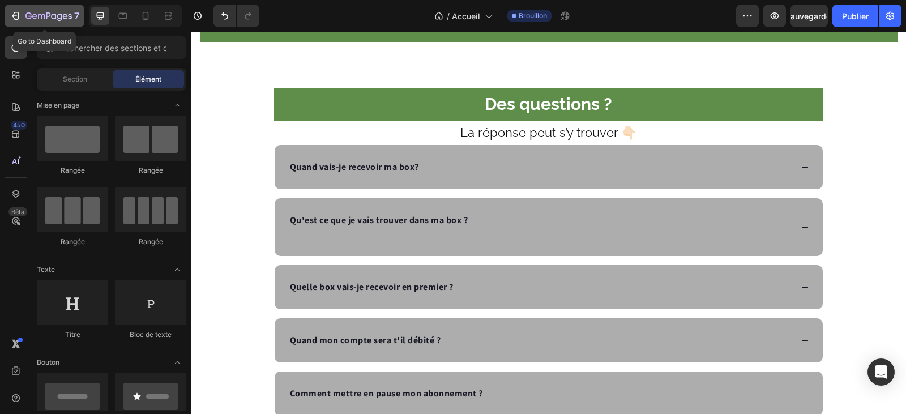
click at [12, 12] on icon "button" at bounding box center [15, 15] width 11 height 11
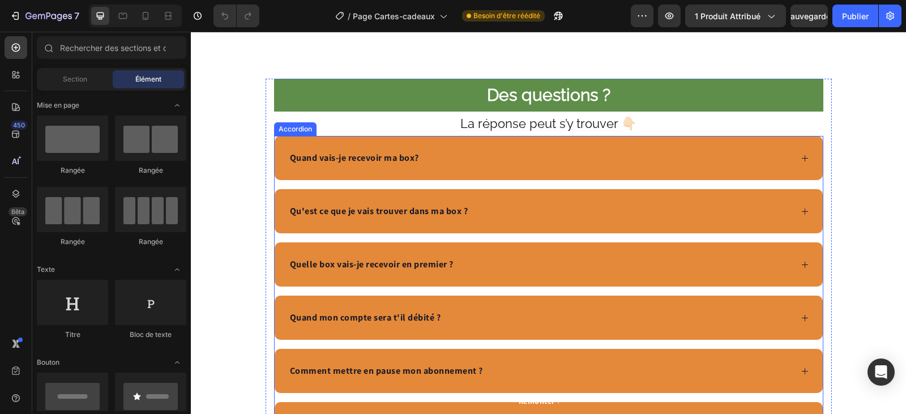
scroll to position [2237, 0]
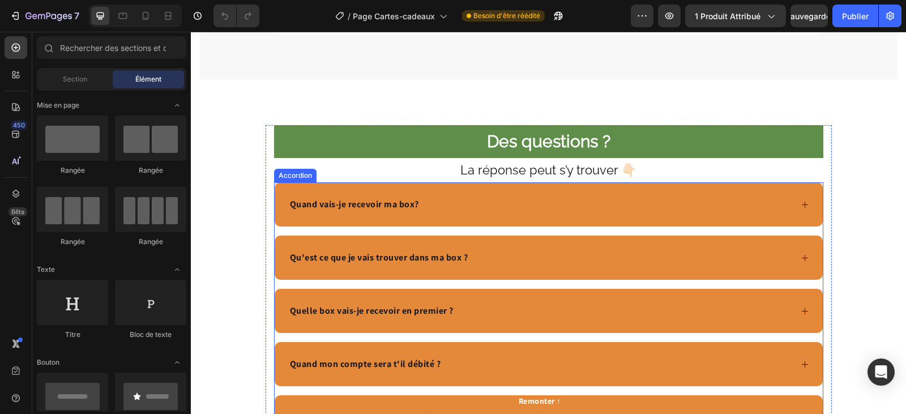
click at [402, 190] on div "Quand vais-je recevoir ma box?" at bounding box center [549, 204] width 548 height 44
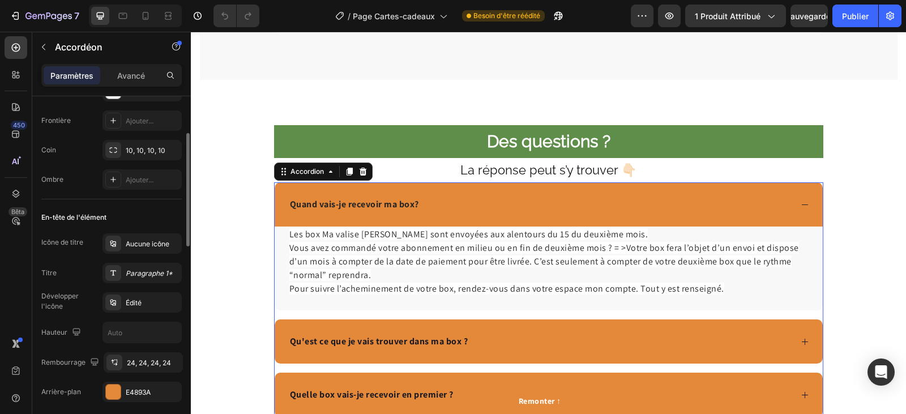
scroll to position [226, 0]
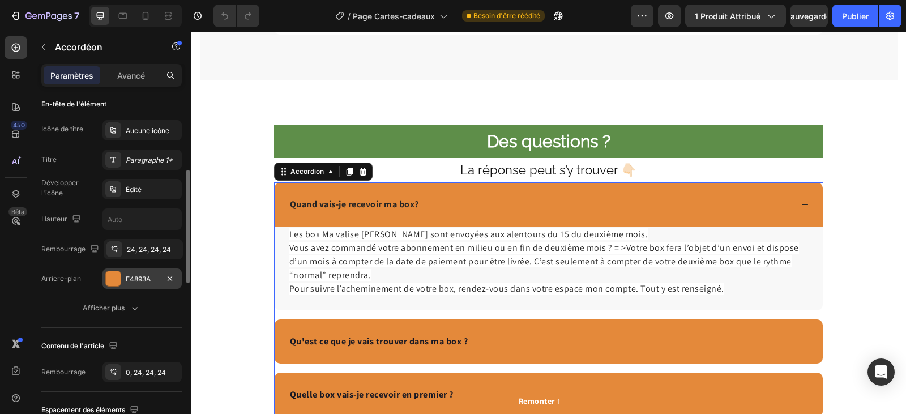
click at [143, 279] on font "E4893A" at bounding box center [138, 279] width 25 height 8
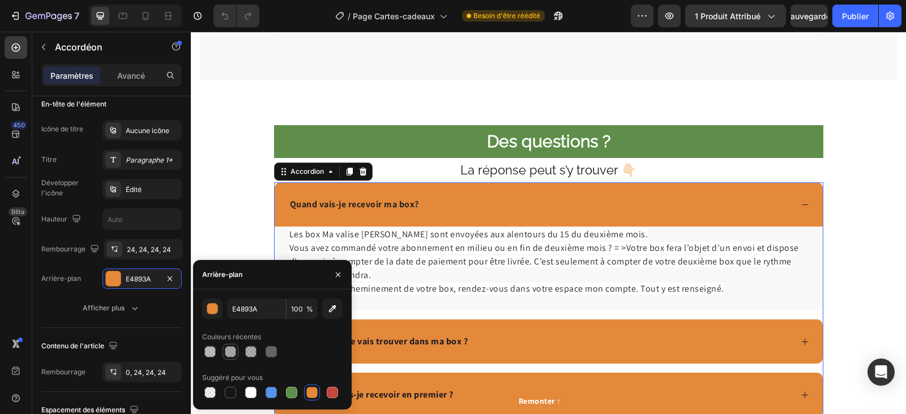
click at [232, 353] on div at bounding box center [230, 351] width 11 height 11
type input "595959"
type input "49"
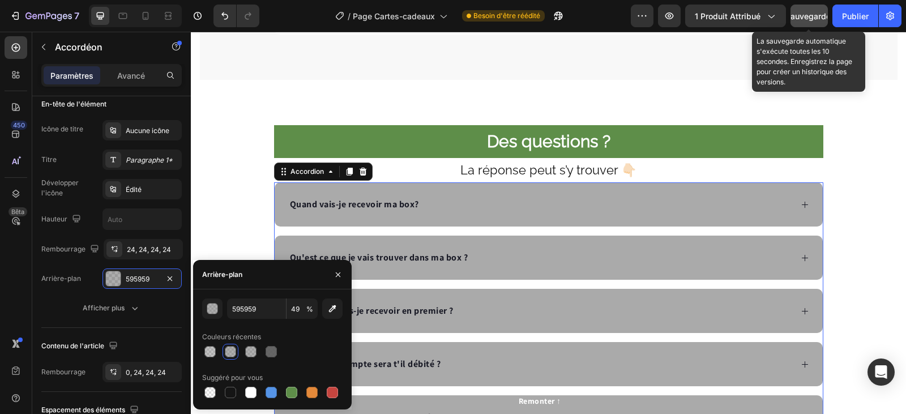
click at [799, 12] on font "Sauvegarder" at bounding box center [809, 16] width 48 height 10
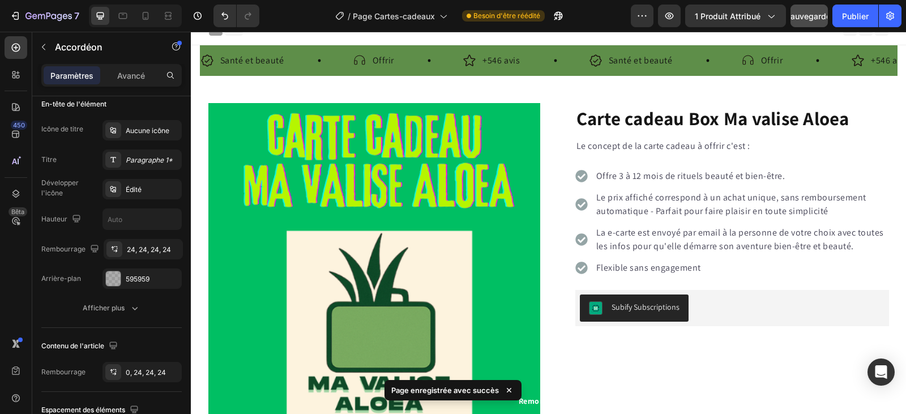
scroll to position [0, 0]
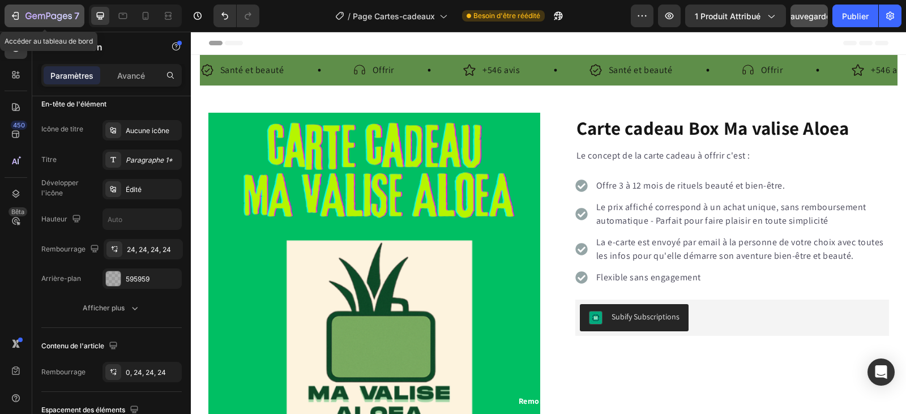
click at [31, 16] on icon "button" at bounding box center [28, 15] width 6 height 7
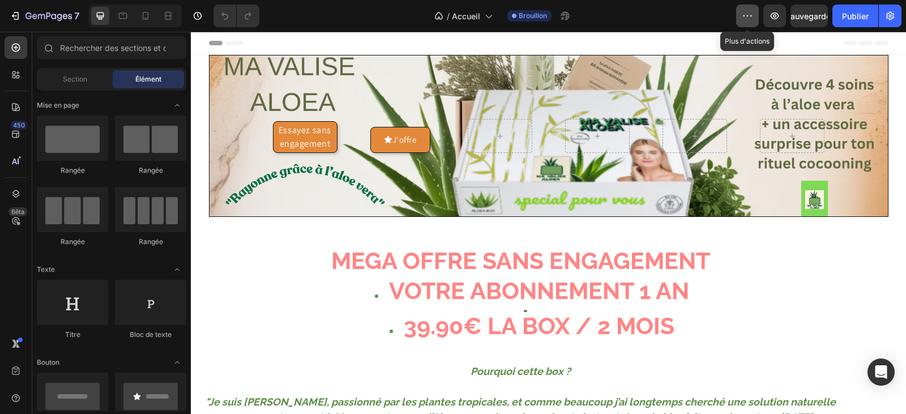
click at [742, 15] on icon "button" at bounding box center [747, 15] width 11 height 11
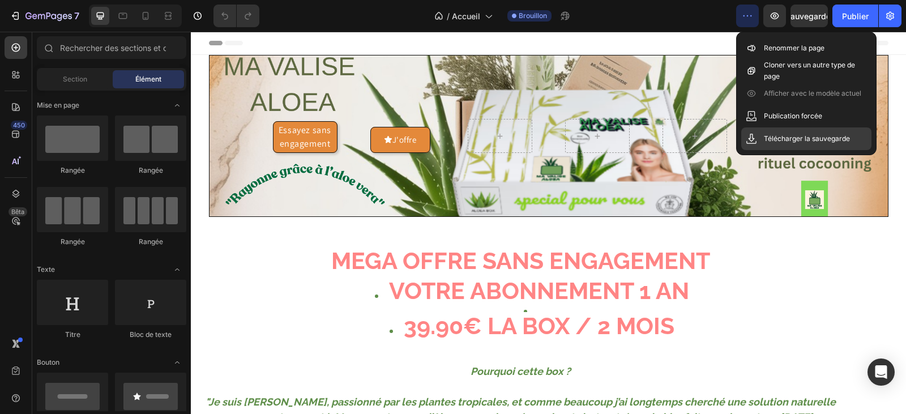
click at [787, 136] on font "Télécharger la sauvegarde" at bounding box center [807, 138] width 86 height 8
click at [801, 15] on font "Sauvegarder" at bounding box center [809, 16] width 48 height 10
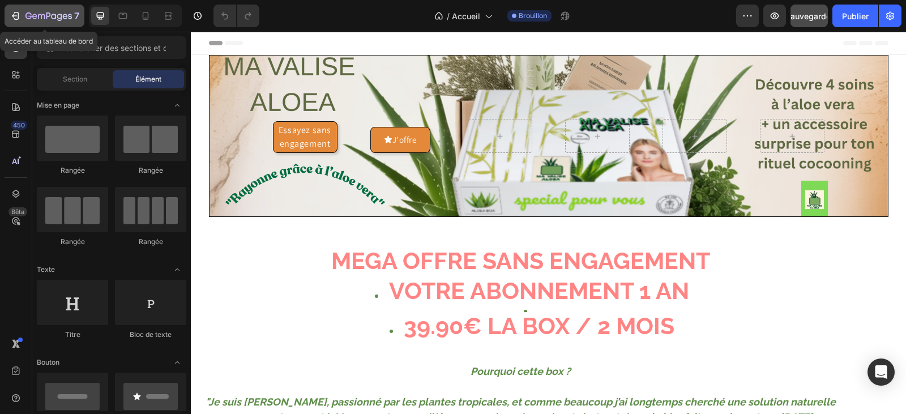
click at [28, 11] on div "7" at bounding box center [52, 16] width 54 height 14
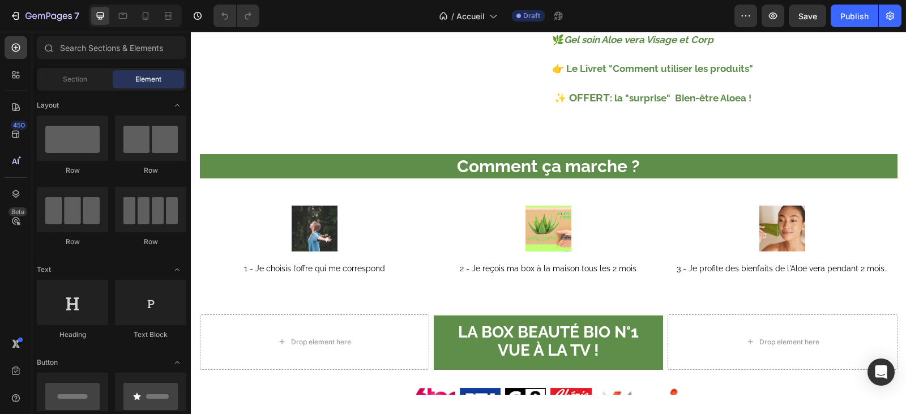
scroll to position [1358, 0]
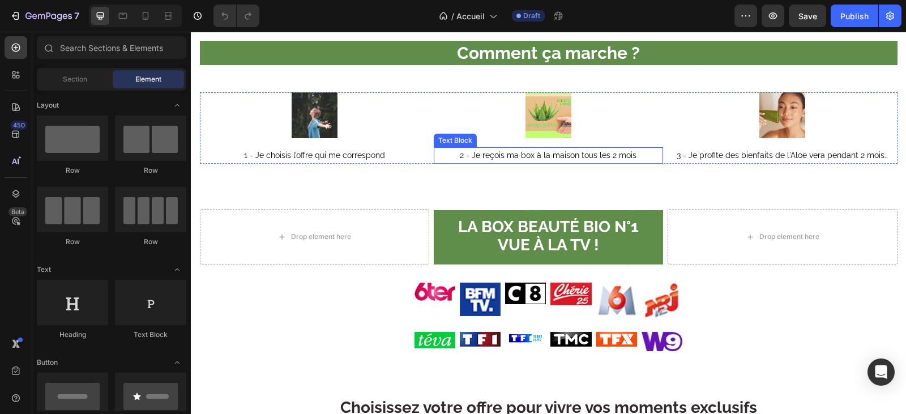
click at [594, 160] on span "2 - Je reçois ma box à la maison tous les 2 mois" at bounding box center [548, 155] width 177 height 9
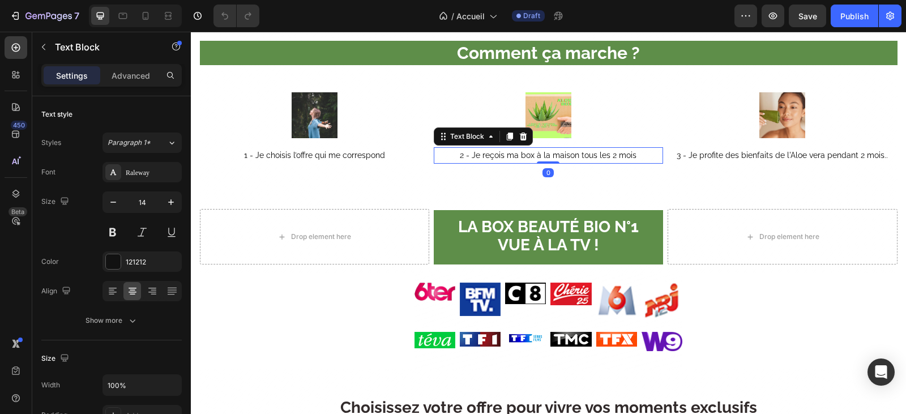
click at [637, 162] on p "2 - Je reçois ma box à la maison tous les 2 mois" at bounding box center [548, 155] width 227 height 14
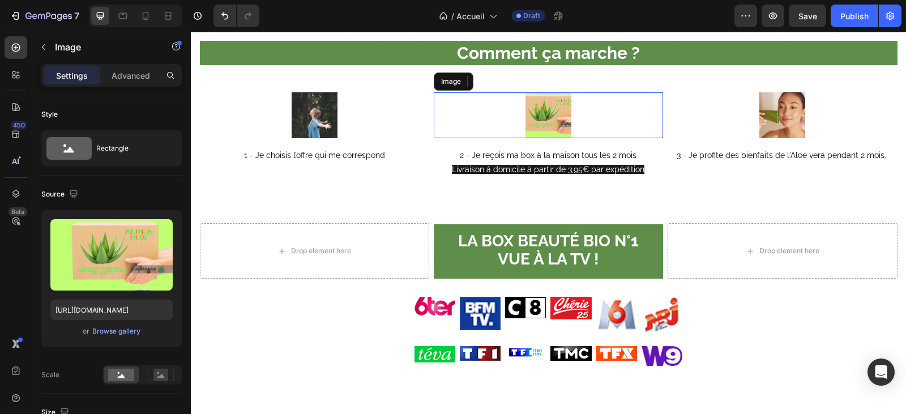
click at [648, 138] on div at bounding box center [548, 115] width 229 height 46
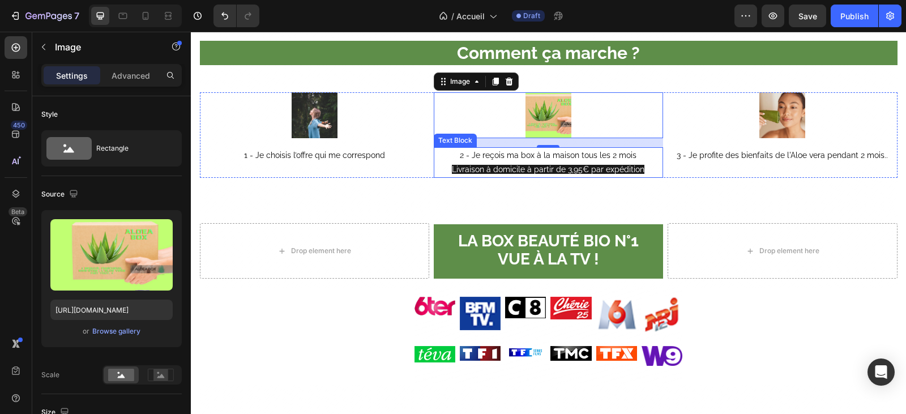
click at [635, 174] on span "Livraison à domicile à partir de 3,95€ par expédition" at bounding box center [548, 169] width 192 height 9
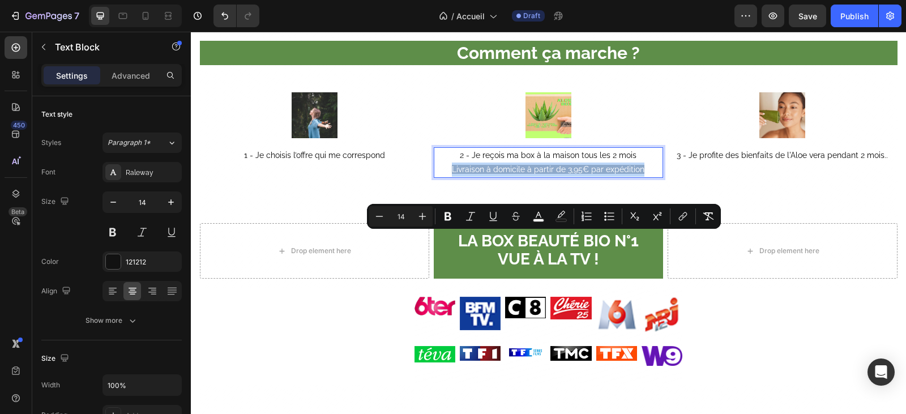
drag, startPoint x: 638, startPoint y: 238, endPoint x: 449, endPoint y: 232, distance: 189.7
click at [449, 177] on p "Livraison à domicile à partir de 3,95€ par expédition" at bounding box center [548, 169] width 227 height 14
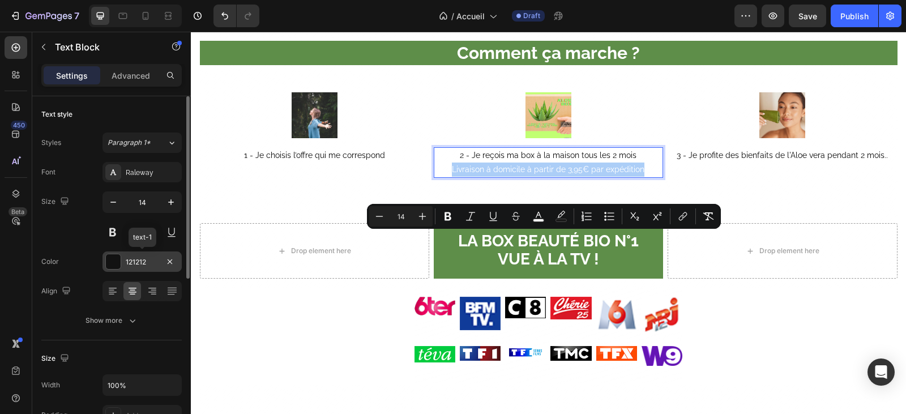
click at [139, 262] on div "121212" at bounding box center [142, 262] width 33 height 10
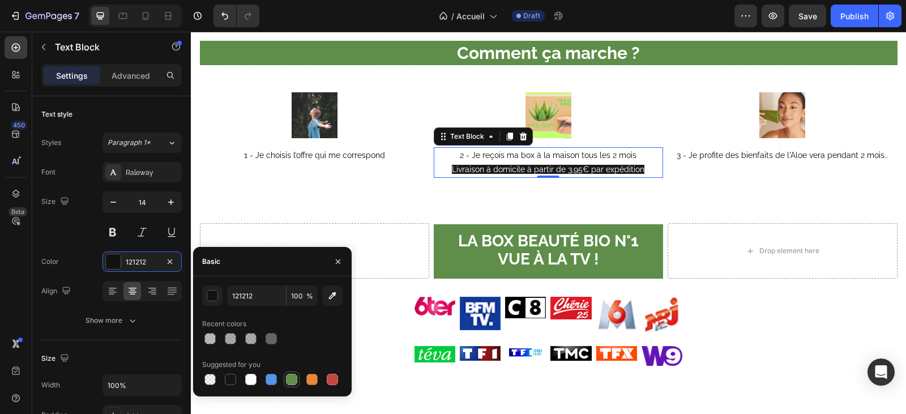
click at [285, 381] on div at bounding box center [292, 379] width 14 height 14
type input "5E8E49"
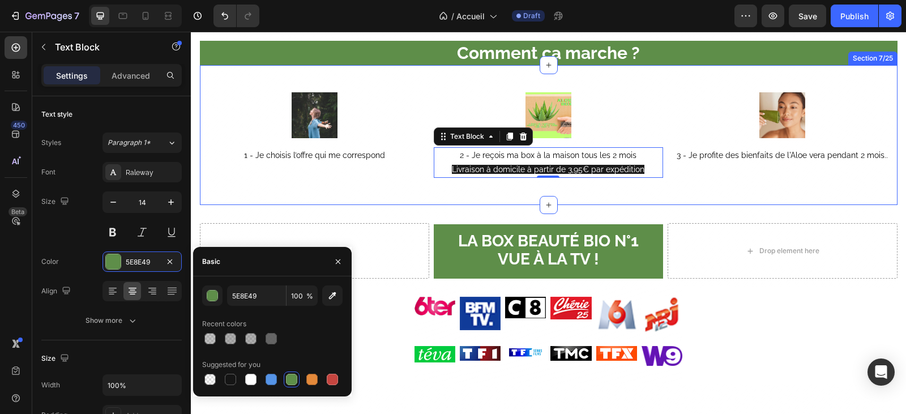
click at [399, 205] on div "Image 1 - Je choisis l’offre qui me correspond Text Block Image 2 - Je reçois m…" at bounding box center [548, 135] width 697 height 140
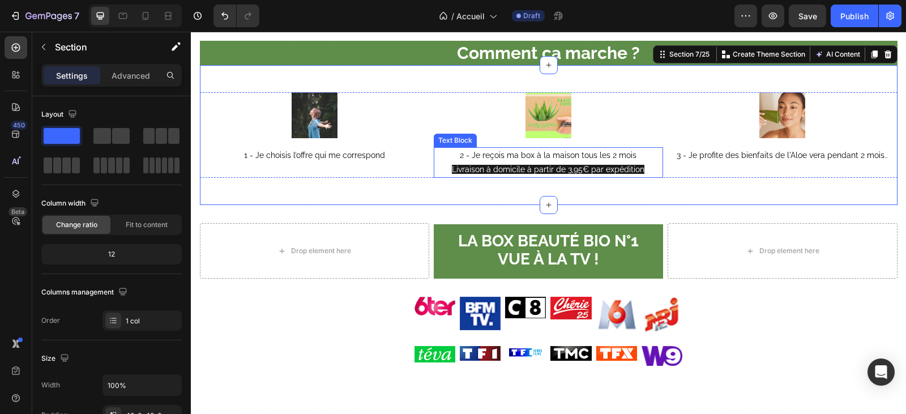
click at [491, 178] on div "2 - Je reçois ma box à la maison tous les 2 mois Livraison à domicile à partir …" at bounding box center [548, 162] width 229 height 31
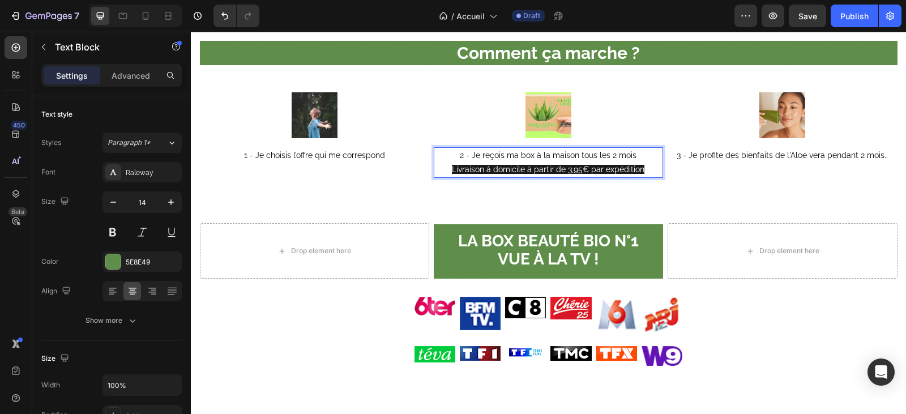
click at [638, 174] on span "Livraison à domicile à partir de 3,95€ par expédition" at bounding box center [548, 169] width 192 height 9
click at [644, 162] on p "2 - Je reçois ma box à la maison tous les 2 mois" at bounding box center [548, 155] width 227 height 14
click at [642, 177] on p "Livraison à domicile à partir de 3,95€ par expédition" at bounding box center [548, 169] width 227 height 14
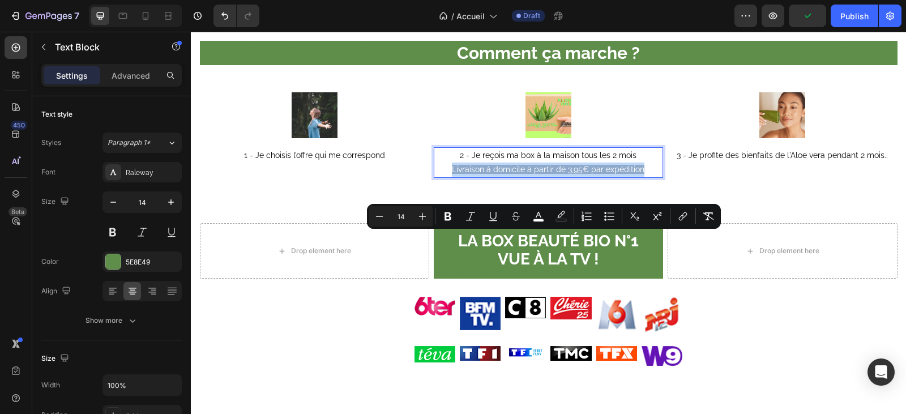
drag, startPoint x: 642, startPoint y: 238, endPoint x: 448, endPoint y: 239, distance: 194.7
click at [448, 177] on p "Livraison à domicile à partir de 3,95€ par expédition" at bounding box center [548, 169] width 227 height 14
click at [540, 218] on icon "Editor contextual toolbar" at bounding box center [538, 216] width 11 height 11
type input "FFFFFF"
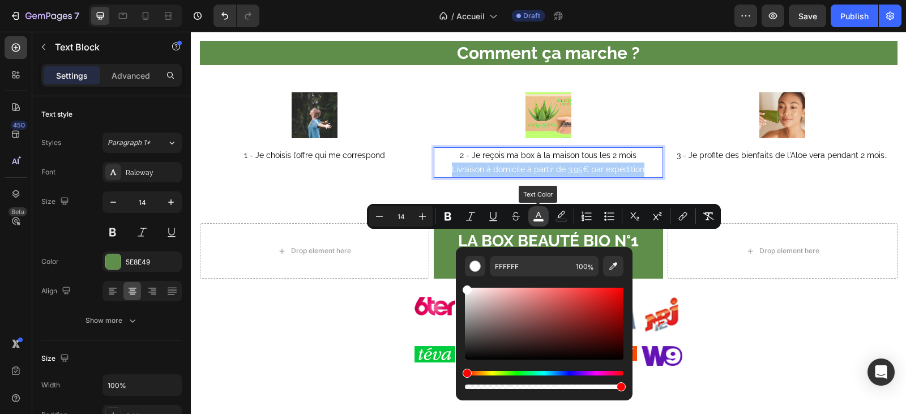
click at [540, 218] on icon "Editor contextual toolbar" at bounding box center [538, 216] width 11 height 11
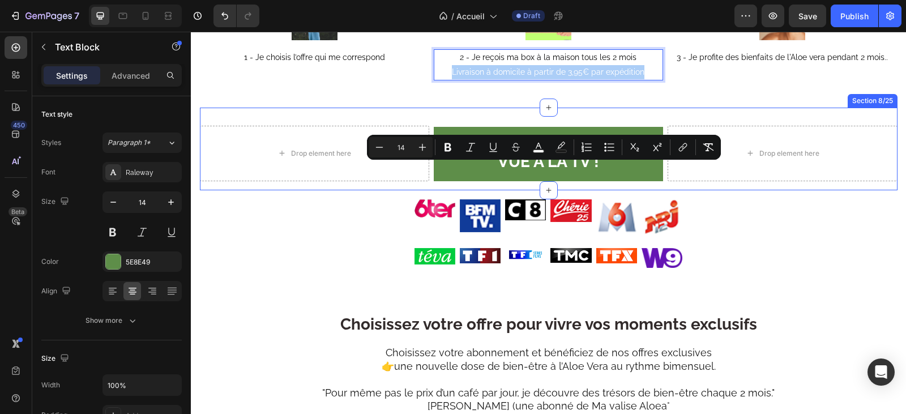
scroll to position [1415, 0]
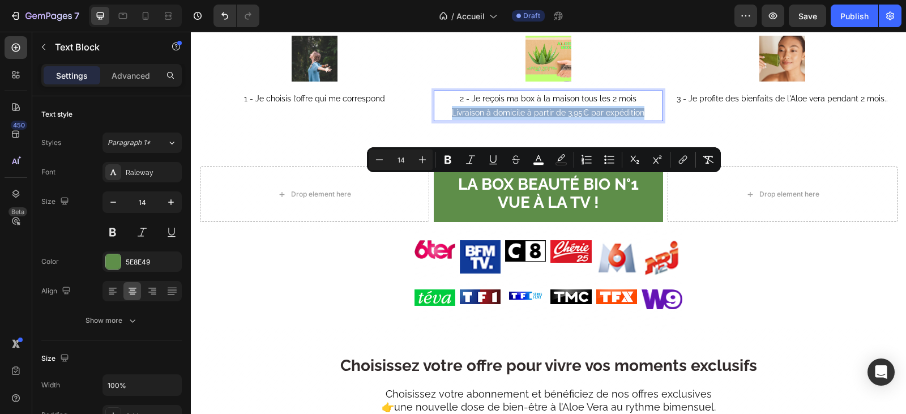
click at [641, 120] on p "Livraison à domicile à partir de 3,95€ par expédition" at bounding box center [548, 113] width 227 height 14
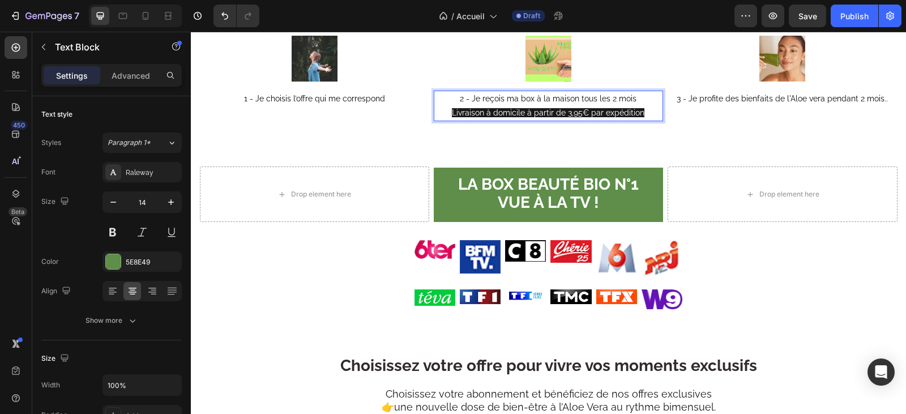
click at [641, 120] on p "Livraison à domicile à partir de 3,95€ par expédition" at bounding box center [548, 113] width 227 height 14
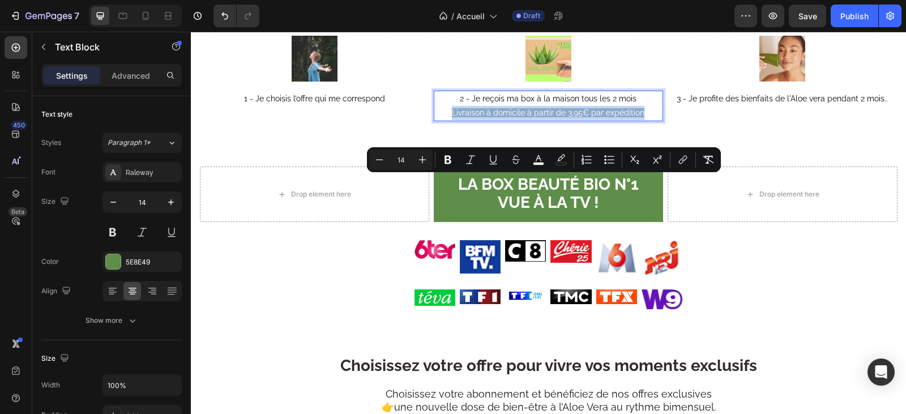
drag, startPoint x: 641, startPoint y: 181, endPoint x: 442, endPoint y: 186, distance: 198.7
click at [442, 120] on p "Livraison à domicile à partir de 3,95€ par expédition" at bounding box center [548, 113] width 227 height 14
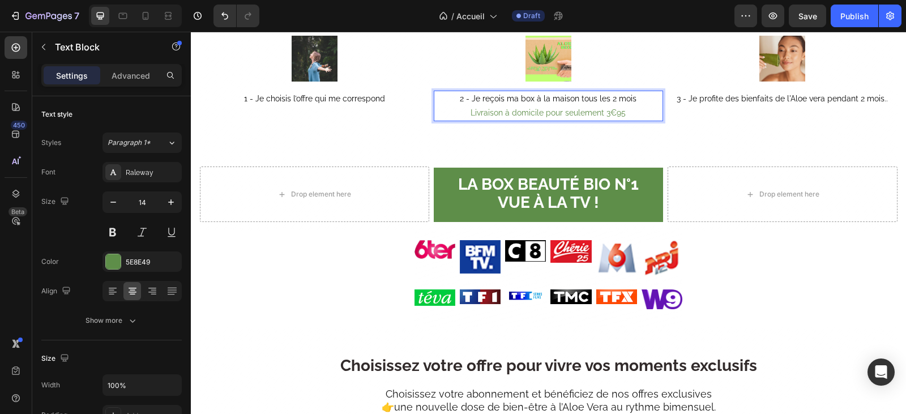
click at [449, 106] on p "2 - Je reçois ma box à la maison tous les 2 mois" at bounding box center [548, 99] width 227 height 14
click at [452, 106] on p "2 - Je reçois ma box à la maison tous les 2 mois" at bounding box center [548, 99] width 227 height 14
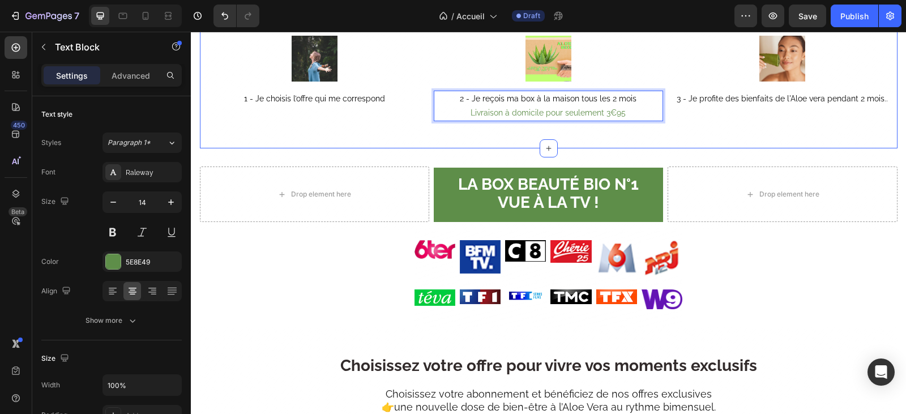
click at [483, 148] on div "Image 1 - Je choisis l’offre qui me correspond Text Block Image 2 - Je reçois m…" at bounding box center [548, 78] width 697 height 140
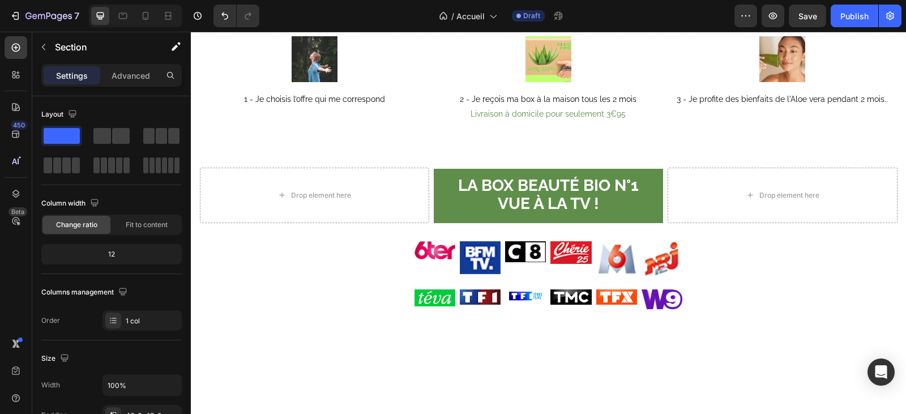
scroll to position [1358, 0]
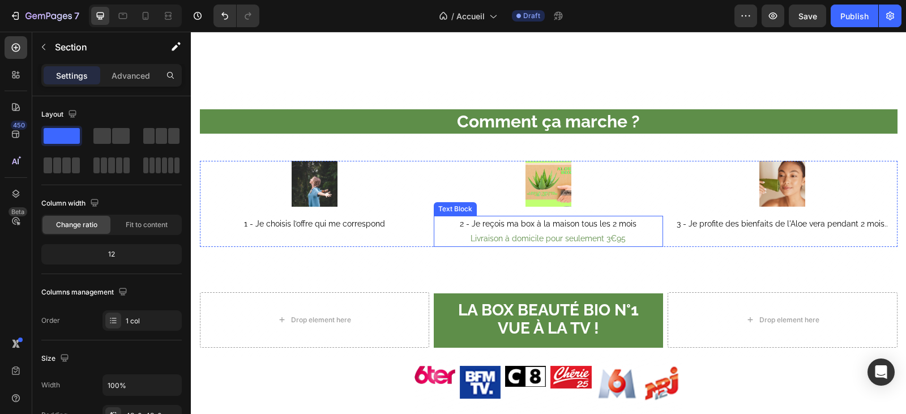
click at [628, 237] on p "Livraison à domicile pour seulement 3€95" at bounding box center [548, 239] width 227 height 14
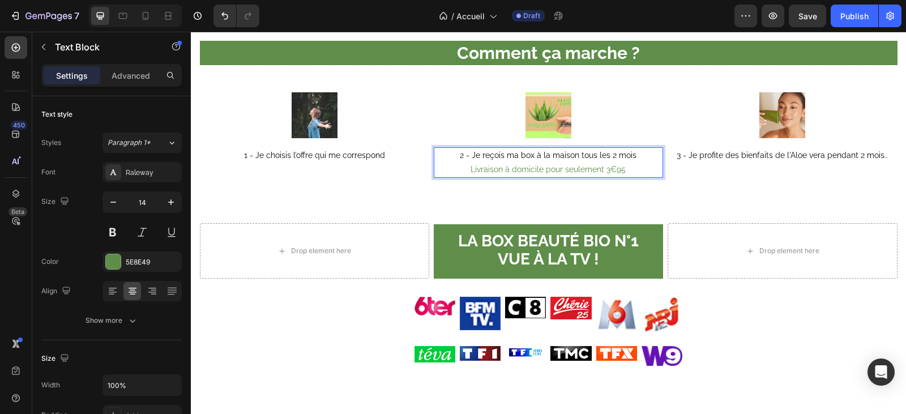
click at [628, 177] on p "Livraison à domicile pour seulement 3€95" at bounding box center [548, 169] width 227 height 14
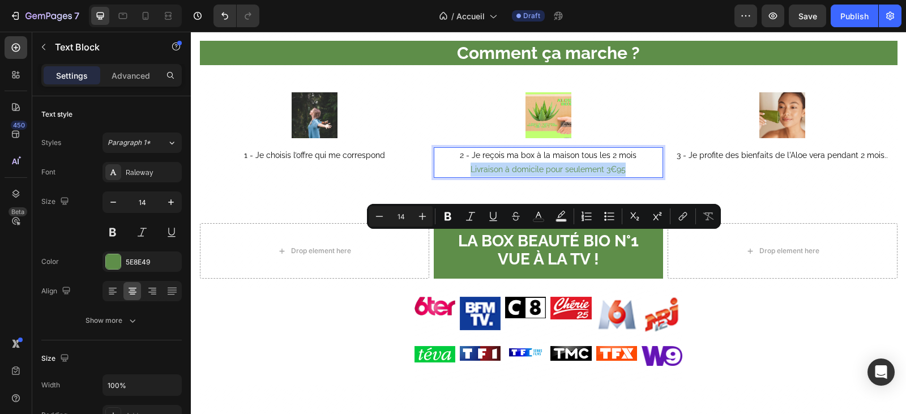
drag, startPoint x: 628, startPoint y: 239, endPoint x: 464, endPoint y: 242, distance: 163.6
click at [464, 177] on p "Livraison à domicile pour seulement 3€95" at bounding box center [548, 169] width 227 height 14
copy p "Livraison à domicile pour seulement 3€95"
click at [397, 178] on div "Image 1 - Je choisis l’offre qui me correspond Text Block" at bounding box center [314, 134] width 229 height 85
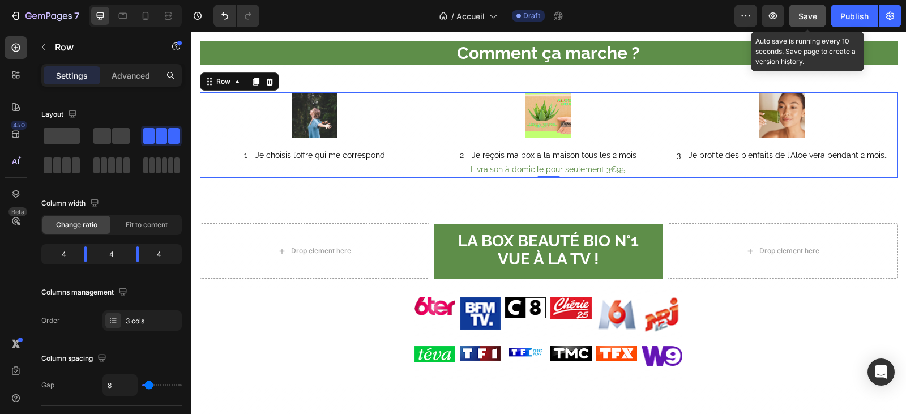
click at [804, 16] on span "Save" at bounding box center [807, 16] width 19 height 10
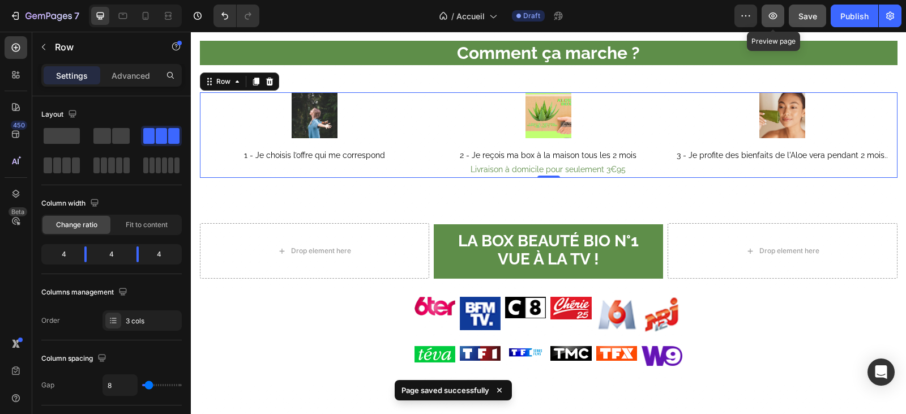
click at [770, 16] on icon "button" at bounding box center [772, 15] width 11 height 11
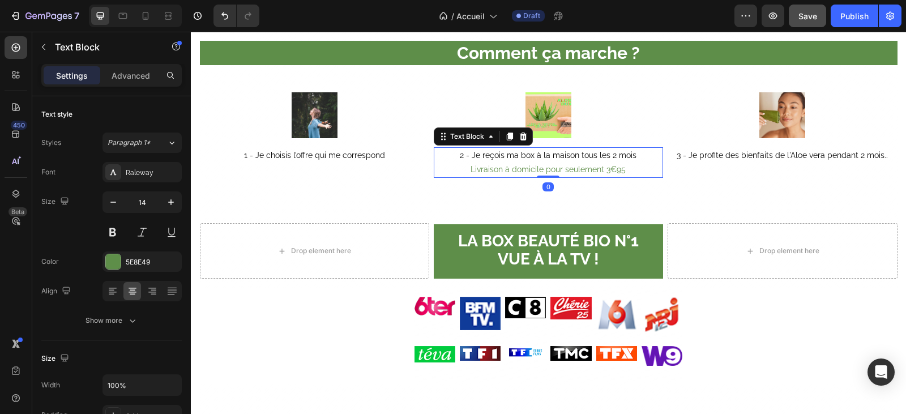
click at [622, 177] on p "Livraison à domicile pour seulement 3€95" at bounding box center [548, 169] width 227 height 14
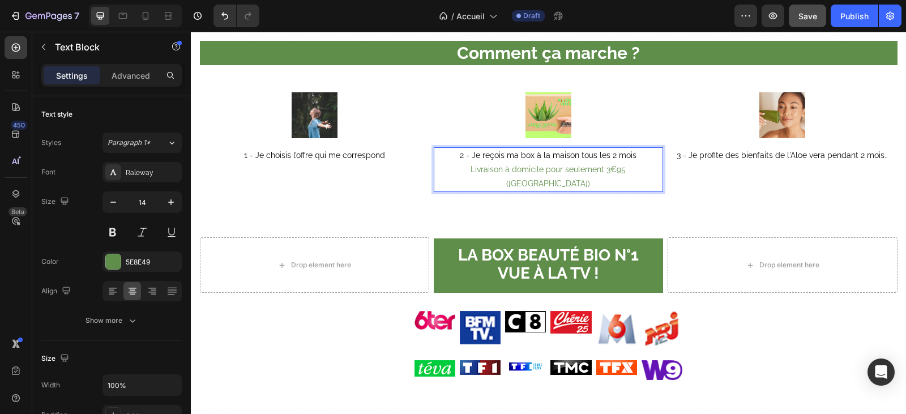
click at [609, 191] on p "Livraison à domicile pour seulement 3€95 (France métropolitaine)" at bounding box center [548, 176] width 227 height 28
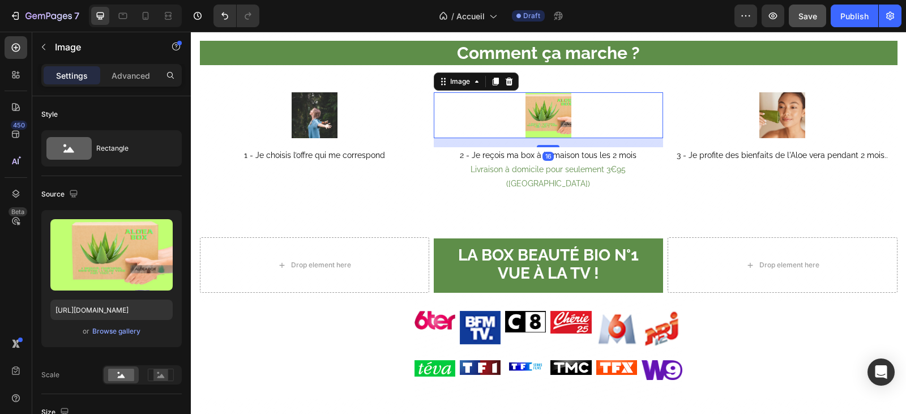
click at [647, 138] on div at bounding box center [548, 115] width 229 height 46
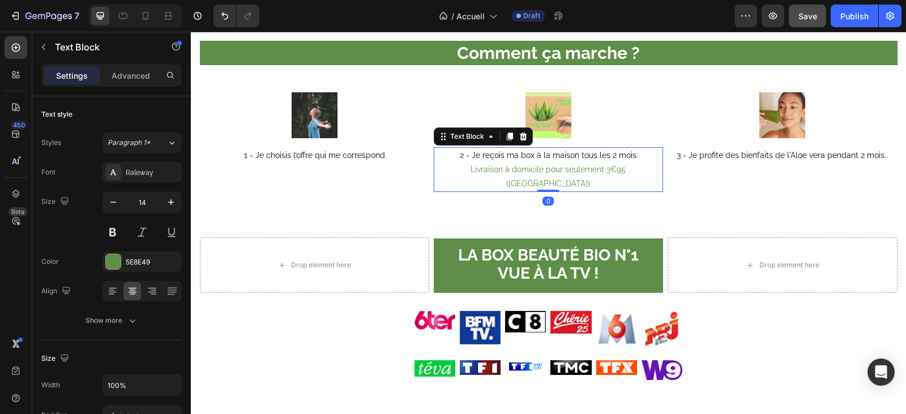
click at [593, 191] on p "([GEOGRAPHIC_DATA])" at bounding box center [548, 184] width 227 height 14
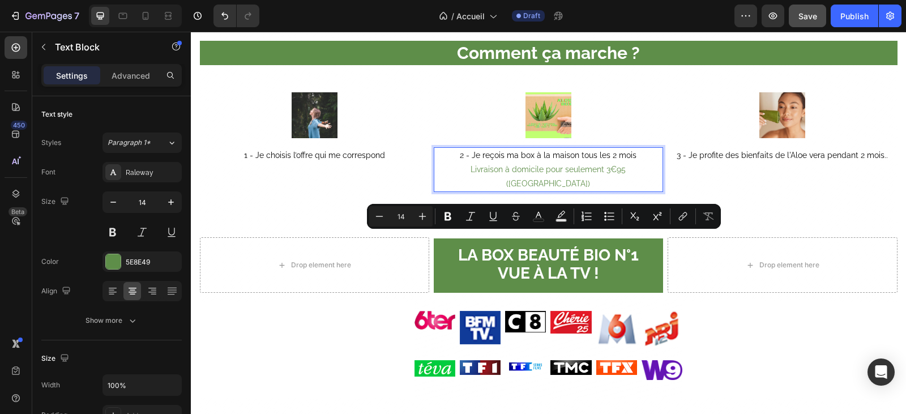
drag, startPoint x: 590, startPoint y: 252, endPoint x: 460, endPoint y: 237, distance: 131.6
click at [460, 192] on div "2 - Je reçois ma box à la maison tous les 2 mois Livraison à domicile pour seul…" at bounding box center [548, 169] width 229 height 45
copy div "Livraison à domicile pour seulement 3€95 ([GEOGRAPHIC_DATA])"
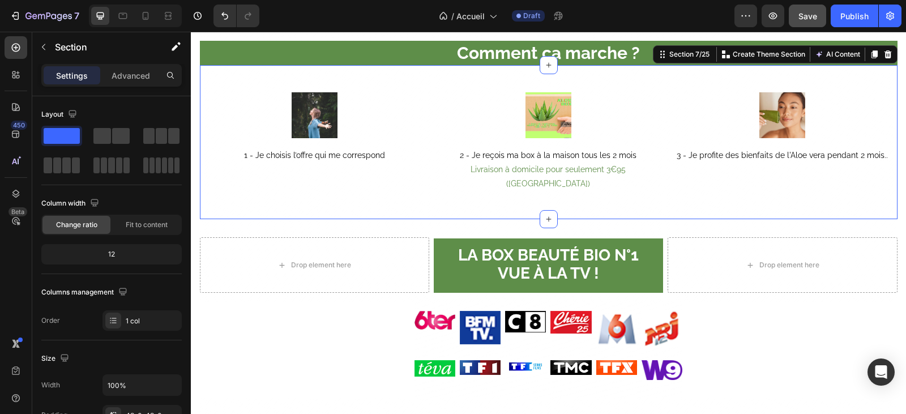
click at [354, 220] on div "Image 1 - Je choisis l’offre qui me correspond Text Block Image 2 - Je reçois m…" at bounding box center [548, 142] width 697 height 155
click at [800, 11] on span "Save" at bounding box center [807, 16] width 19 height 10
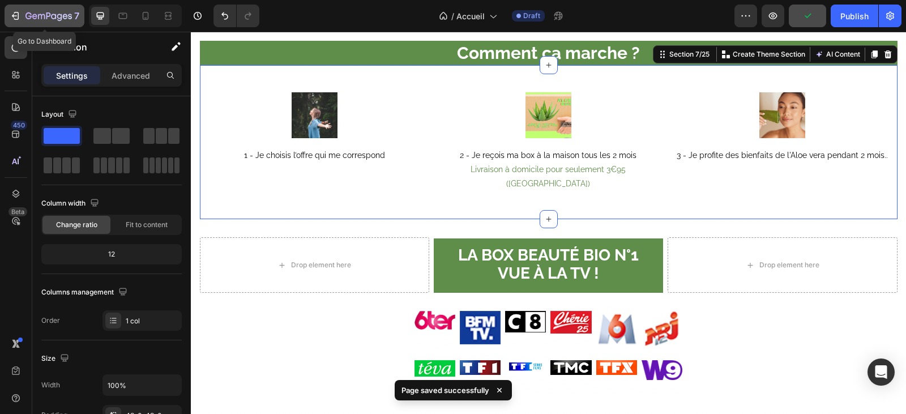
click at [17, 9] on div "7" at bounding box center [45, 16] width 70 height 14
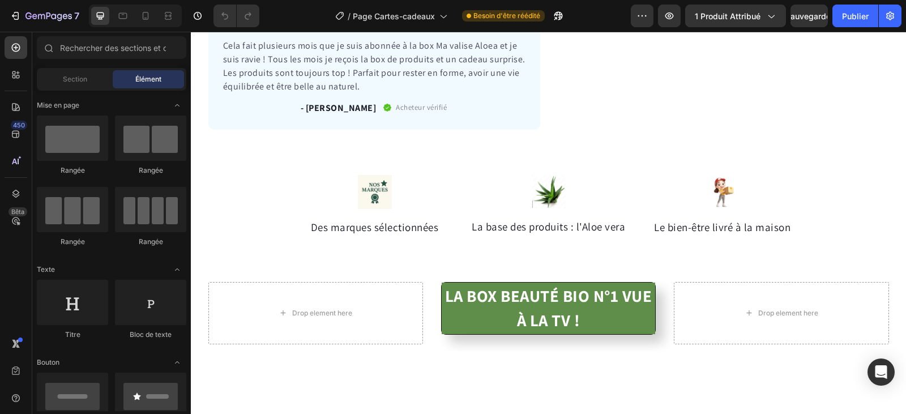
scroll to position [509, 0]
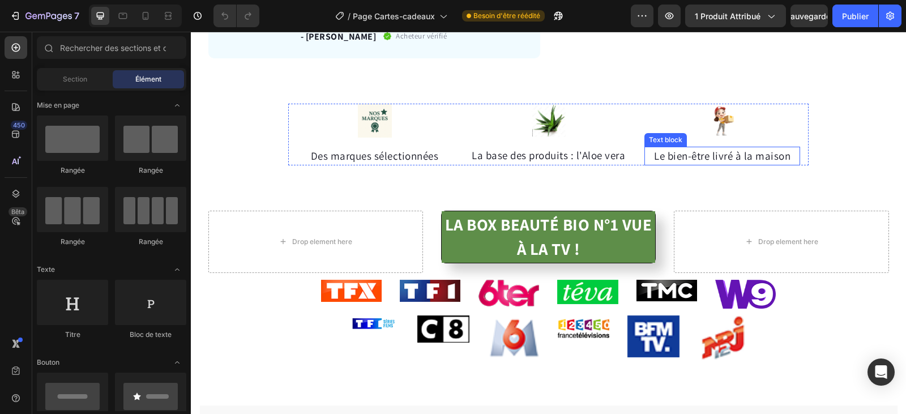
click at [781, 150] on p "Le bien-être livré à la maison" at bounding box center [721, 156] width 153 height 16
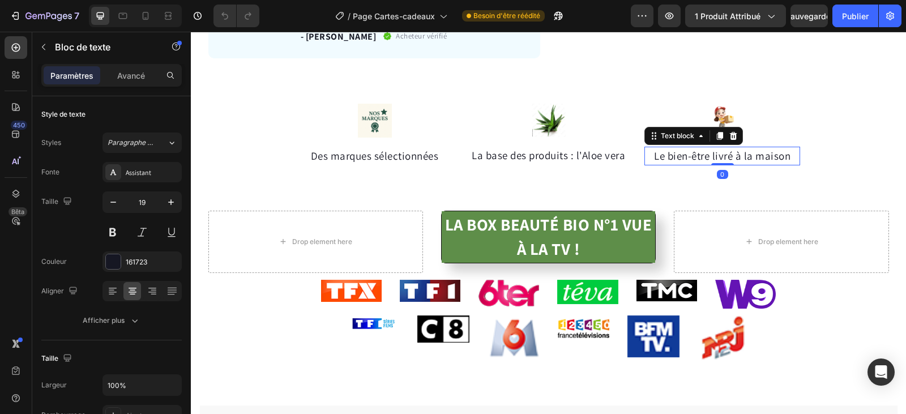
click at [787, 157] on p "Le bien-être livré à la maison" at bounding box center [721, 156] width 153 height 16
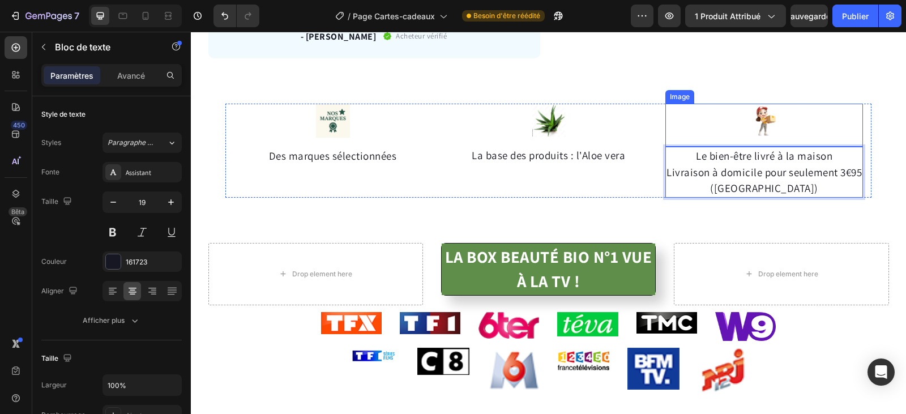
click at [684, 98] on div "Image" at bounding box center [679, 97] width 24 height 10
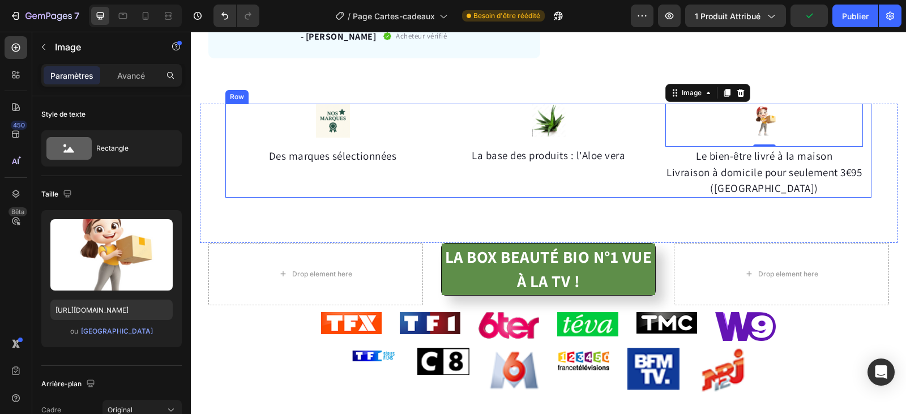
click at [479, 195] on div "Image La base des produits : l'Aloe vera Text block" at bounding box center [548, 151] width 198 height 94
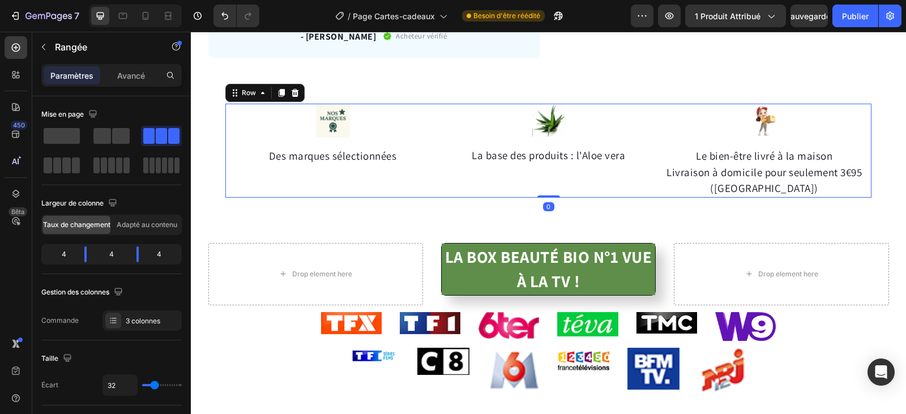
drag, startPoint x: 544, startPoint y: 196, endPoint x: 546, endPoint y: 190, distance: 6.5
click at [546, 190] on div "Image Des marques sélectionnées Text block Image La base des produits : l'Aloe …" at bounding box center [548, 151] width 646 height 94
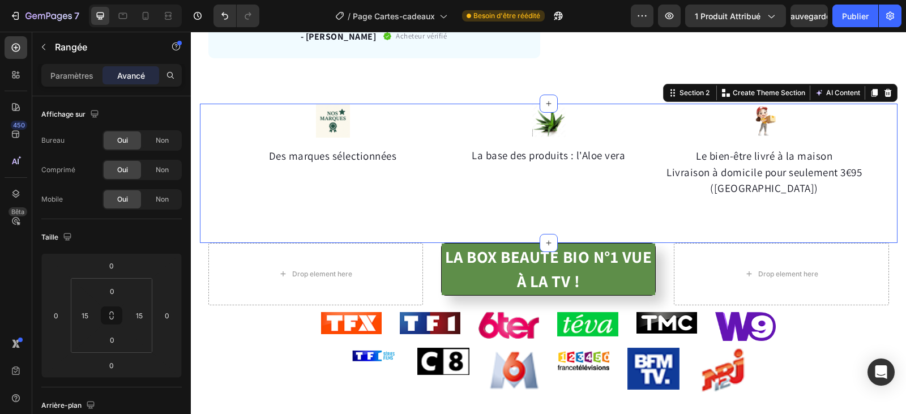
click at [358, 230] on div "Image Des marques sélectionnées Text block Image La base des produits : l'Aloe …" at bounding box center [548, 173] width 697 height 139
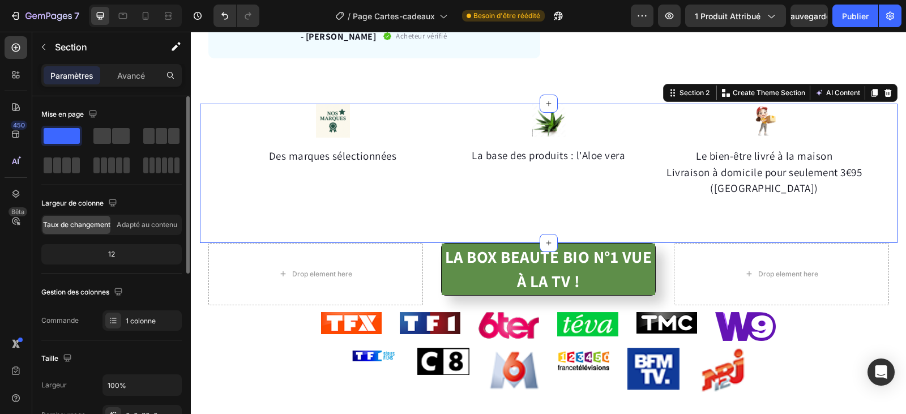
scroll to position [113, 0]
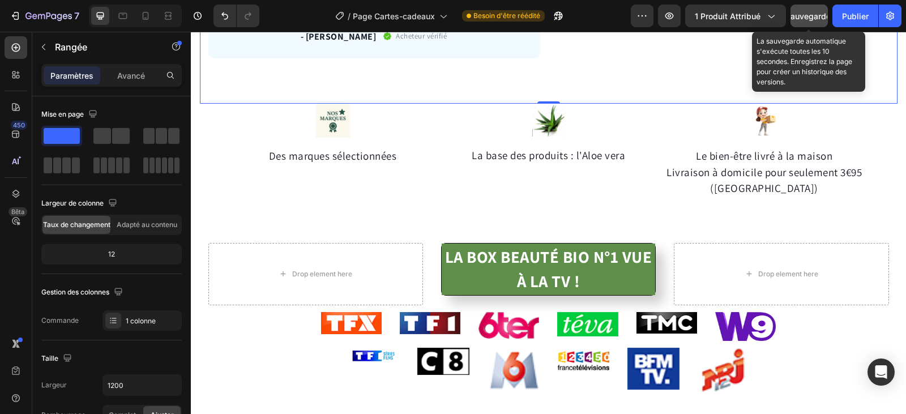
click at [809, 14] on font "Sauvegarder" at bounding box center [809, 16] width 48 height 10
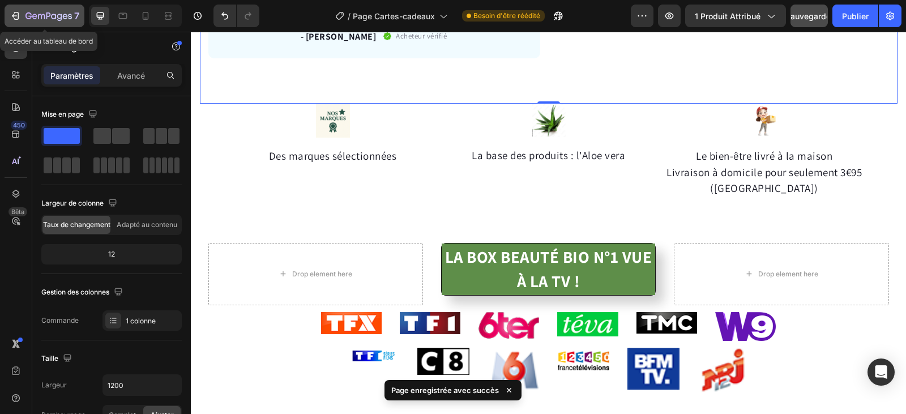
click at [12, 16] on icon "button" at bounding box center [15, 15] width 11 height 11
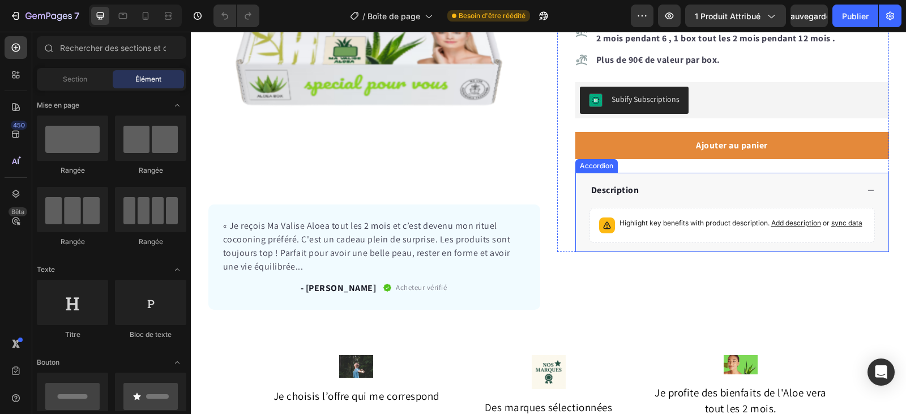
scroll to position [396, 0]
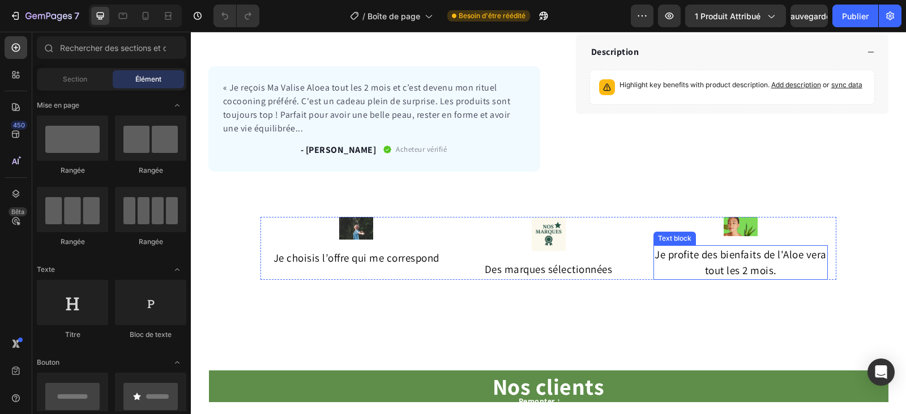
click at [781, 269] on p "tout les 2 mois." at bounding box center [740, 270] width 172 height 16
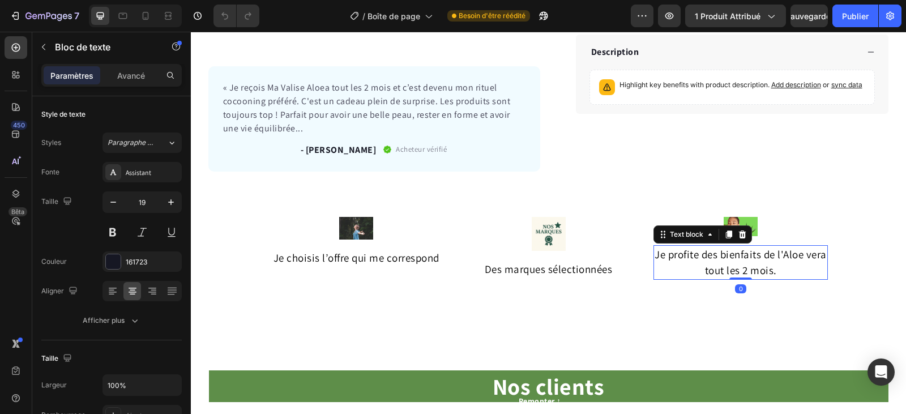
click at [778, 273] on p "tout les 2 mois." at bounding box center [740, 270] width 172 height 16
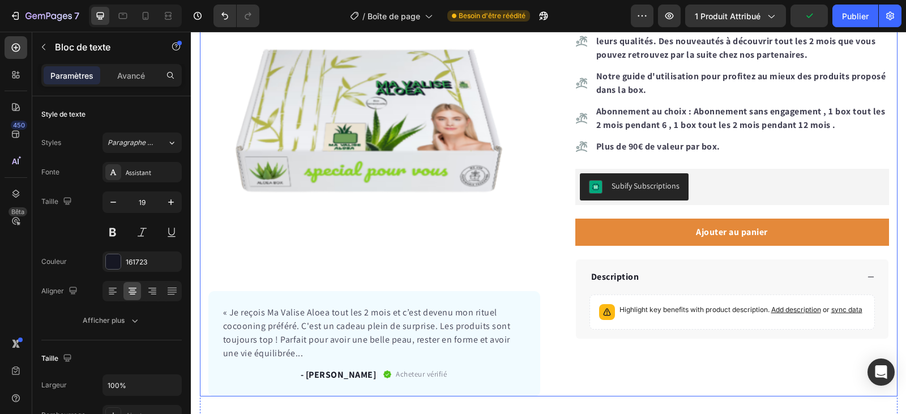
scroll to position [170, 0]
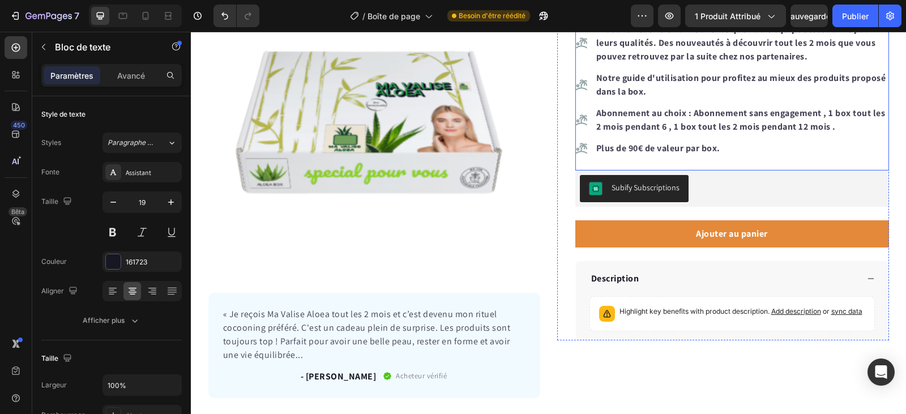
click at [625, 149] on strong "Plus de 90€ de valeur" at bounding box center [640, 148] width 88 height 12
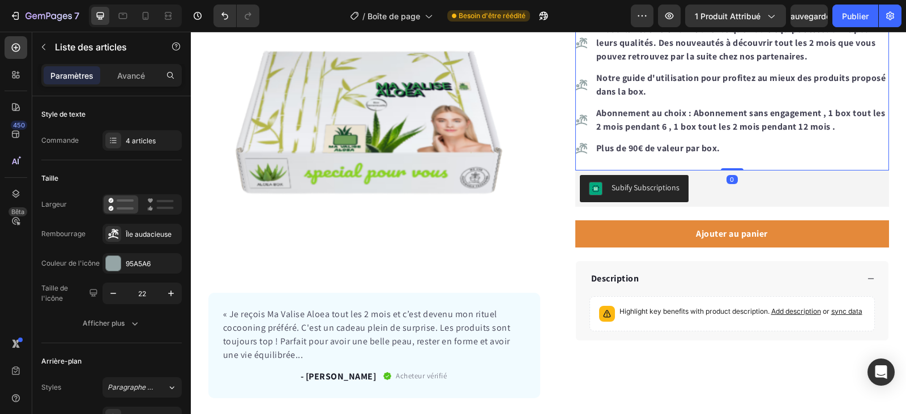
click at [628, 149] on strong "Plus de 90€ de valeur" at bounding box center [640, 148] width 88 height 12
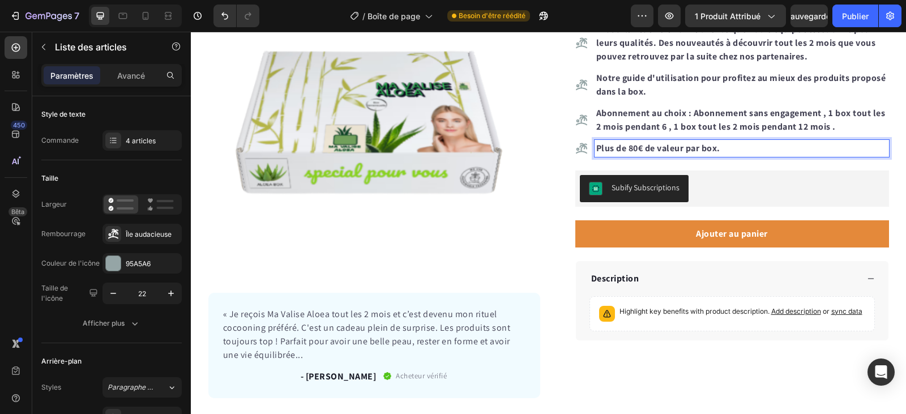
click at [743, 162] on div "Produits Aloe vera format vente que notre équipe sélectionné pour leurs qualité…" at bounding box center [732, 88] width 314 height 163
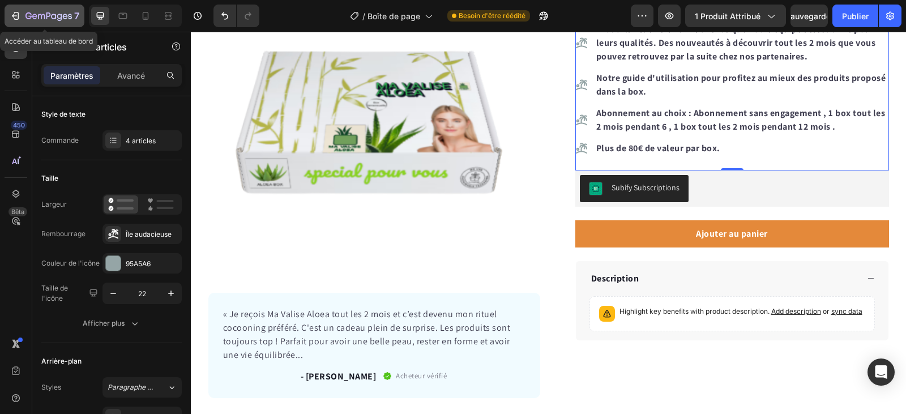
click at [48, 16] on icon "button" at bounding box center [48, 15] width 5 height 7
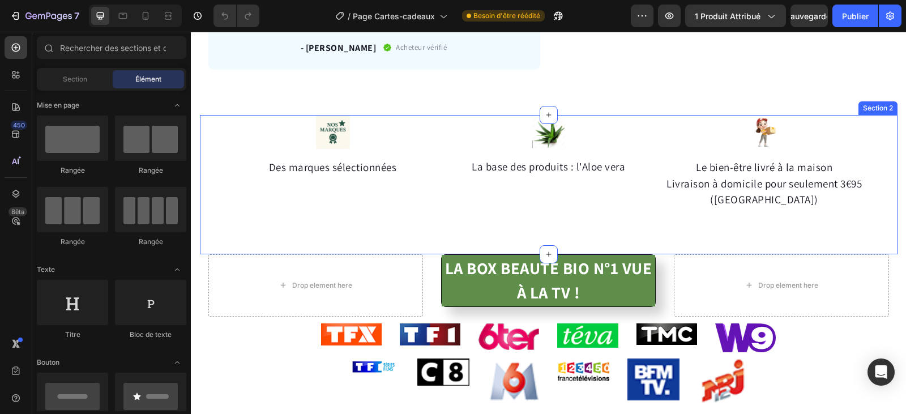
scroll to position [226, 0]
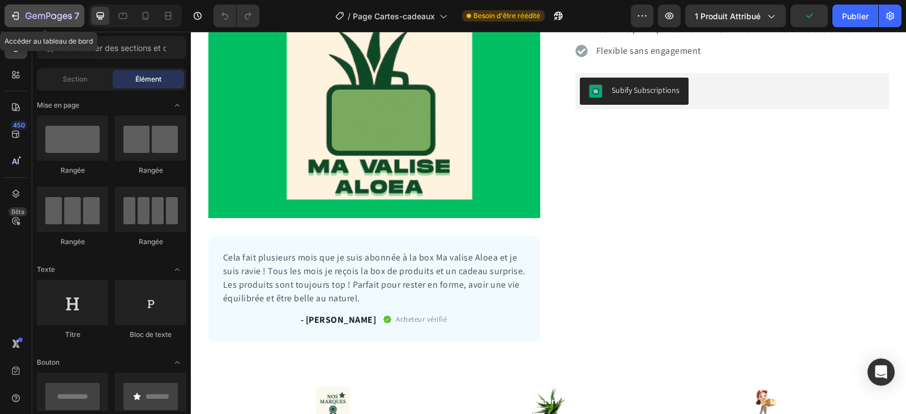
click at [20, 13] on icon "button" at bounding box center [15, 15] width 11 height 11
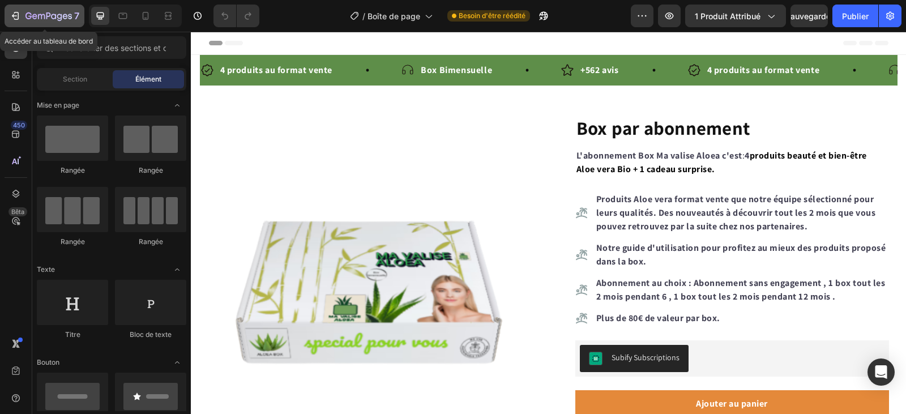
click at [45, 13] on icon "button" at bounding box center [48, 17] width 46 height 10
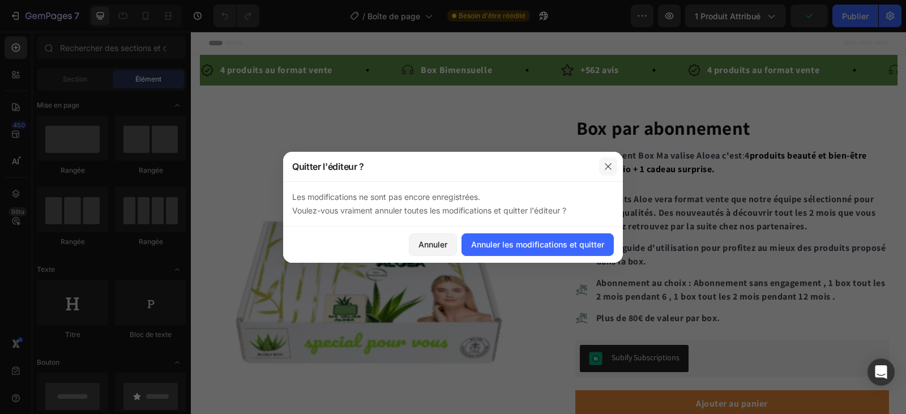
click at [614, 168] on button "button" at bounding box center [608, 166] width 18 height 18
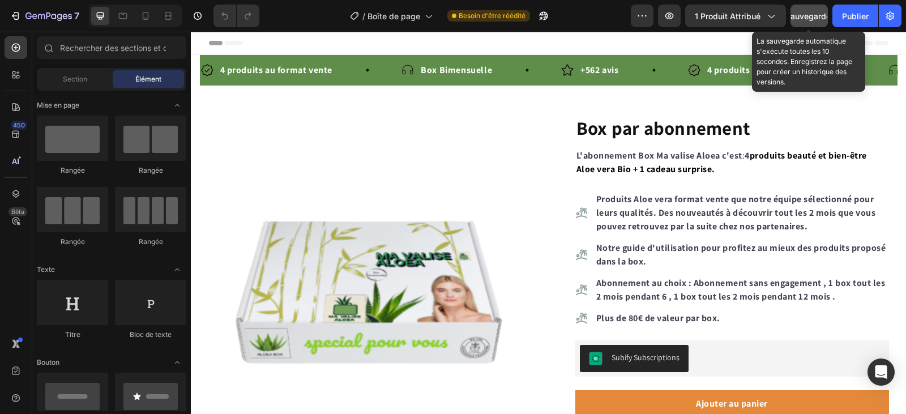
click at [807, 14] on font "Sauvegarder" at bounding box center [809, 16] width 48 height 10
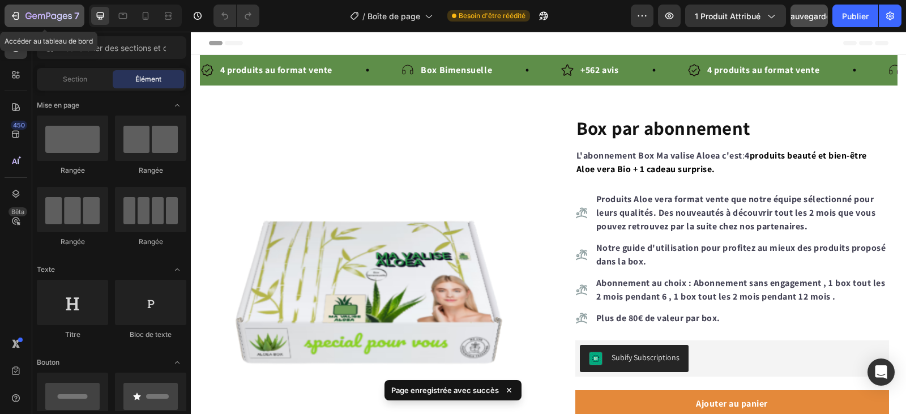
click at [15, 13] on icon "button" at bounding box center [15, 15] width 11 height 11
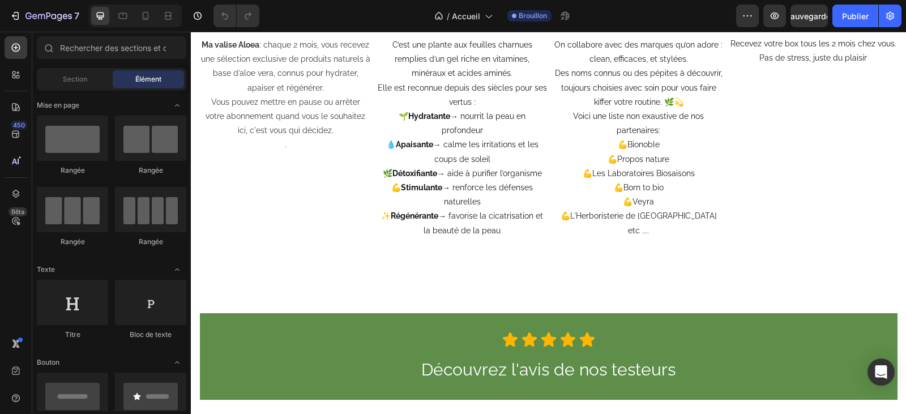
scroll to position [2482, 0]
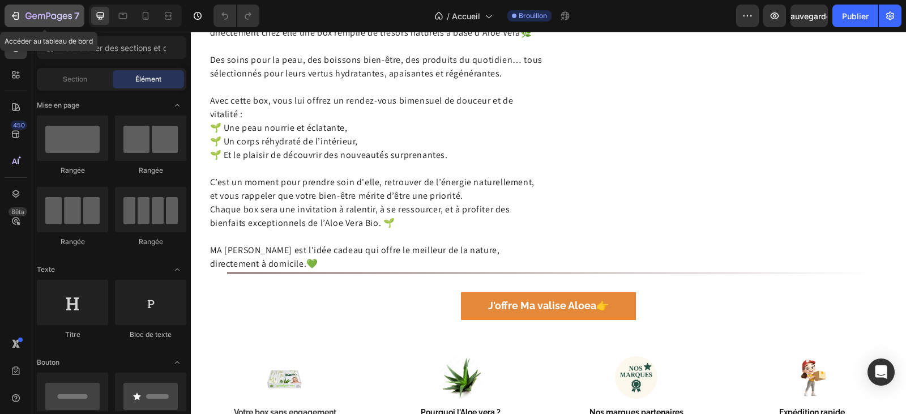
click at [41, 13] on icon "button" at bounding box center [48, 17] width 46 height 10
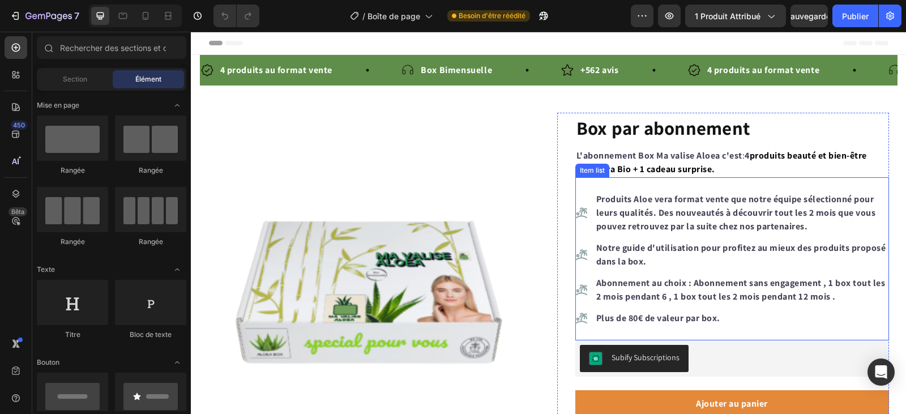
click at [711, 321] on strong "par box." at bounding box center [702, 318] width 35 height 12
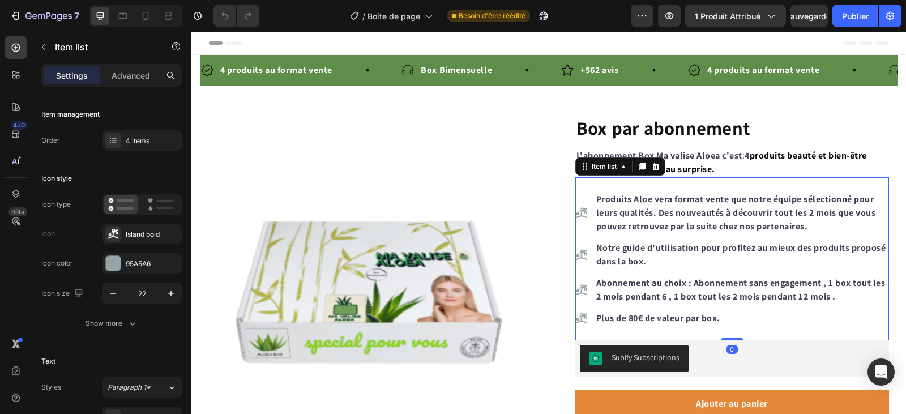
click at [717, 319] on p "Plus de 80€ de valeur par box." at bounding box center [741, 318] width 291 height 14
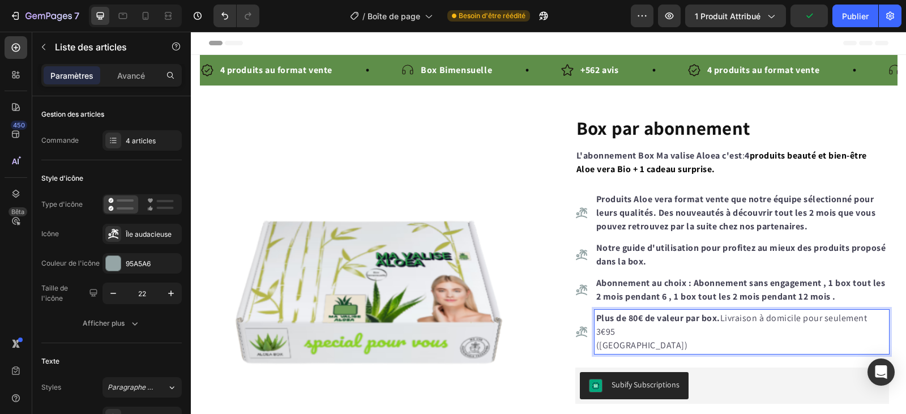
click at [717, 318] on strong "par box." at bounding box center [702, 318] width 35 height 12
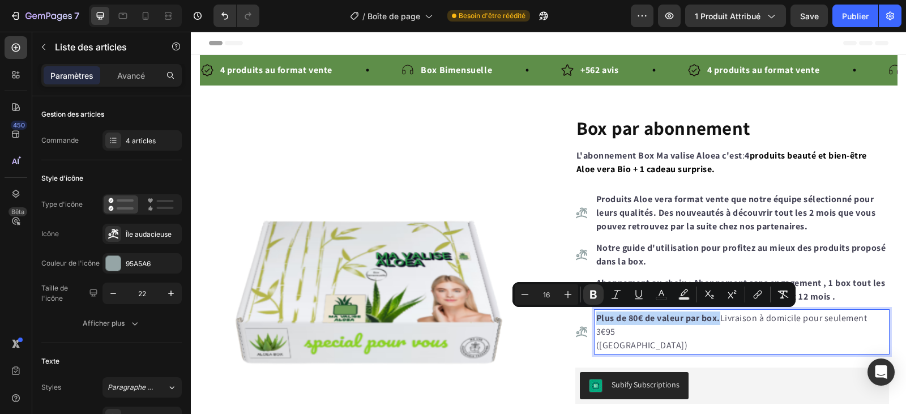
drag, startPoint x: 717, startPoint y: 318, endPoint x: 588, endPoint y: 324, distance: 129.2
click at [588, 324] on div "Plus de 80€ de valeur par box. Livraison à domicile pour seulement 3€95 ([GEOGR…" at bounding box center [732, 332] width 314 height 44
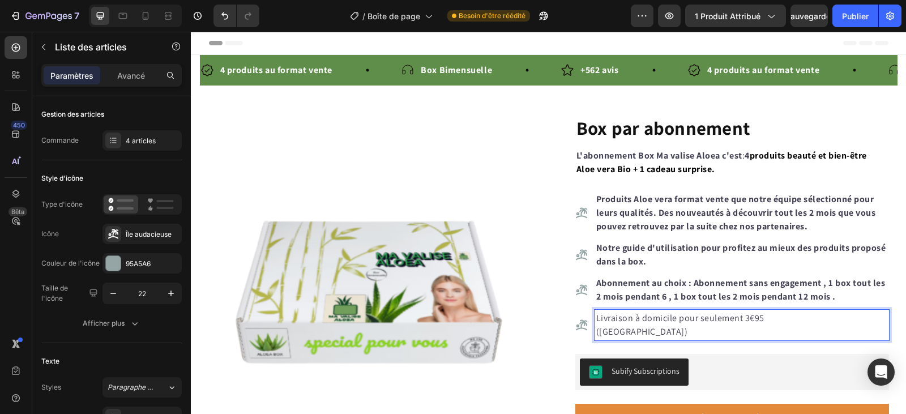
click at [691, 330] on p "([GEOGRAPHIC_DATA])" at bounding box center [741, 332] width 291 height 14
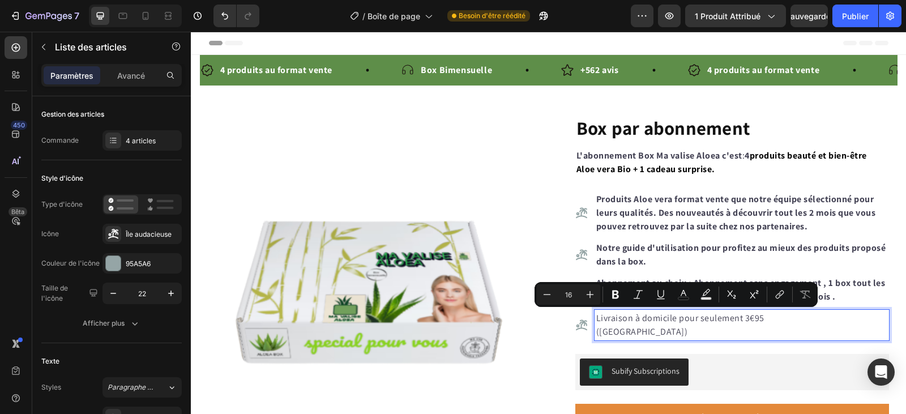
drag, startPoint x: 688, startPoint y: 333, endPoint x: 590, endPoint y: 318, distance: 98.6
click at [594, 318] on div "Livraison à domicile pour seulement 3€95 ([GEOGRAPHIC_DATA])" at bounding box center [741, 325] width 294 height 31
click at [612, 294] on icon "Barre d'outils contextuelle de l'éditeur" at bounding box center [615, 294] width 11 height 11
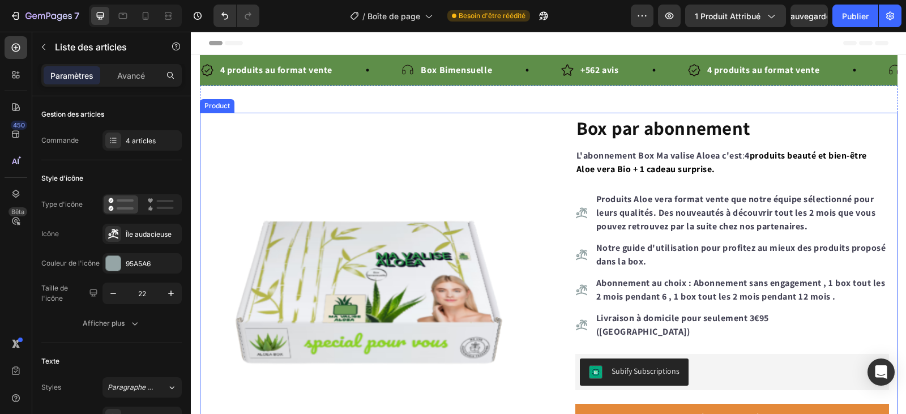
click at [552, 356] on div "Product Images « Je reçois Ma Valise Aloea tout les 2 mois et c’est devenu mon …" at bounding box center [548, 340] width 697 height 455
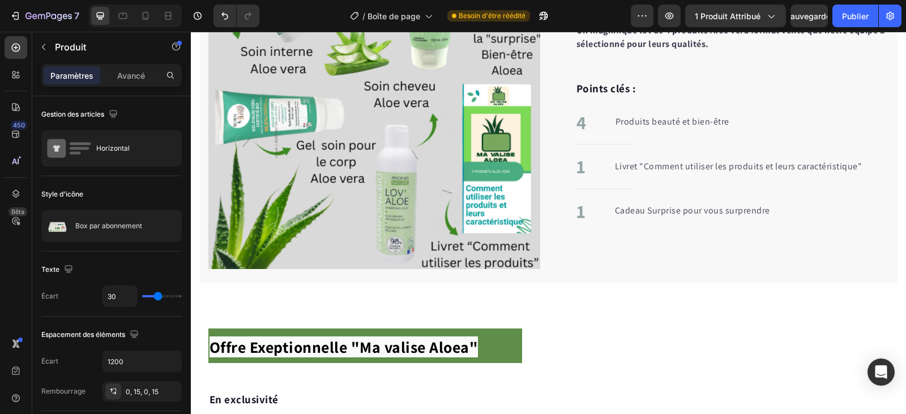
scroll to position [1245, 0]
